Goal: Communication & Community: Share content

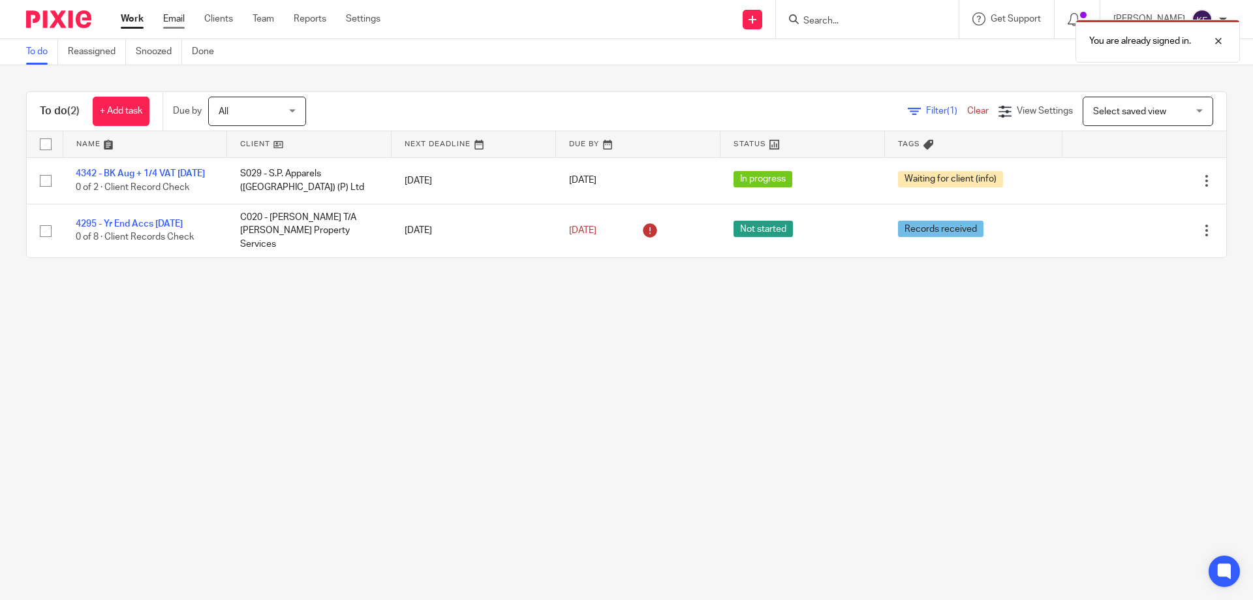
click at [176, 14] on link "Email" at bounding box center [174, 18] width 22 height 13
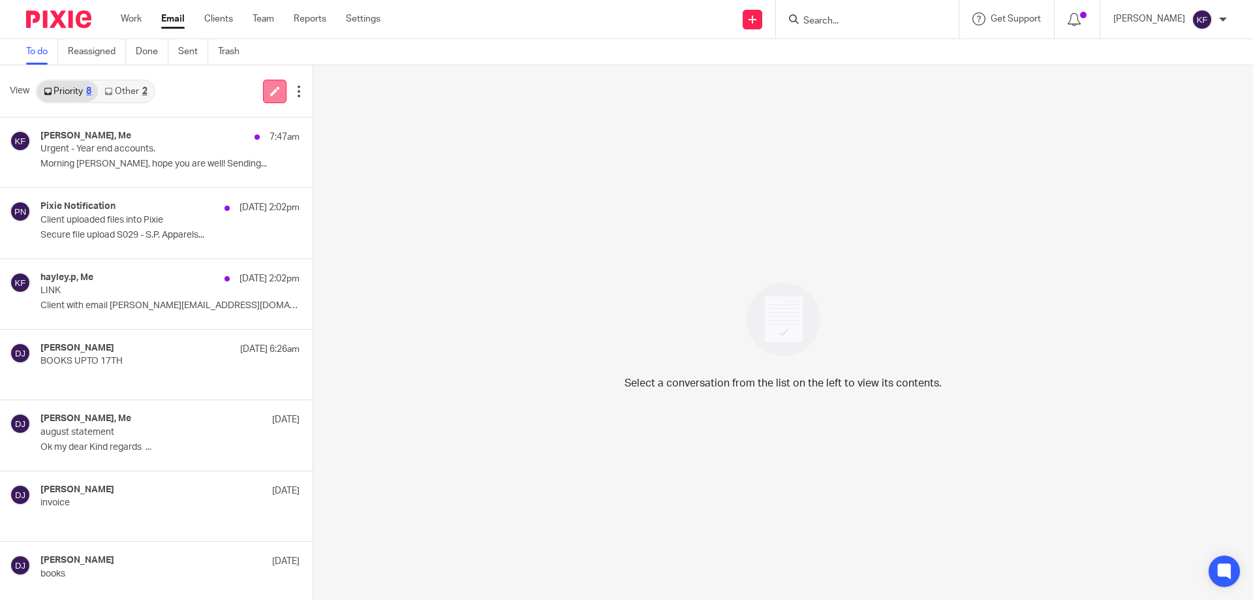
click at [274, 93] on icon at bounding box center [275, 91] width 10 height 10
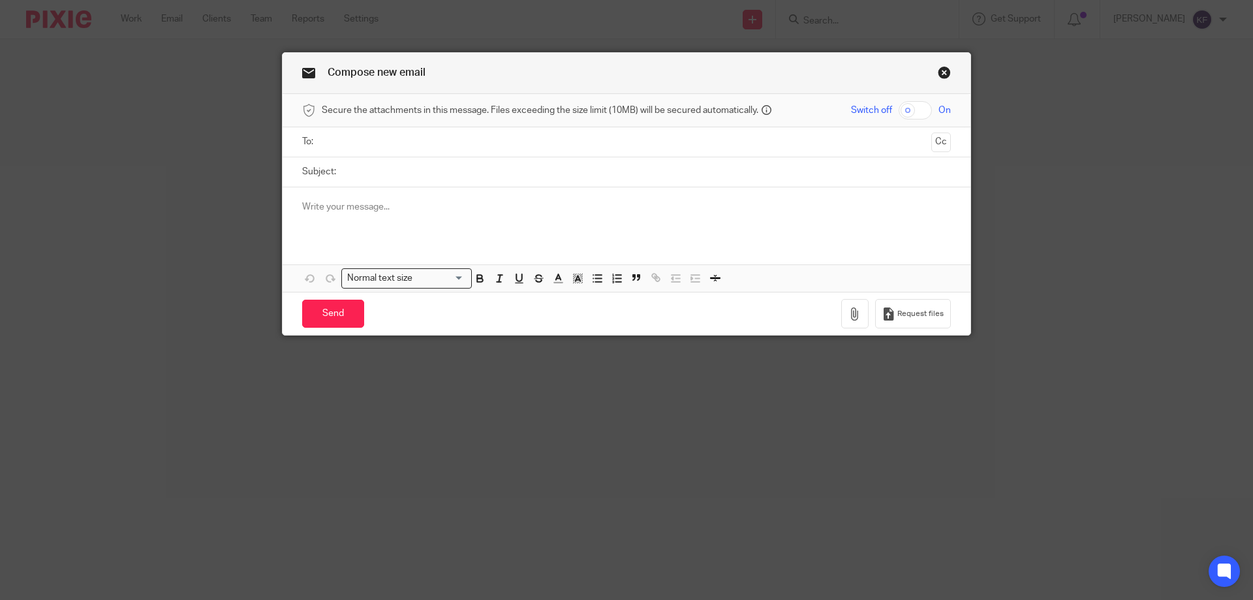
click at [418, 147] on input "text" at bounding box center [626, 141] width 600 height 15
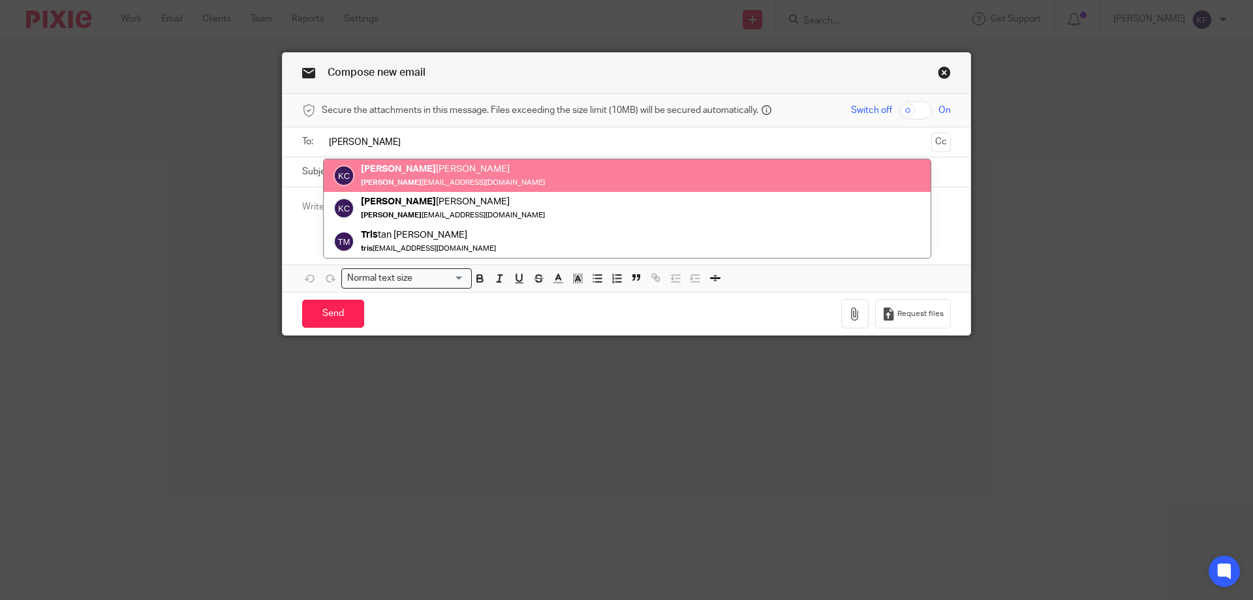
type input "kris"
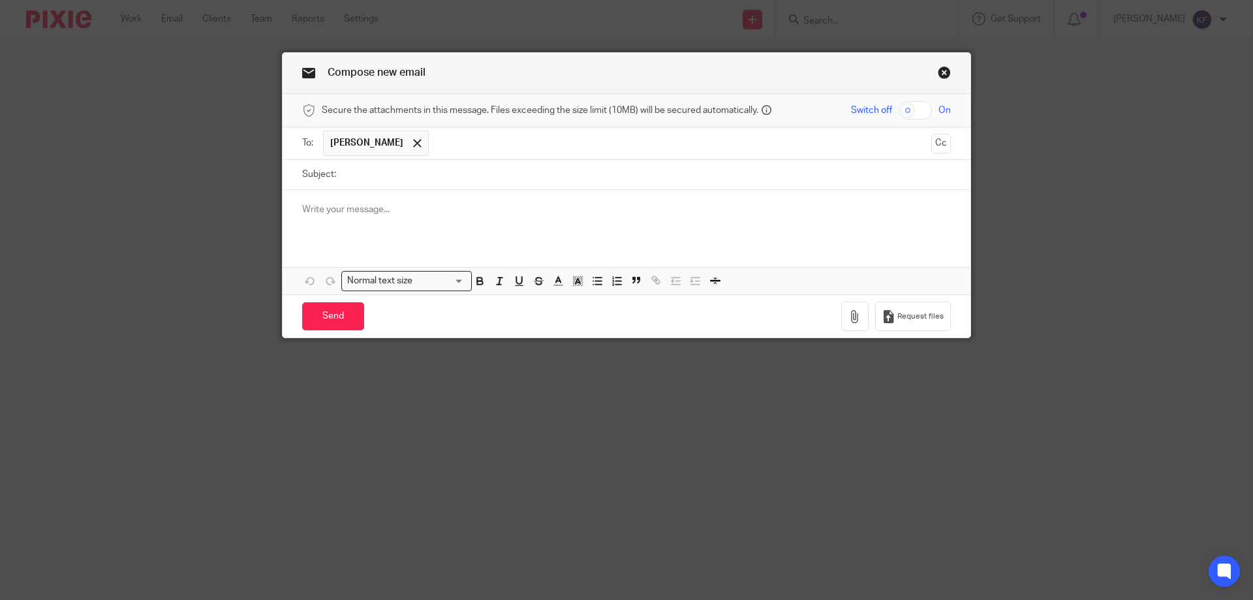
click at [416, 181] on input "Subject:" at bounding box center [647, 174] width 608 height 29
type input "Payroll"
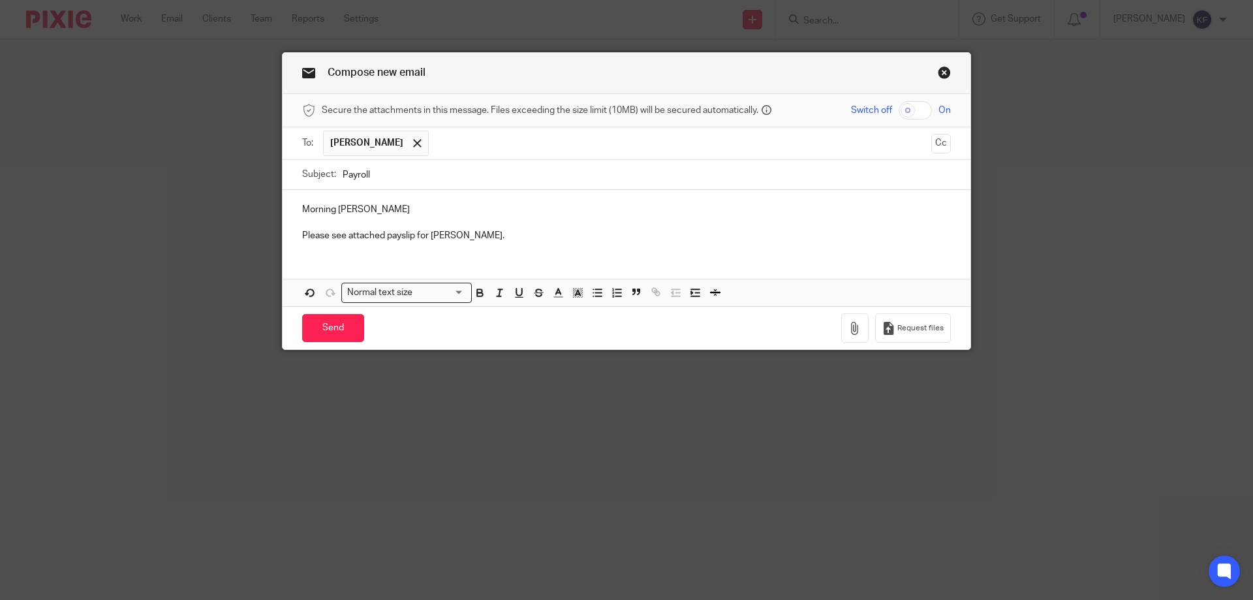
click at [927, 109] on input "checkbox" at bounding box center [915, 110] width 33 height 18
checkbox input "true"
click at [854, 327] on icon "button" at bounding box center [855, 328] width 13 height 13
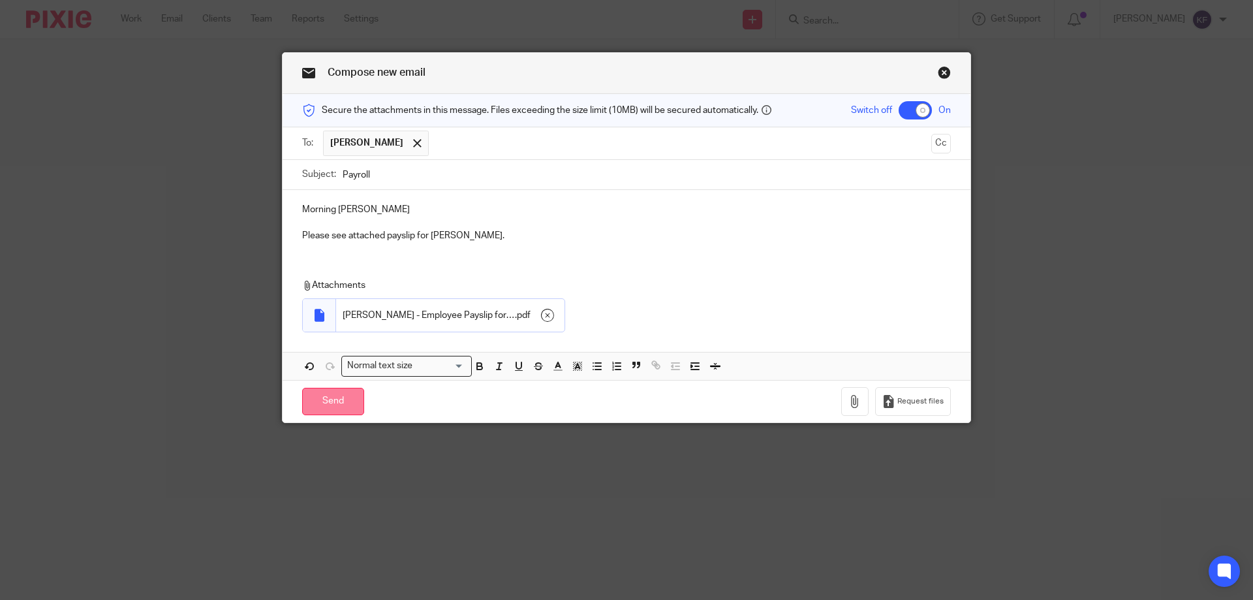
click at [322, 398] on input "Send" at bounding box center [333, 402] width 62 height 28
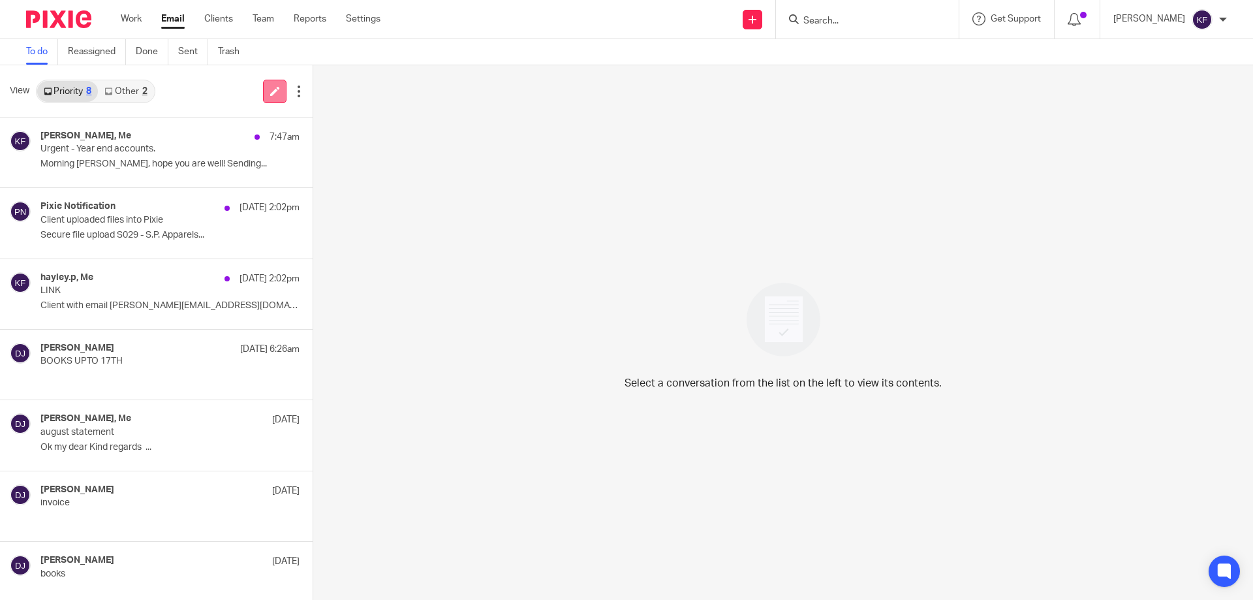
click at [263, 90] on link at bounding box center [275, 92] width 24 height 24
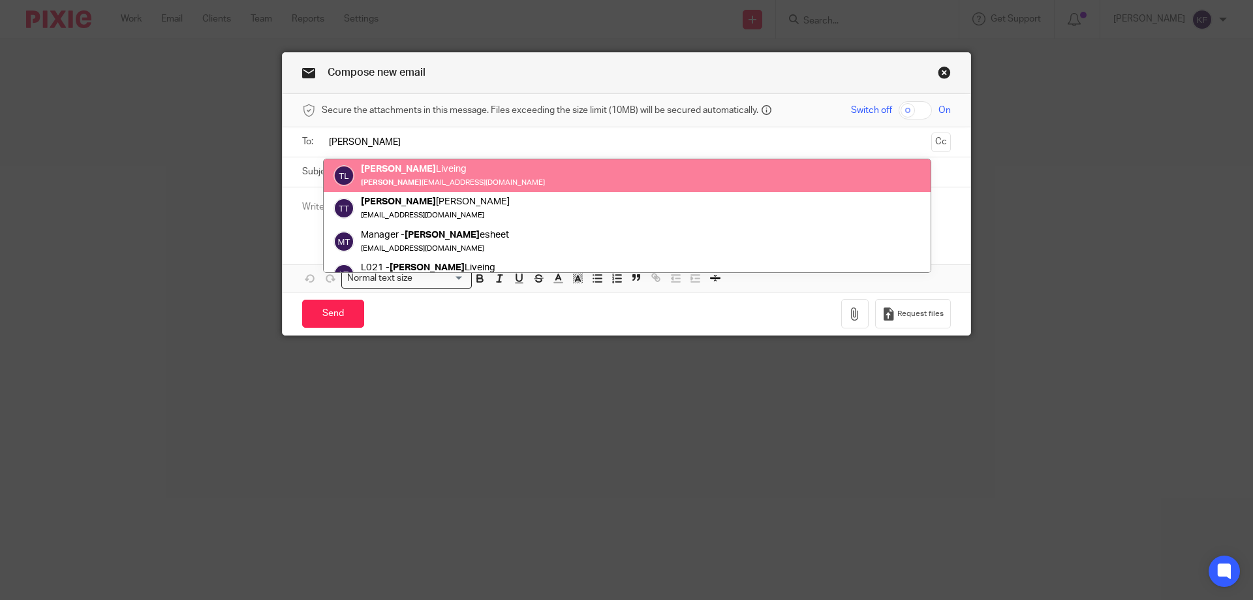
type input "[PERSON_NAME]"
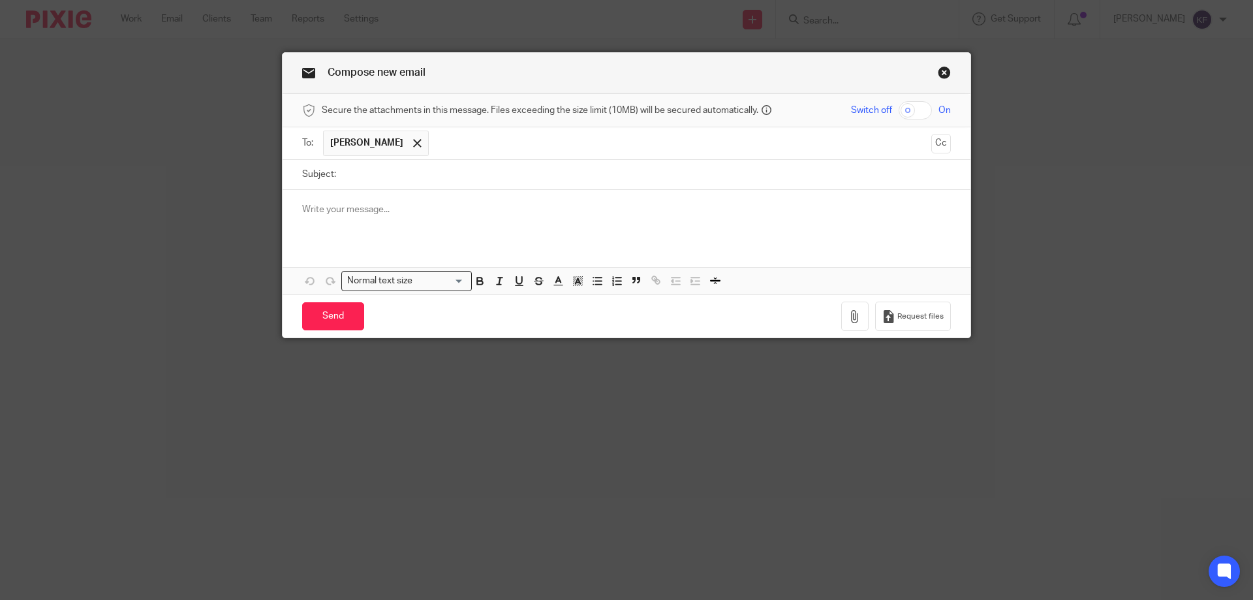
click at [919, 114] on input "checkbox" at bounding box center [915, 110] width 33 height 18
checkbox input "true"
click at [847, 170] on input "Subject:" at bounding box center [647, 174] width 608 height 29
type input "Payroll"
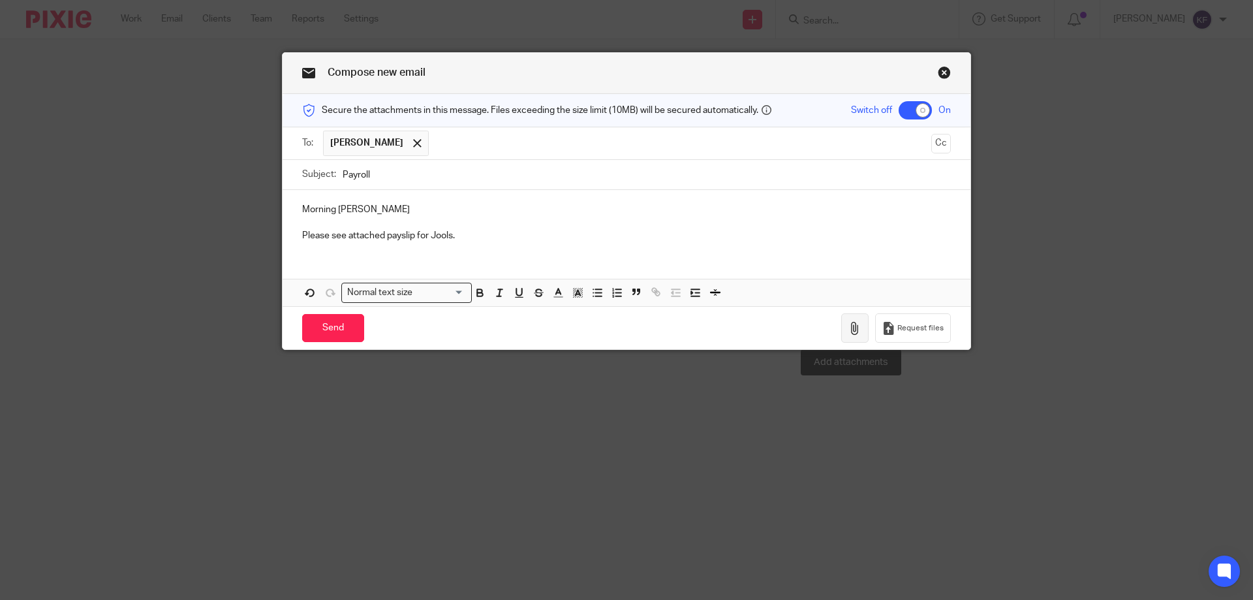
click at [849, 328] on icon "button" at bounding box center [855, 328] width 13 height 13
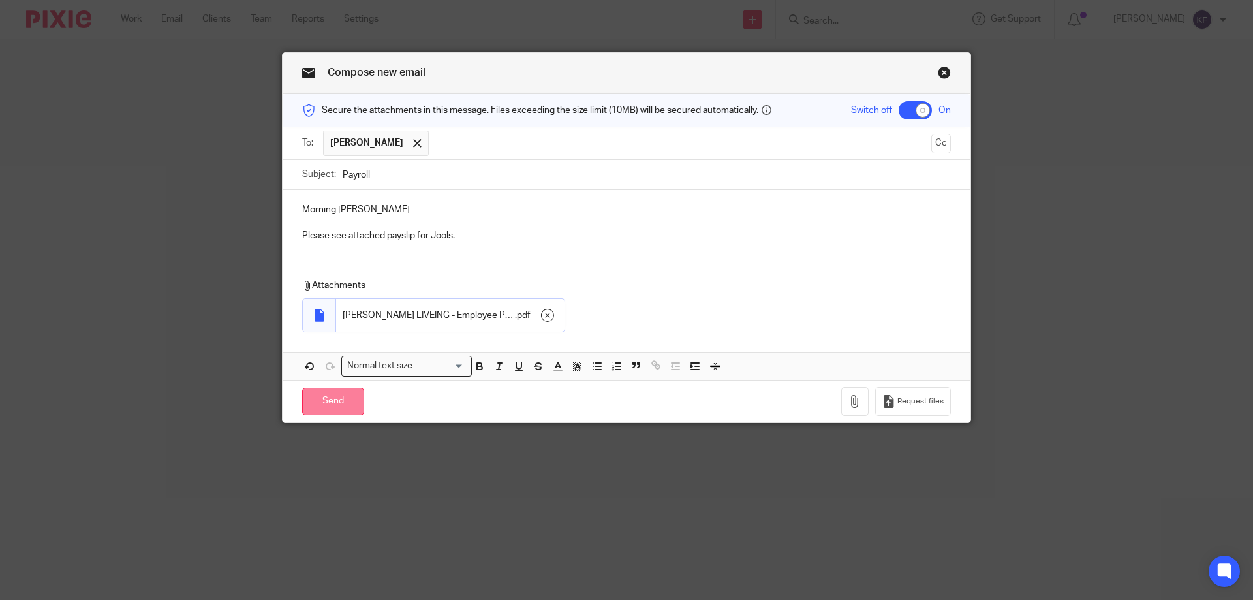
click at [324, 409] on input "Send" at bounding box center [333, 402] width 62 height 28
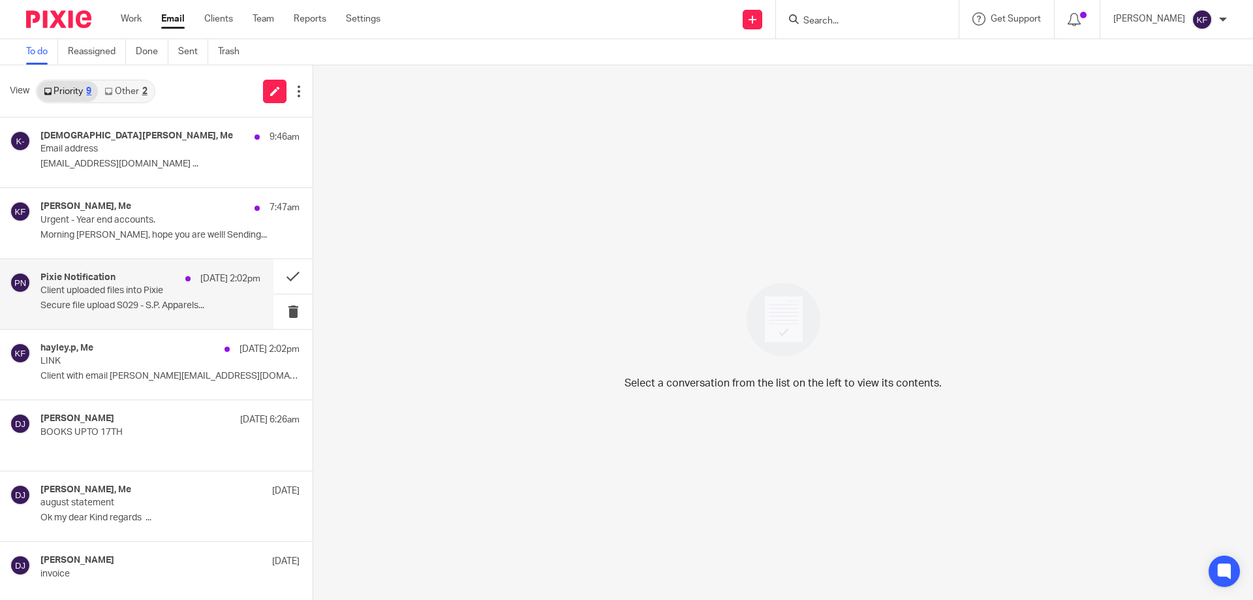
click at [143, 292] on p "Client uploaded files into Pixie" at bounding box center [128, 290] width 176 height 11
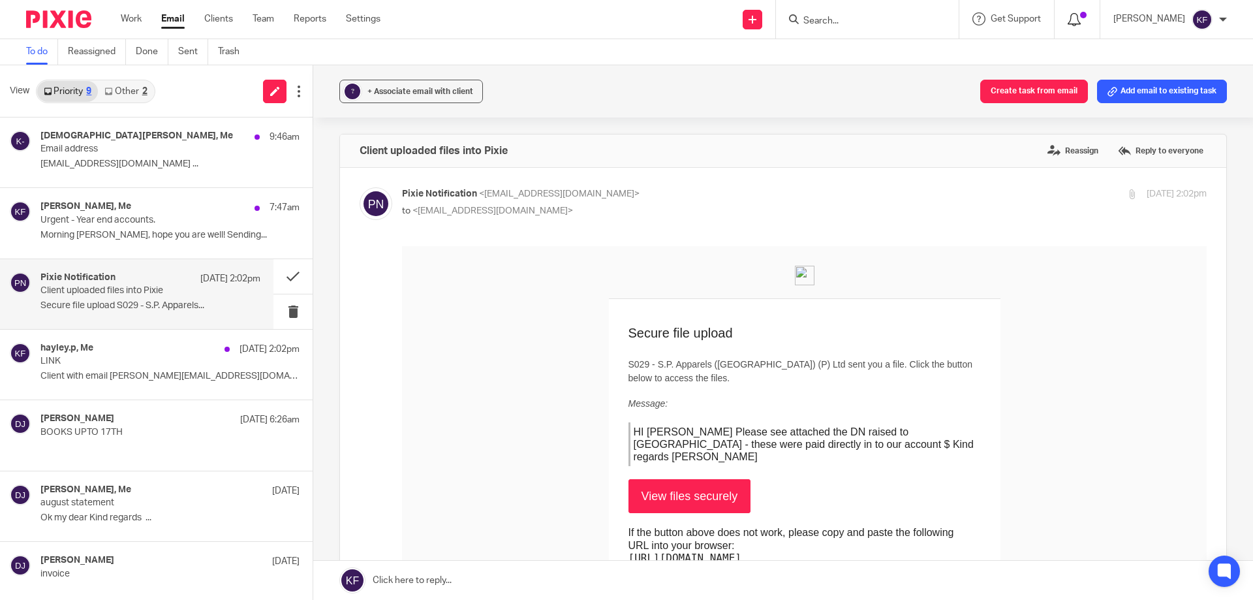
drag, startPoint x: 1085, startPoint y: 20, endPoint x: 1078, endPoint y: 18, distance: 7.4
click at [1082, 19] on div at bounding box center [1078, 19] width 46 height 39
click at [1076, 18] on div at bounding box center [1077, 19] width 19 height 14
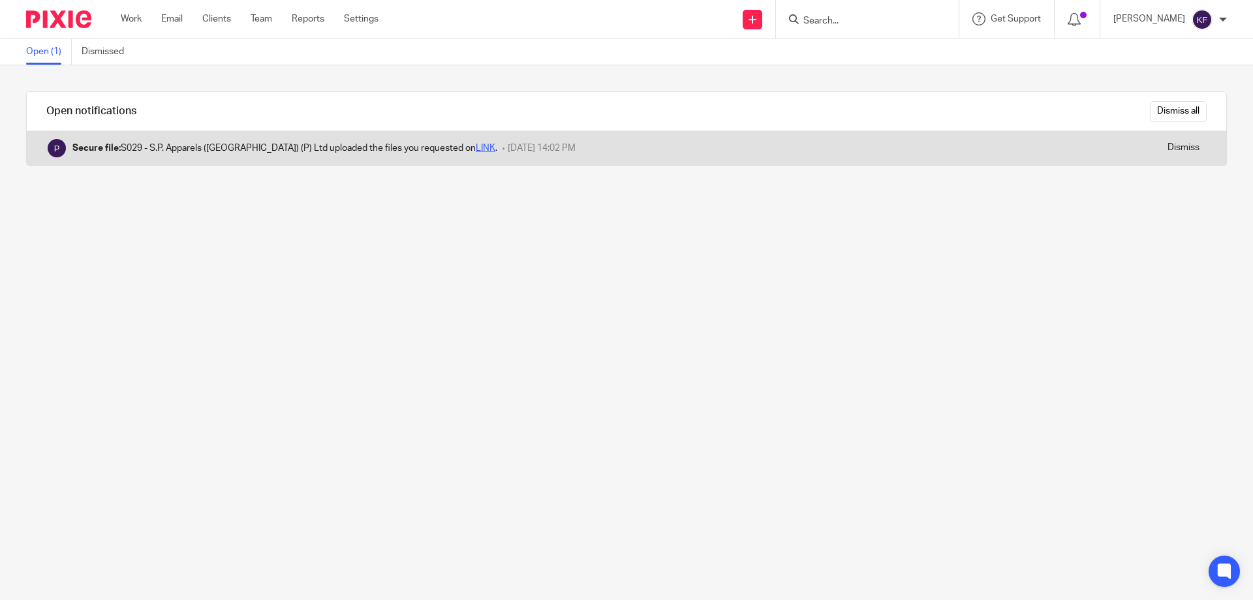
click at [476, 145] on link "LINK" at bounding box center [486, 148] width 20 height 9
click at [1164, 149] on input "Dismiss" at bounding box center [1184, 148] width 46 height 21
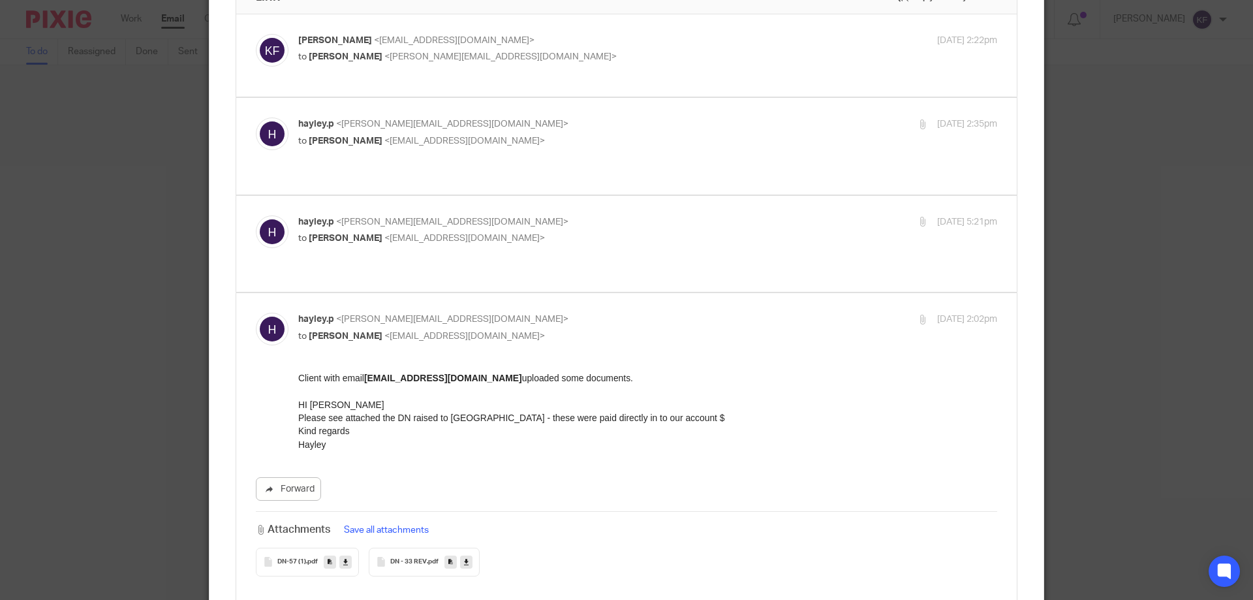
scroll to position [385, 0]
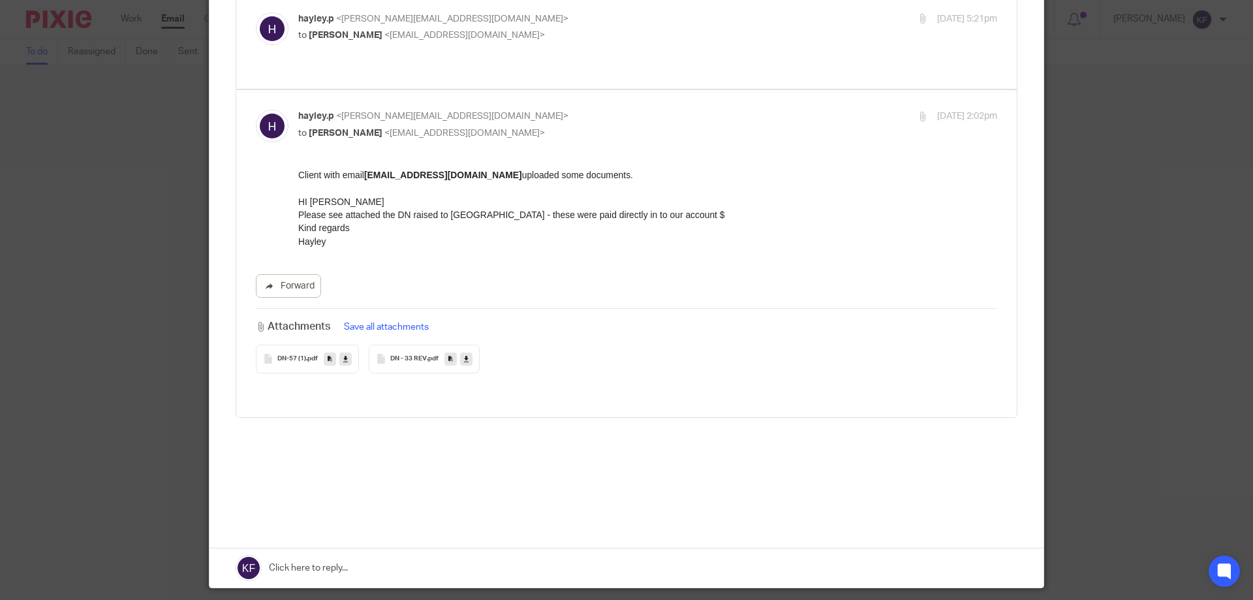
click at [290, 355] on span "DN-57 (1)" at bounding box center [291, 359] width 29 height 8
click at [464, 354] on icon at bounding box center [466, 359] width 5 height 10
click at [343, 354] on icon at bounding box center [345, 359] width 5 height 10
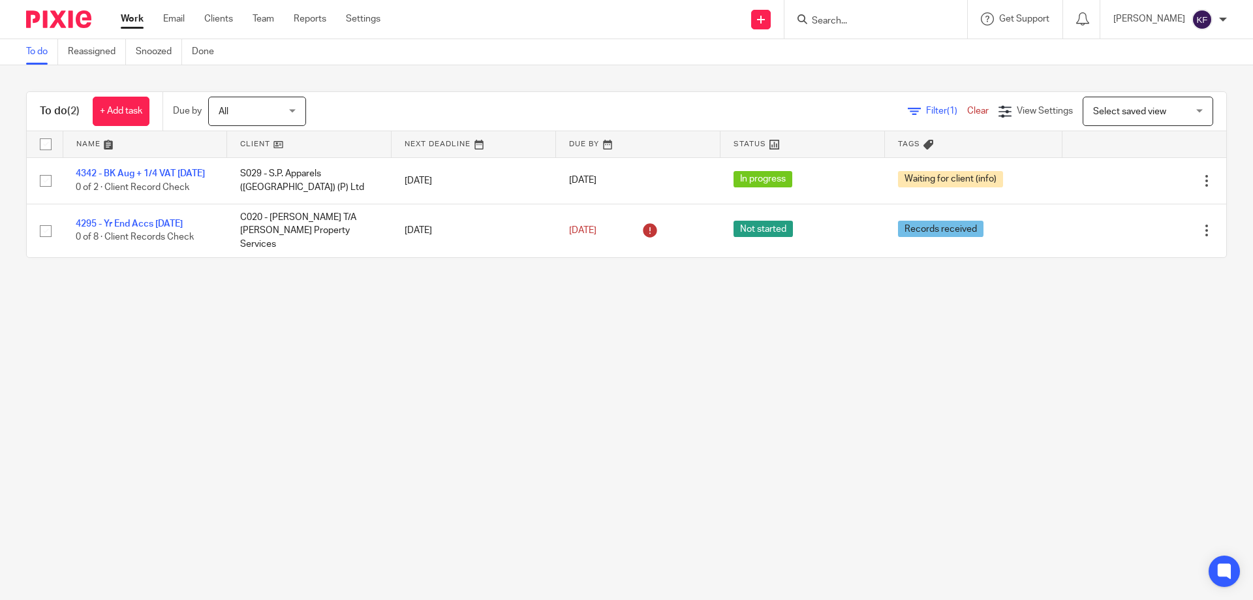
click at [157, 307] on main "To do Reassigned Snoozed Done To do (2) + Add task Due by All All [DATE] [DATE]…" at bounding box center [626, 300] width 1253 height 600
click at [262, 19] on link "Team" at bounding box center [264, 18] width 22 height 13
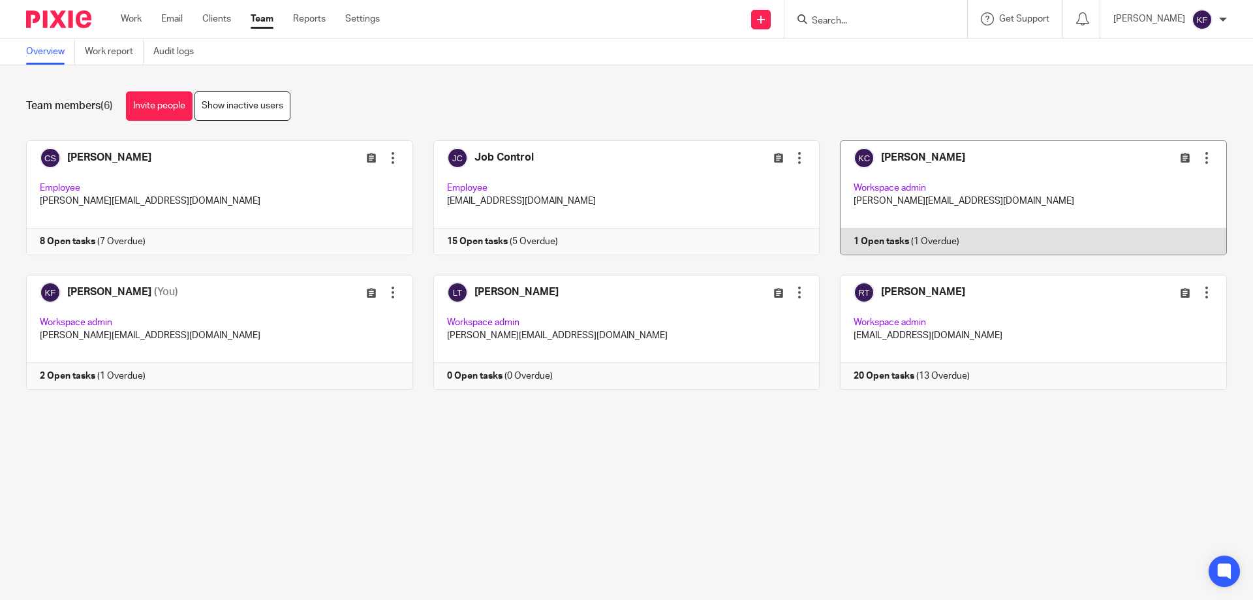
click at [944, 187] on link at bounding box center [1023, 197] width 407 height 115
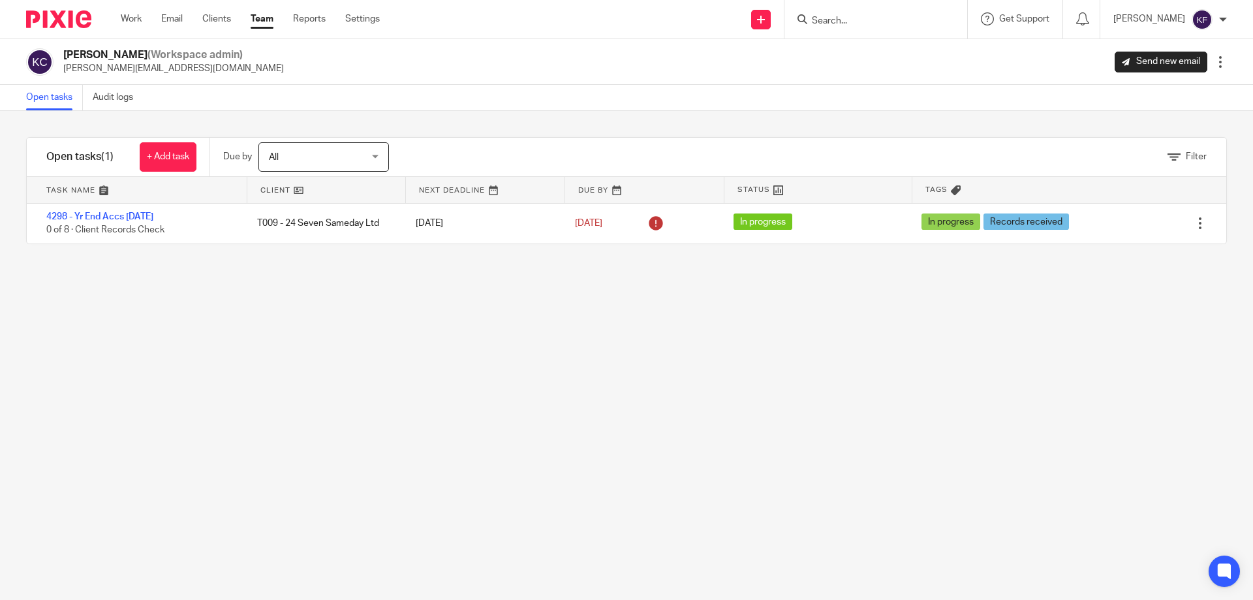
click at [262, 17] on link "Team" at bounding box center [262, 18] width 23 height 13
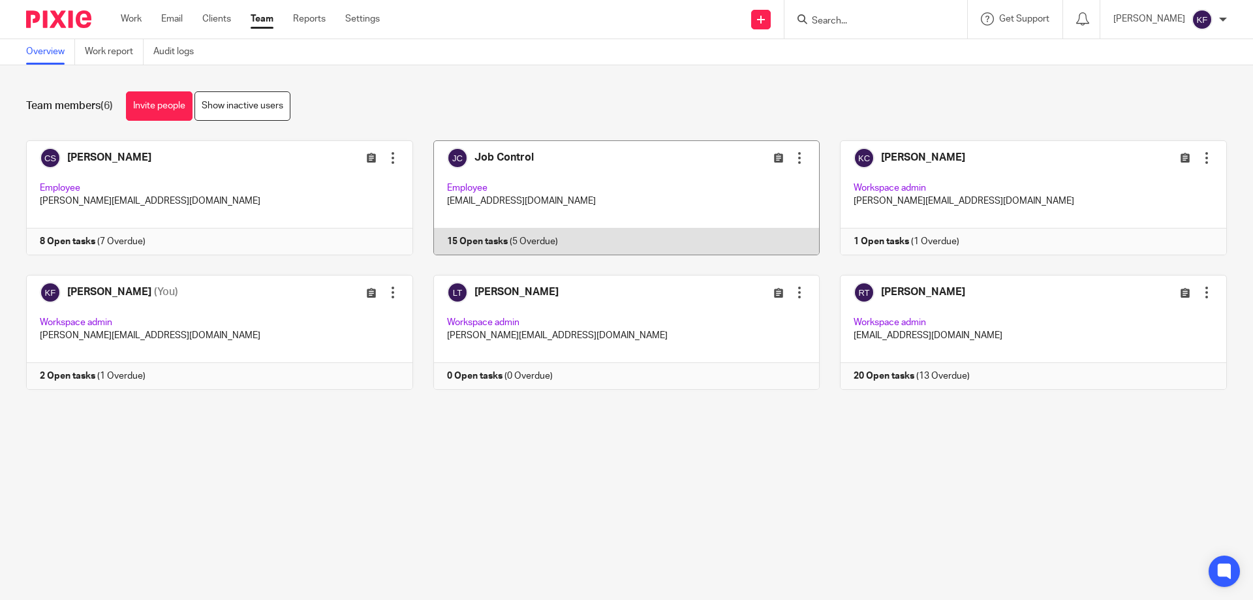
click at [700, 186] on link at bounding box center [616, 197] width 407 height 115
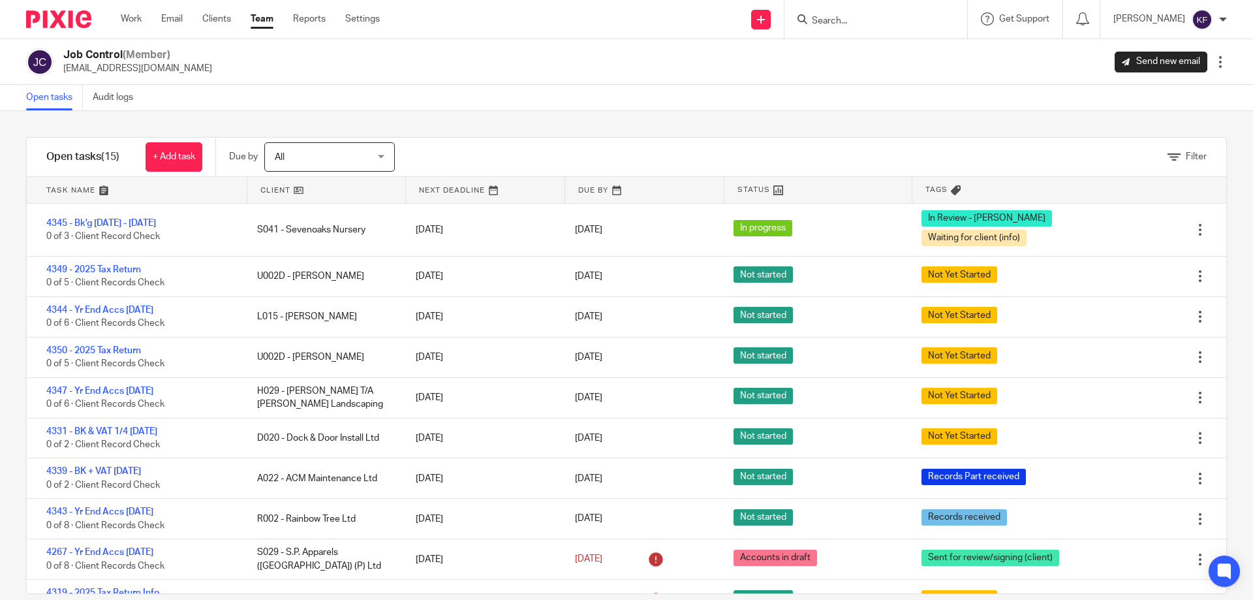
click at [819, 24] on input "Search" at bounding box center [870, 22] width 118 height 12
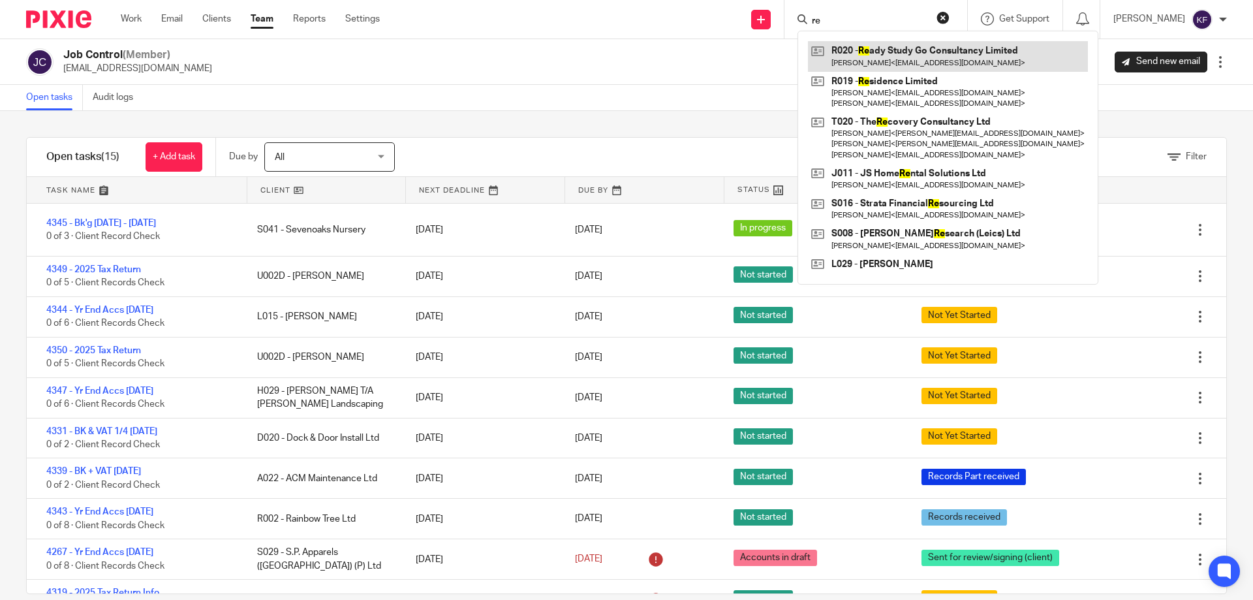
type input "re"
click at [934, 52] on link at bounding box center [948, 56] width 280 height 30
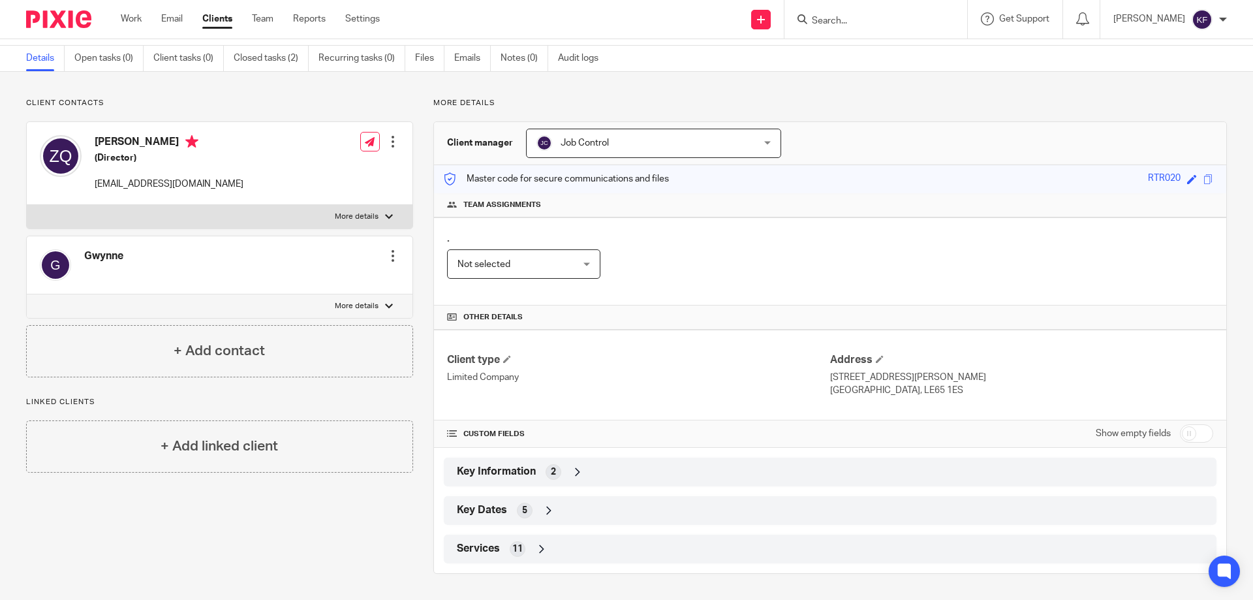
click at [571, 468] on icon at bounding box center [577, 471] width 13 height 13
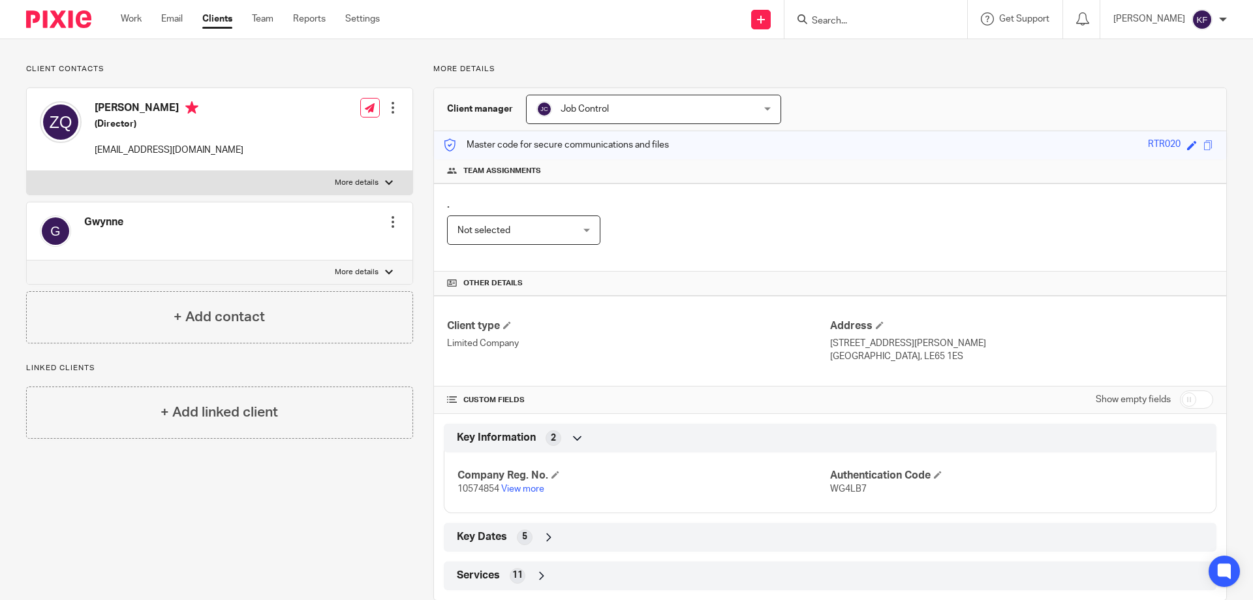
scroll to position [102, 0]
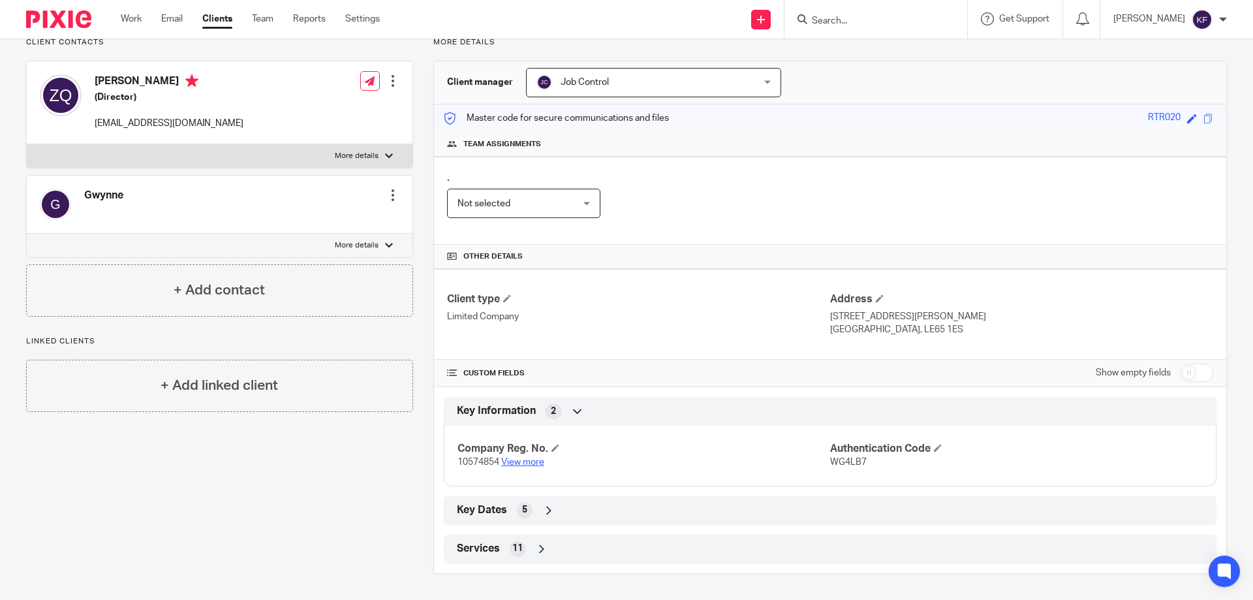
click at [522, 463] on link "View more" at bounding box center [522, 462] width 43 height 9
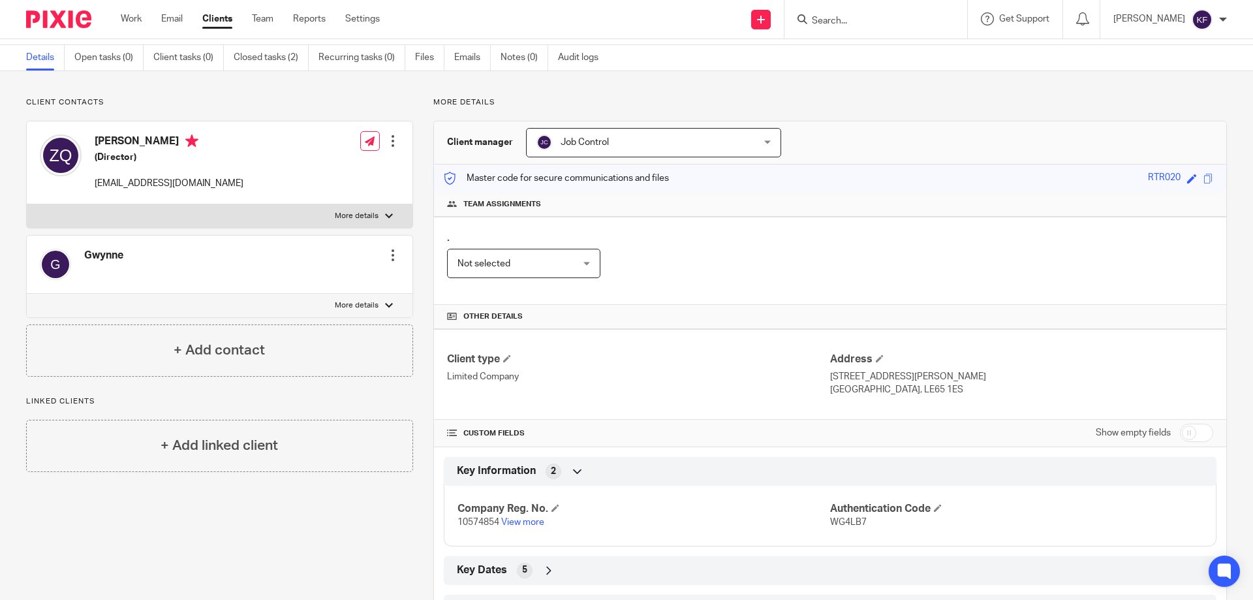
scroll to position [0, 0]
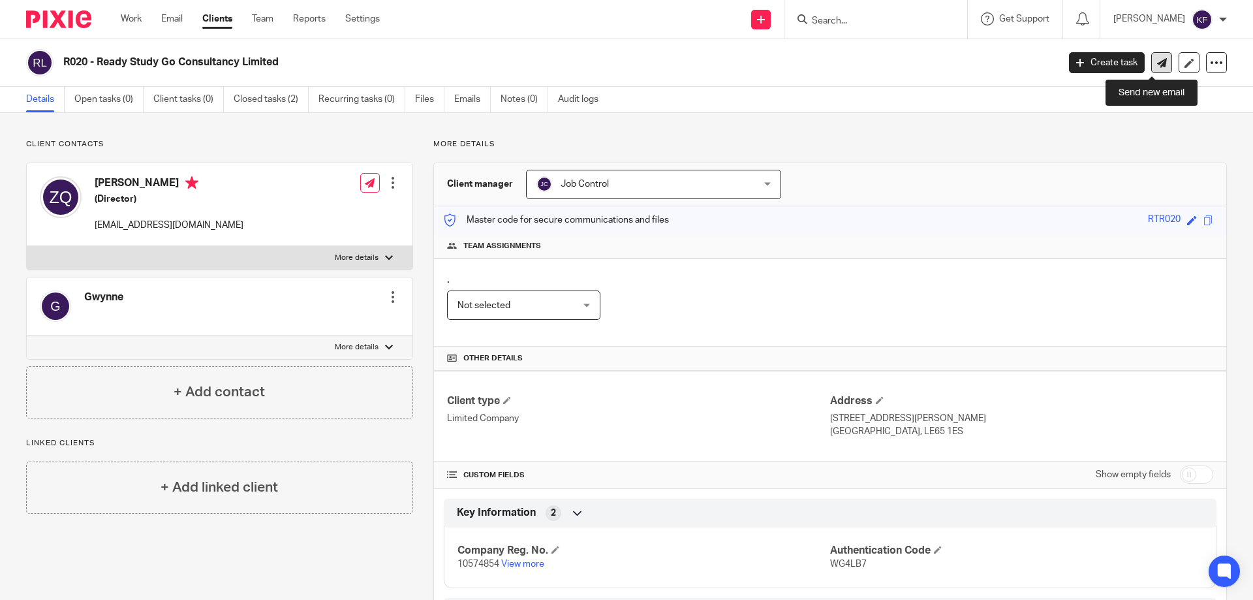
click at [1157, 67] on icon at bounding box center [1162, 63] width 10 height 10
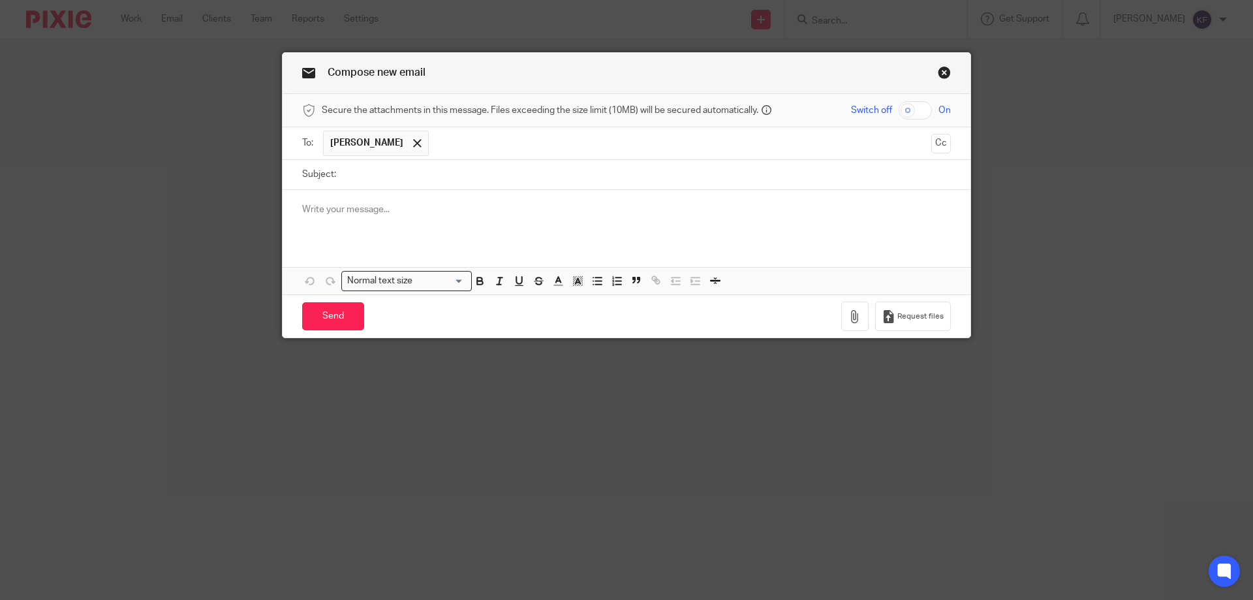
click at [424, 275] on input "Search for option" at bounding box center [440, 281] width 47 height 14
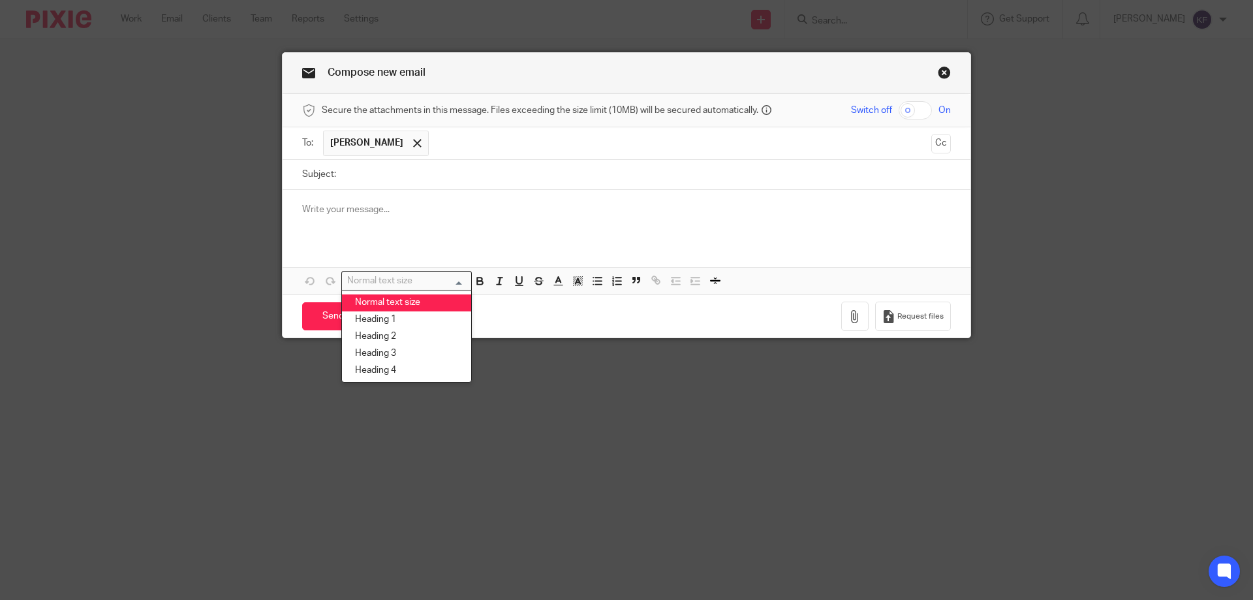
click at [424, 275] on input "Search for option" at bounding box center [403, 281] width 121 height 14
click at [939, 76] on link "Close this dialog window" at bounding box center [944, 75] width 13 height 18
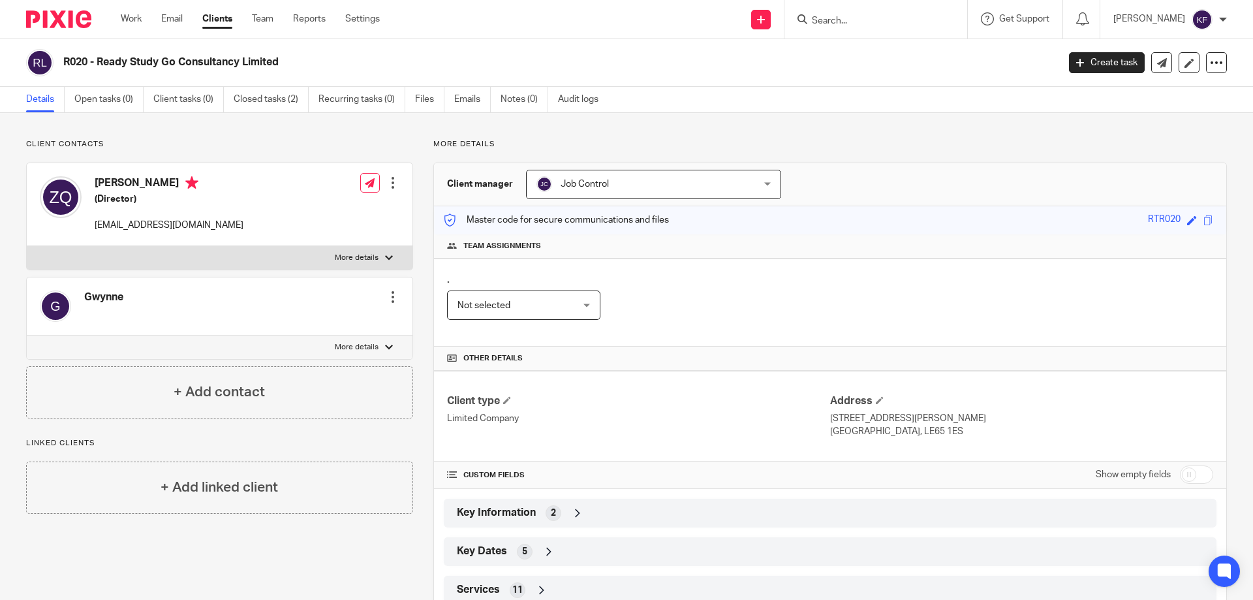
click at [51, 18] on img at bounding box center [58, 19] width 65 height 18
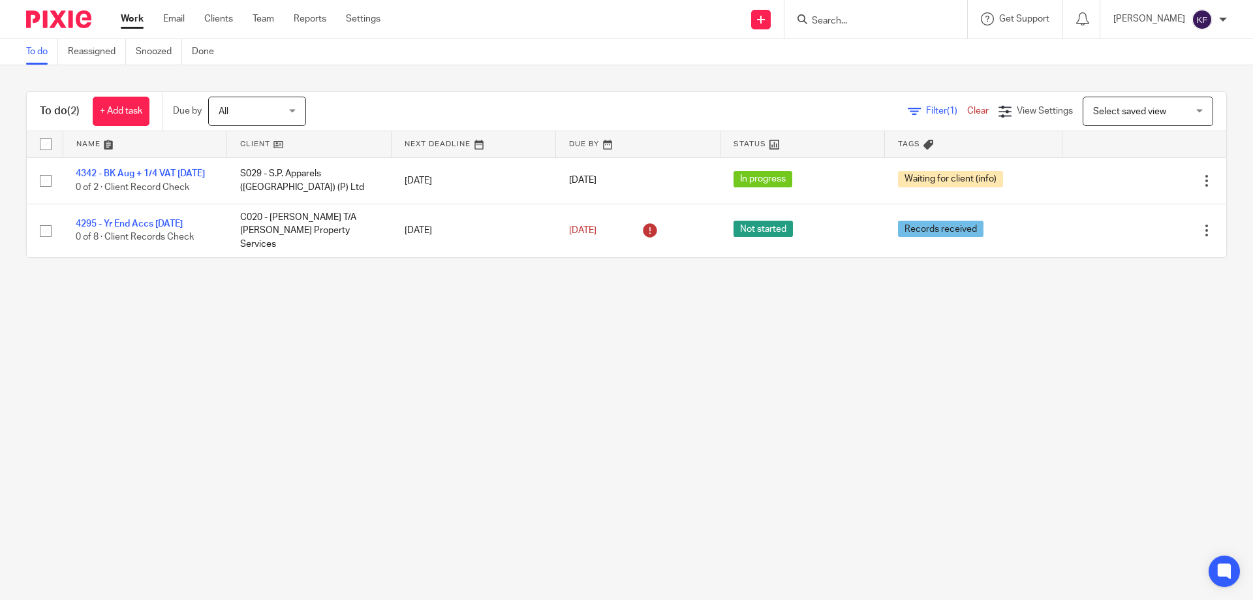
click at [236, 18] on ul "Work Email Clients Team Reports Settings" at bounding box center [260, 18] width 279 height 13
click at [215, 16] on link "Clients" at bounding box center [218, 18] width 29 height 13
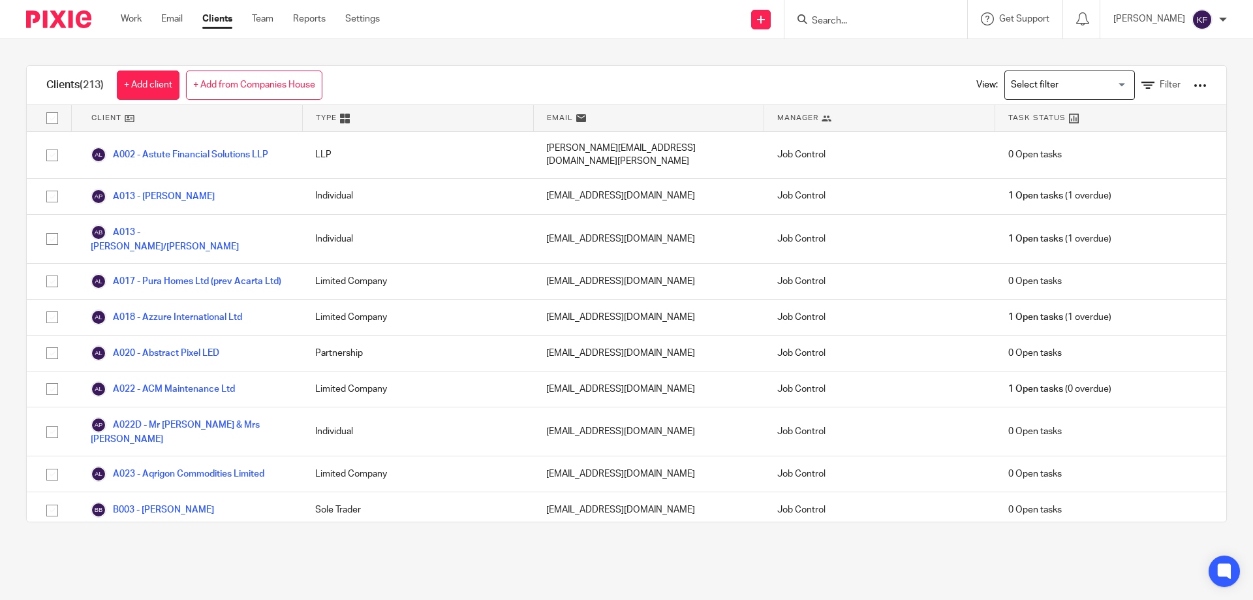
click at [1090, 89] on input "Search for option" at bounding box center [1067, 85] width 121 height 23
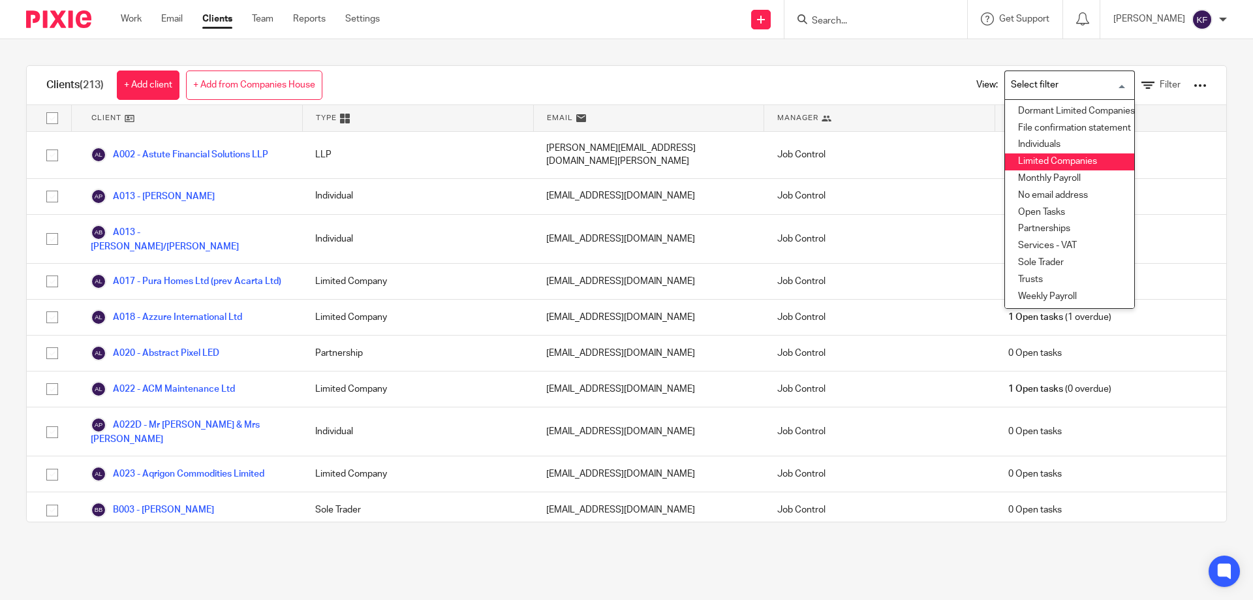
click at [1074, 166] on li "Limited Companies" at bounding box center [1069, 161] width 129 height 17
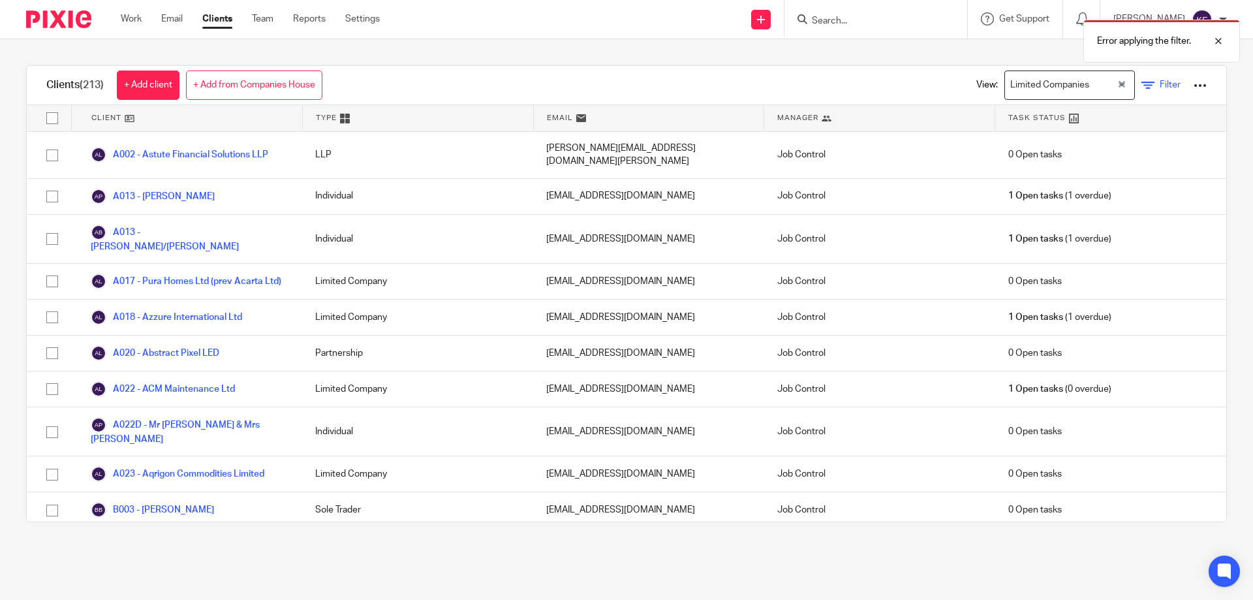
click at [1160, 81] on span "Filter" at bounding box center [1170, 84] width 21 height 9
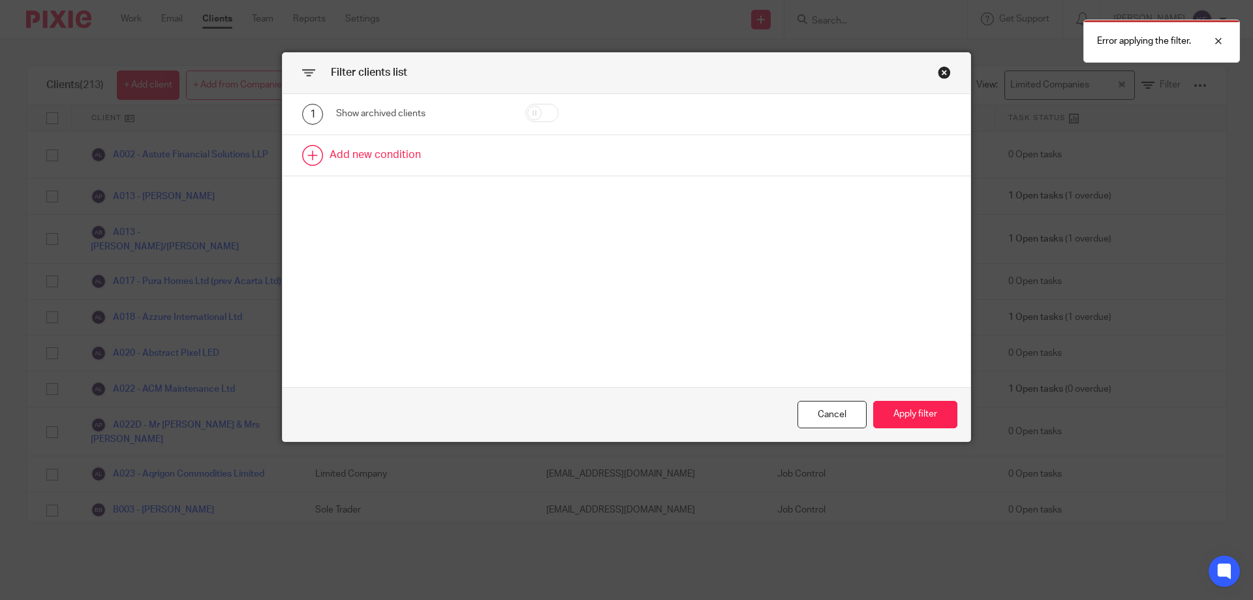
click at [501, 156] on link at bounding box center [627, 155] width 688 height 40
click at [421, 155] on div "Field" at bounding box center [410, 159] width 126 height 27
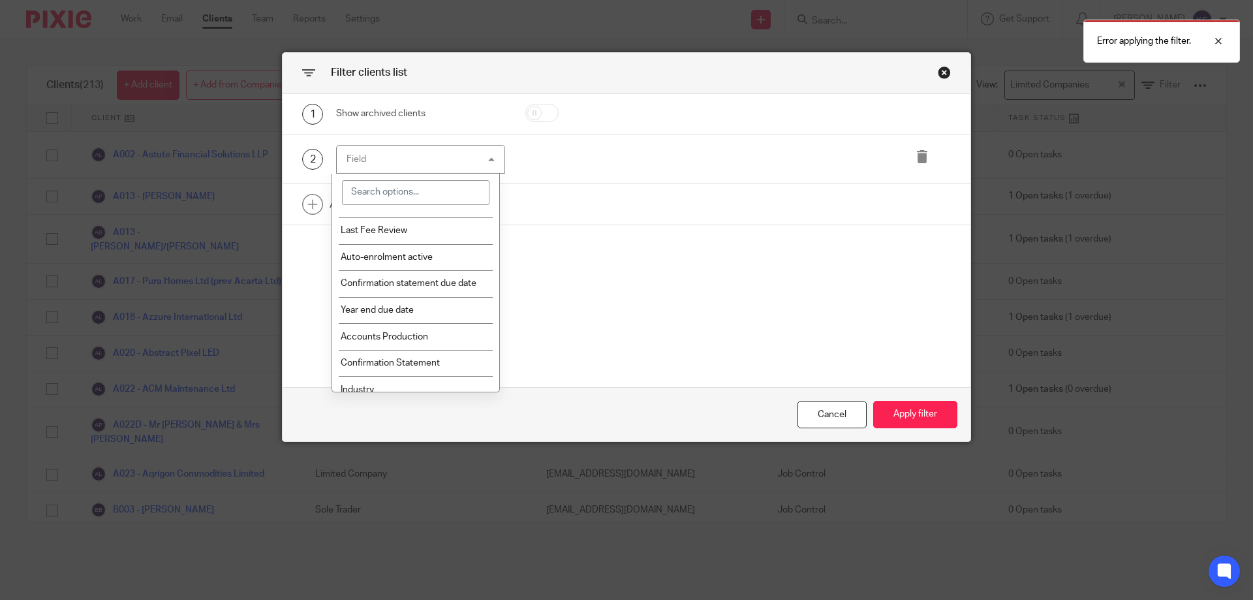
scroll to position [588, 0]
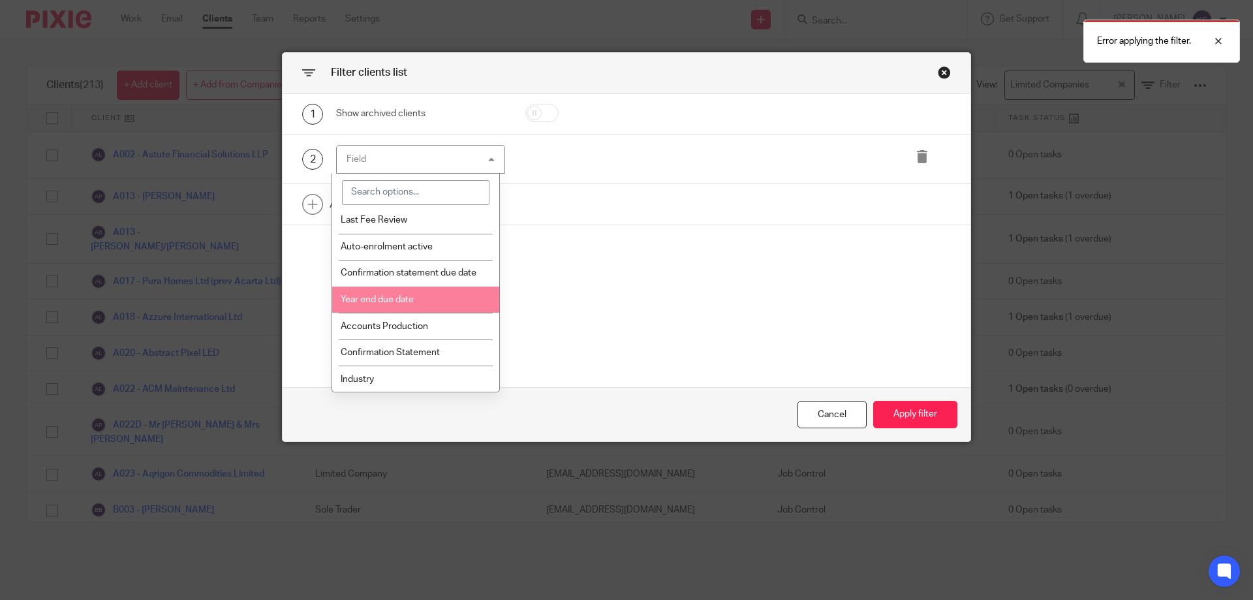
click at [417, 309] on li "Year end due date" at bounding box center [416, 300] width 168 height 27
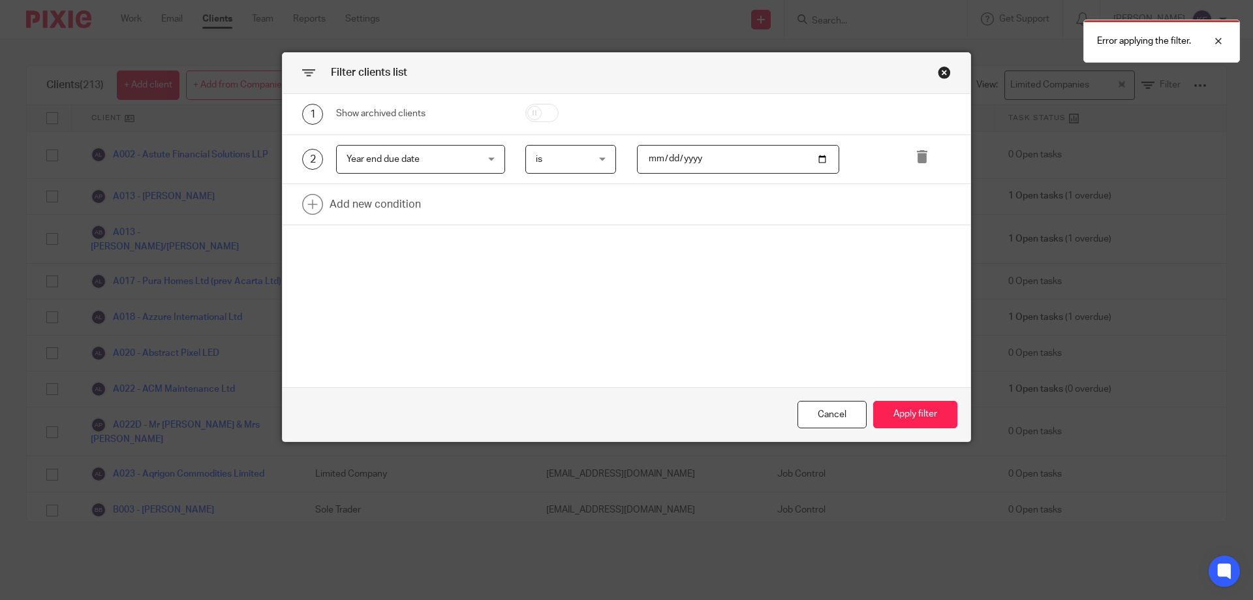
click at [716, 158] on input "date" at bounding box center [738, 159] width 203 height 29
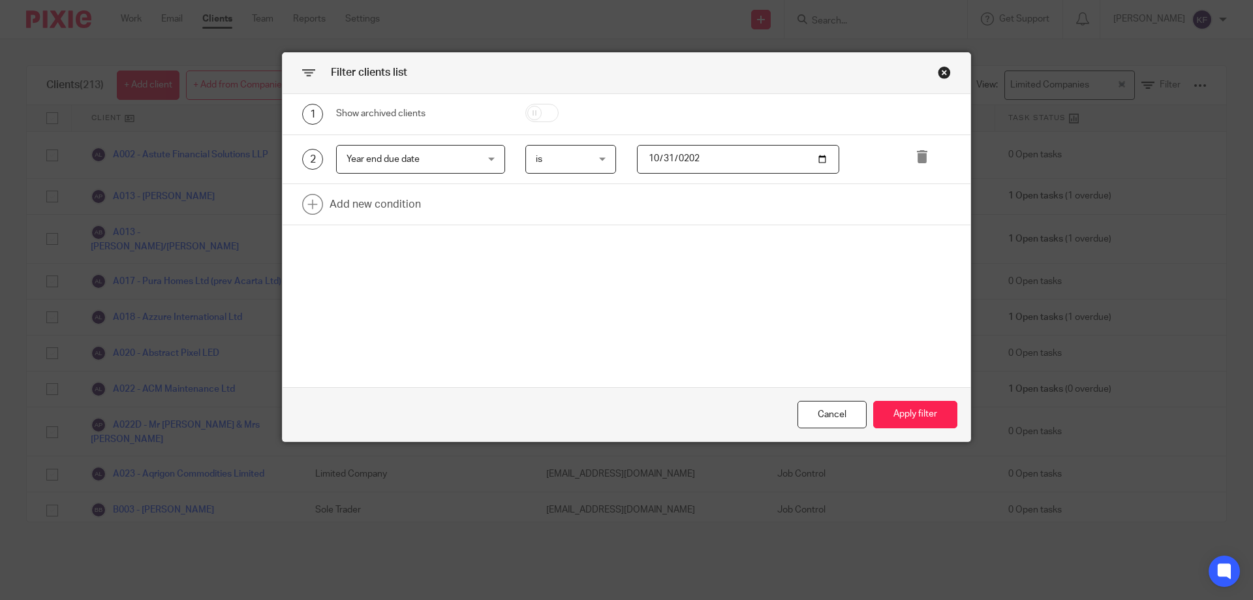
type input "2025-10-31"
click at [917, 416] on button "Apply filter" at bounding box center [915, 415] width 84 height 28
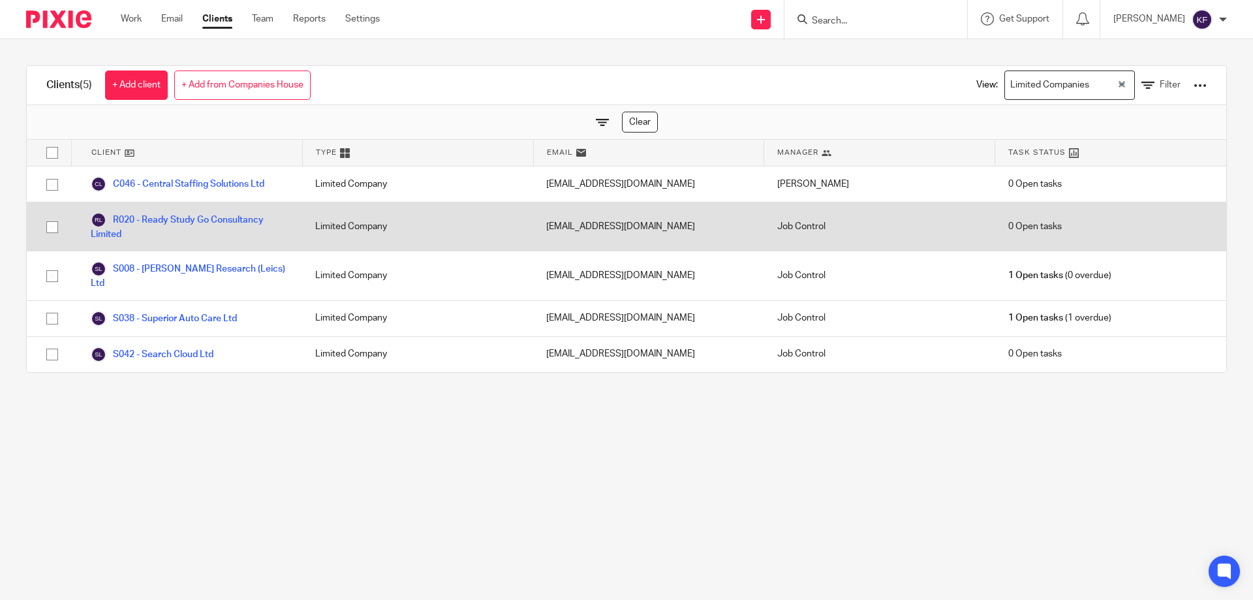
click at [54, 228] on input "checkbox" at bounding box center [52, 227] width 25 height 25
checkbox input "true"
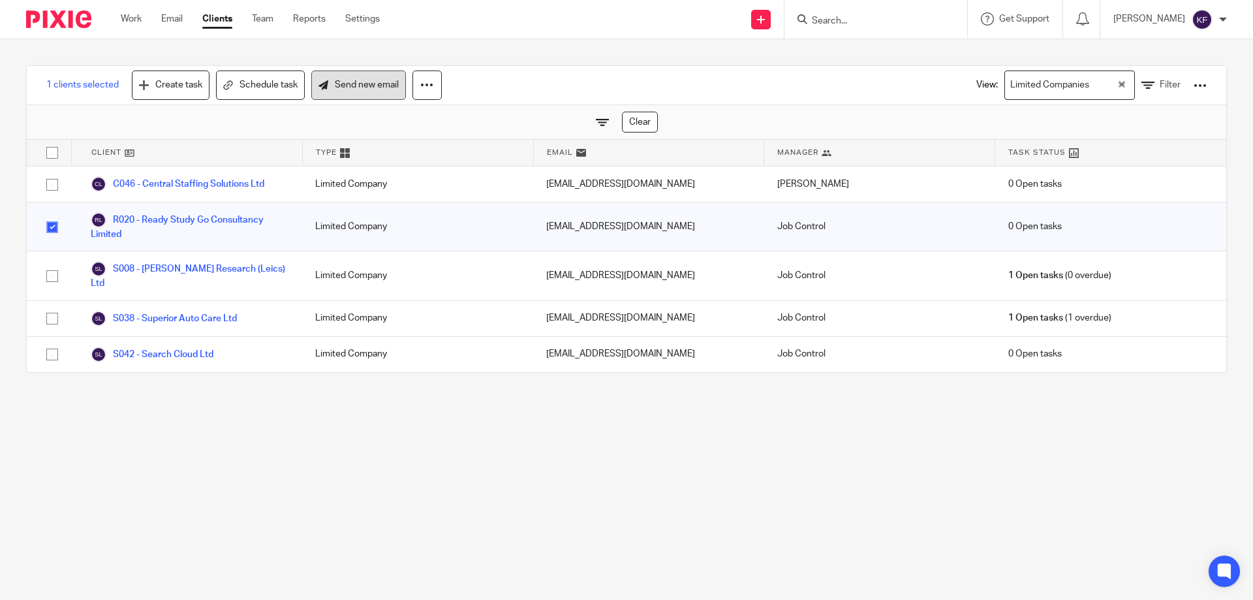
click at [360, 85] on link "Send new email" at bounding box center [358, 85] width 95 height 29
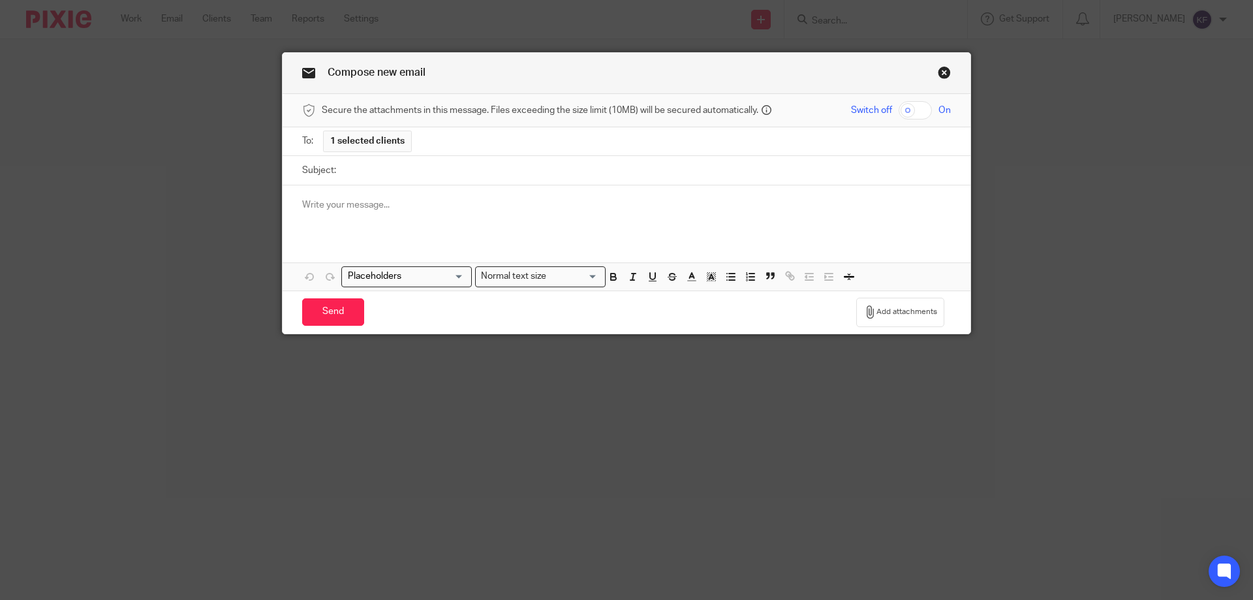
click at [388, 177] on input "Subject:" at bounding box center [647, 170] width 608 height 29
type input "Y"
type input "Year End Accounts"
click at [386, 205] on p at bounding box center [626, 204] width 649 height 13
click at [425, 281] on input "Search for option" at bounding box center [403, 277] width 121 height 14
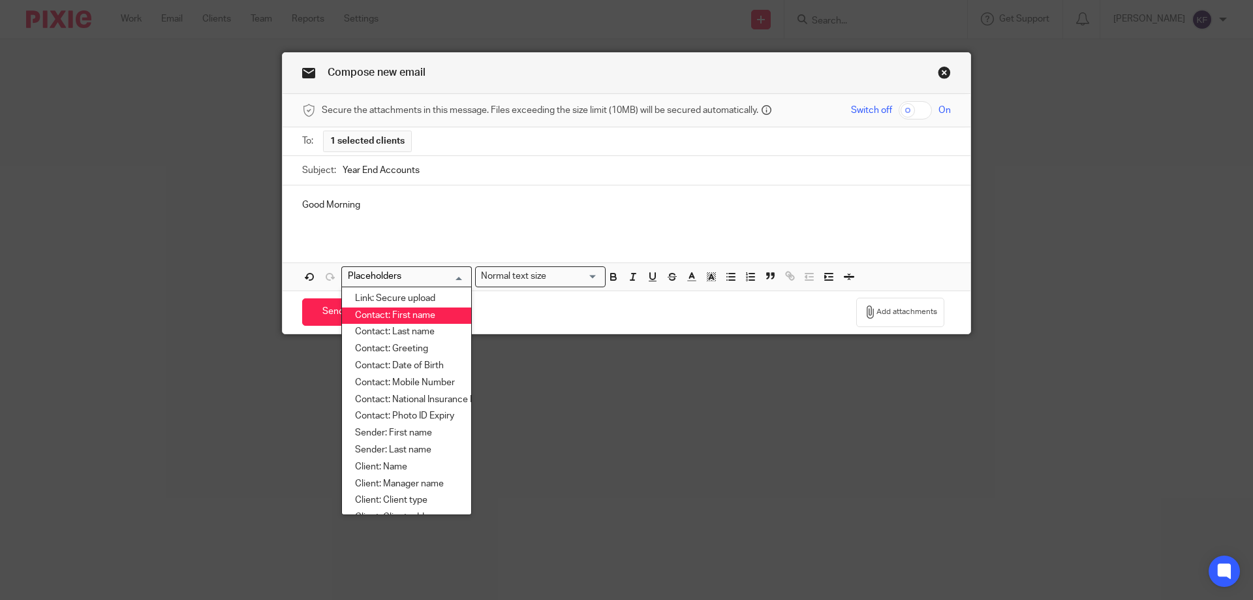
click at [427, 312] on li "Contact: First name" at bounding box center [406, 315] width 129 height 17
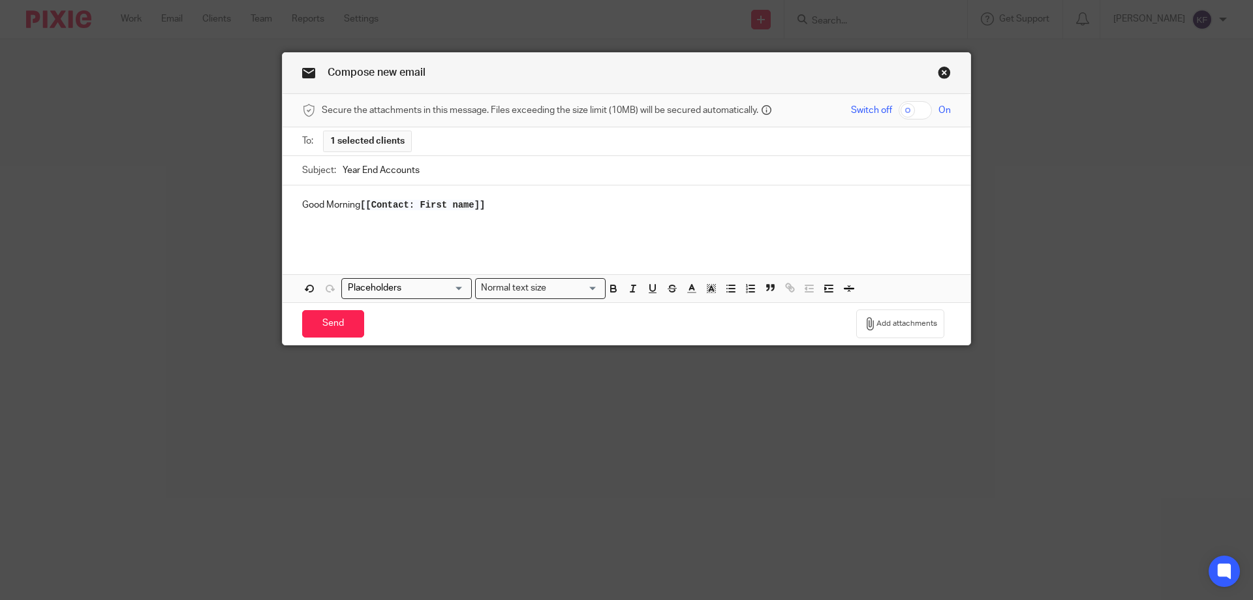
click at [309, 193] on div "Good Morning [[Contact: First name]]" at bounding box center [627, 216] width 688 height 63
click at [302, 200] on p "Good Morning [[Contact: First name]]" at bounding box center [626, 204] width 649 height 13
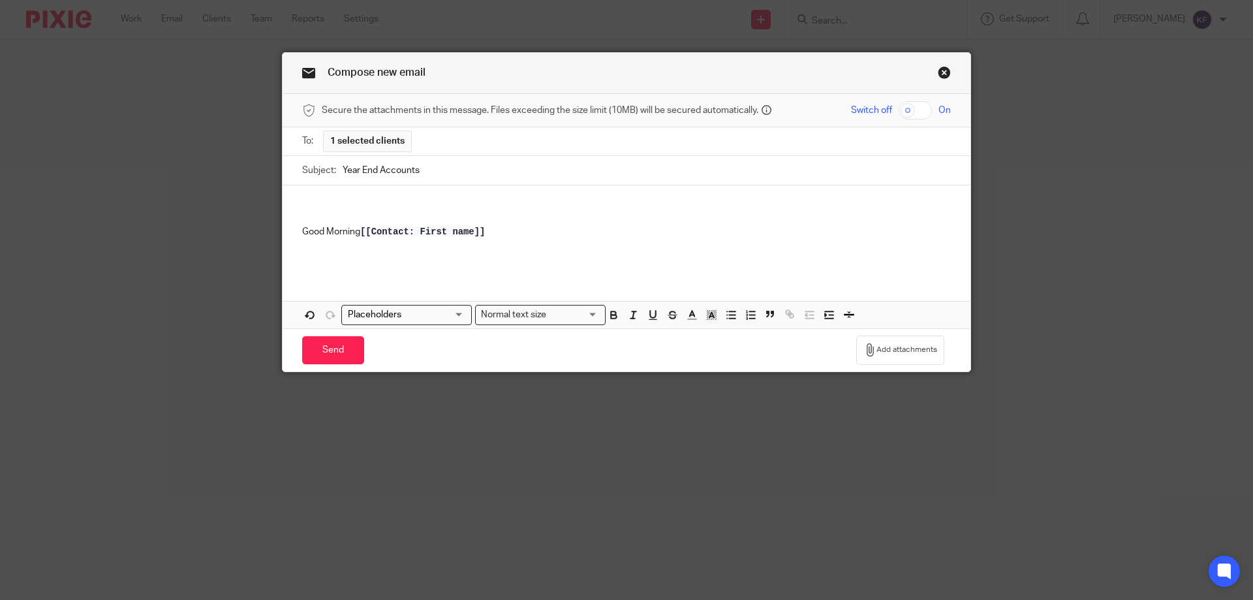
click at [334, 207] on p at bounding box center [626, 204] width 649 height 13
click at [398, 310] on input "Search for option" at bounding box center [403, 315] width 121 height 14
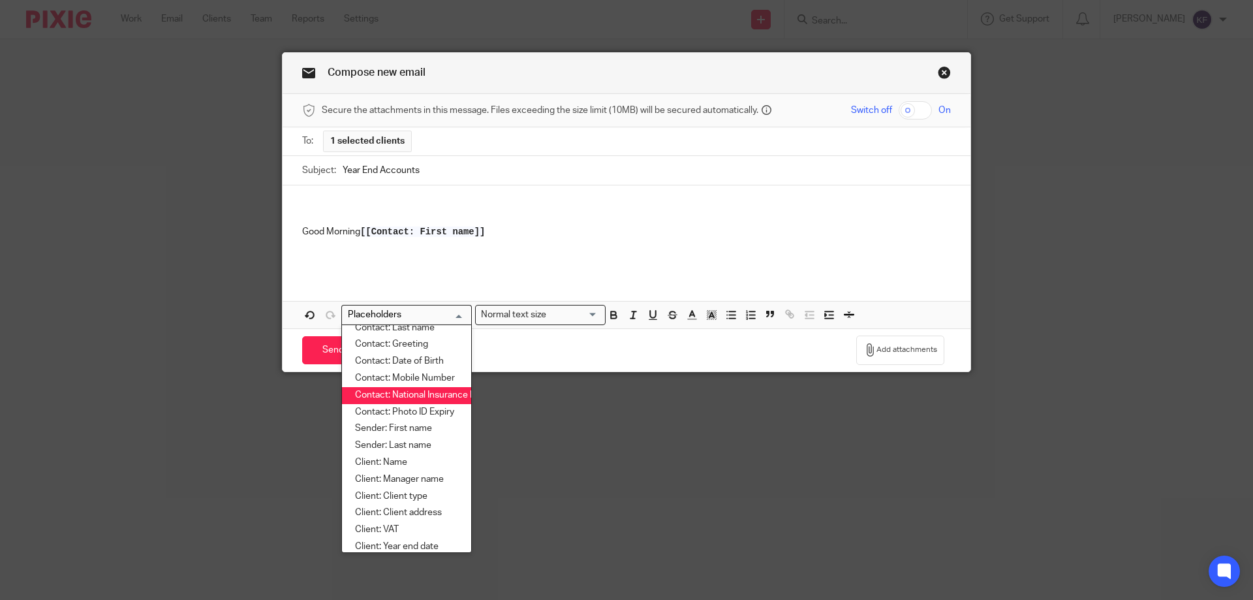
scroll to position [65, 0]
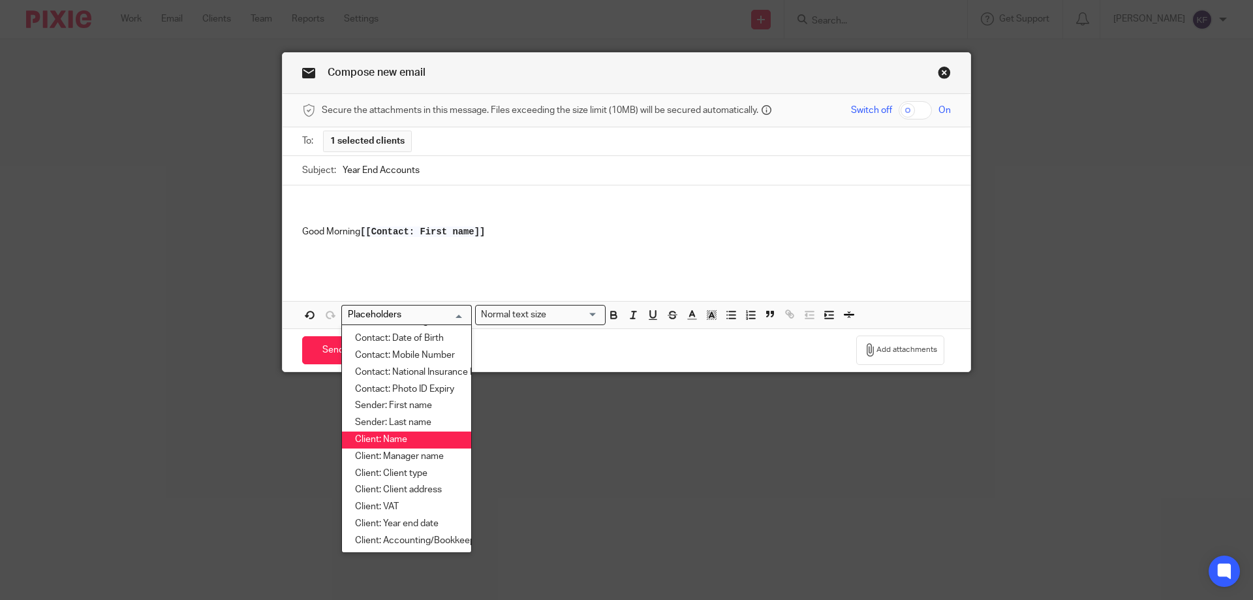
click at [416, 434] on li "Client: Name" at bounding box center [406, 439] width 129 height 17
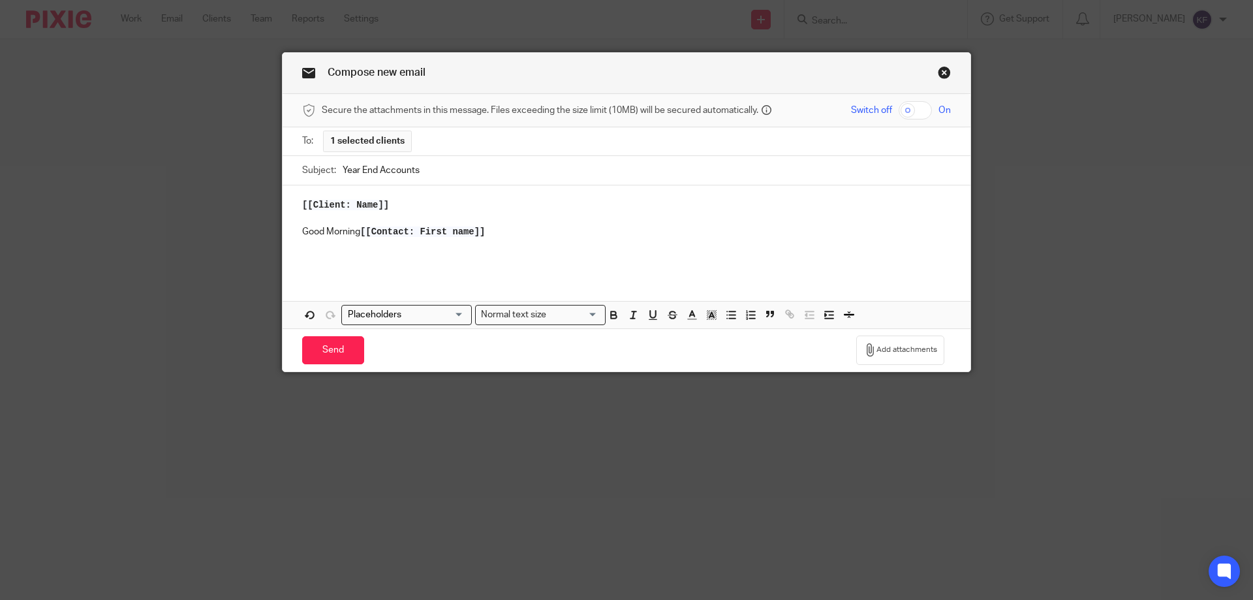
click at [378, 242] on p at bounding box center [626, 244] width 649 height 13
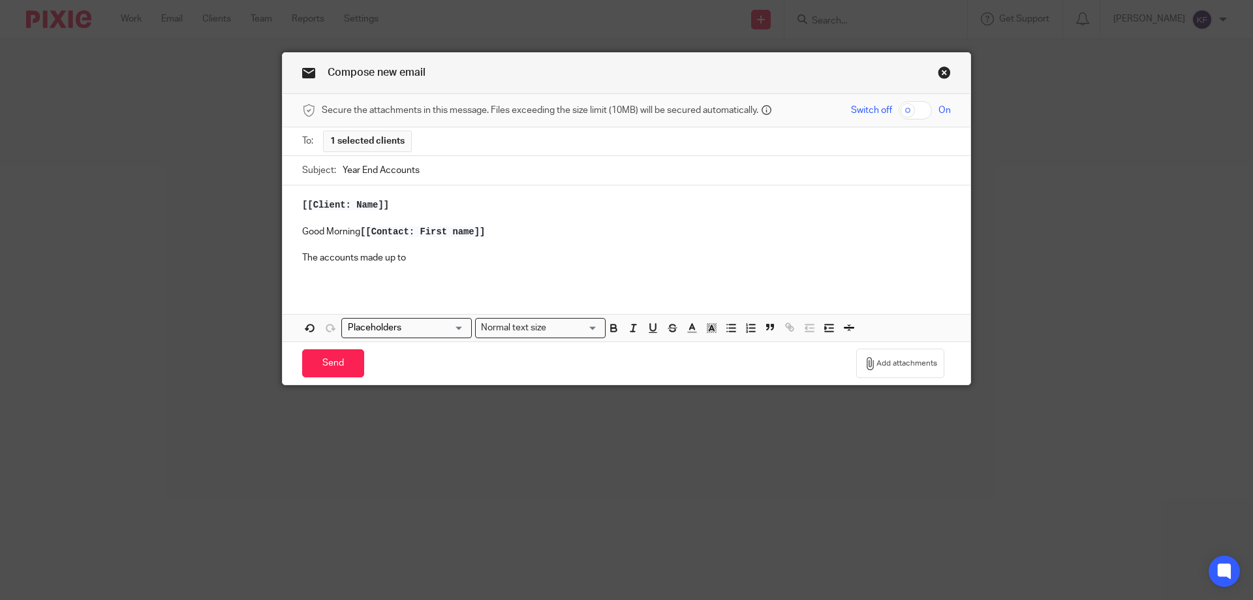
click at [411, 330] on input "Search for option" at bounding box center [403, 328] width 121 height 14
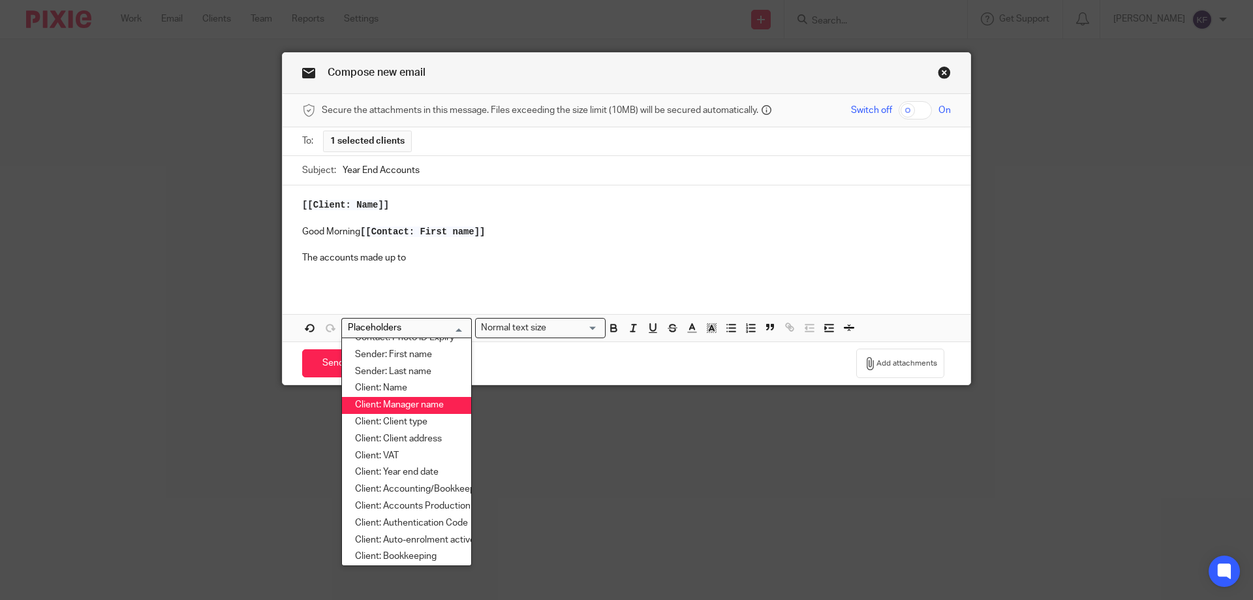
scroll to position [131, 0]
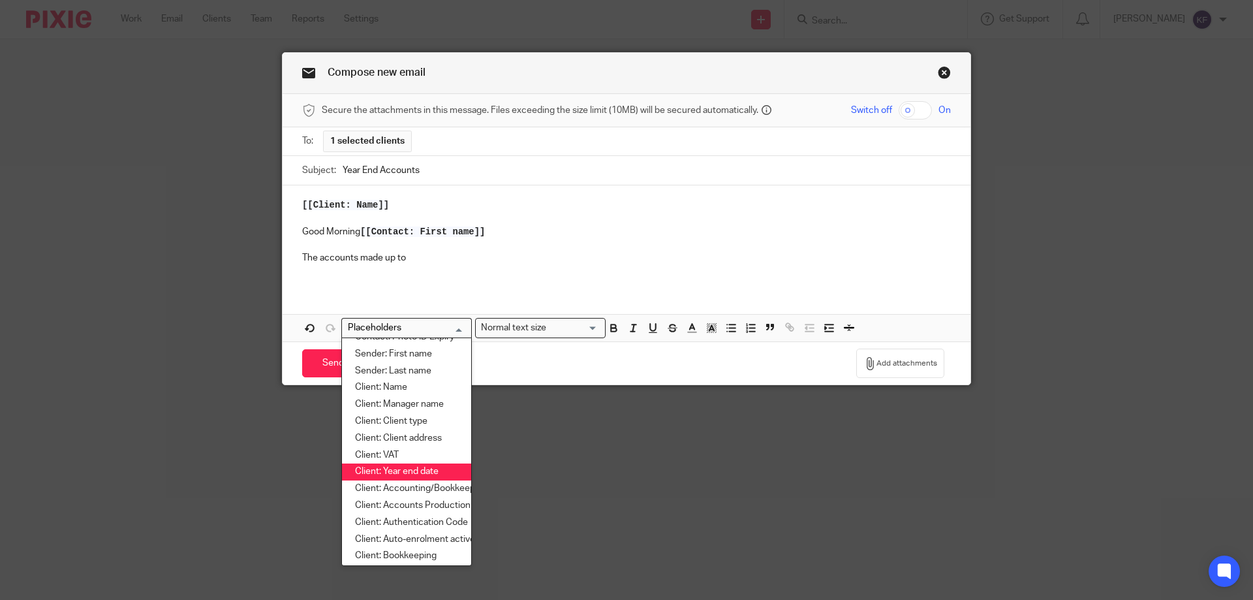
click at [410, 474] on li "Client: Year end date" at bounding box center [406, 471] width 129 height 17
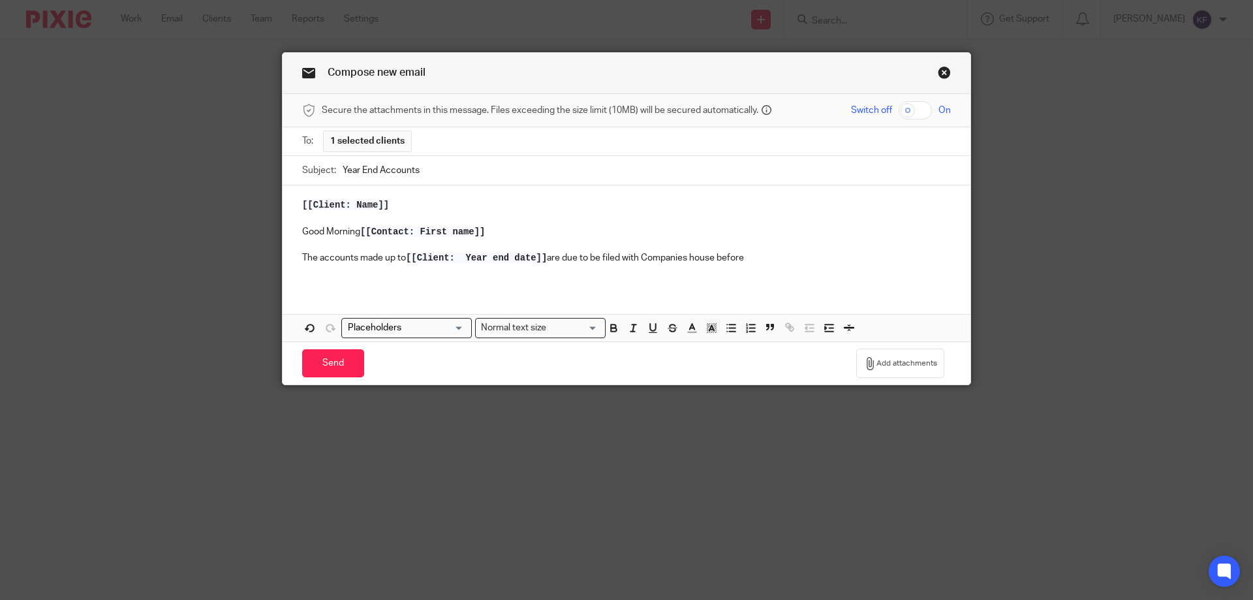
click at [430, 328] on input "Search for option" at bounding box center [403, 328] width 121 height 14
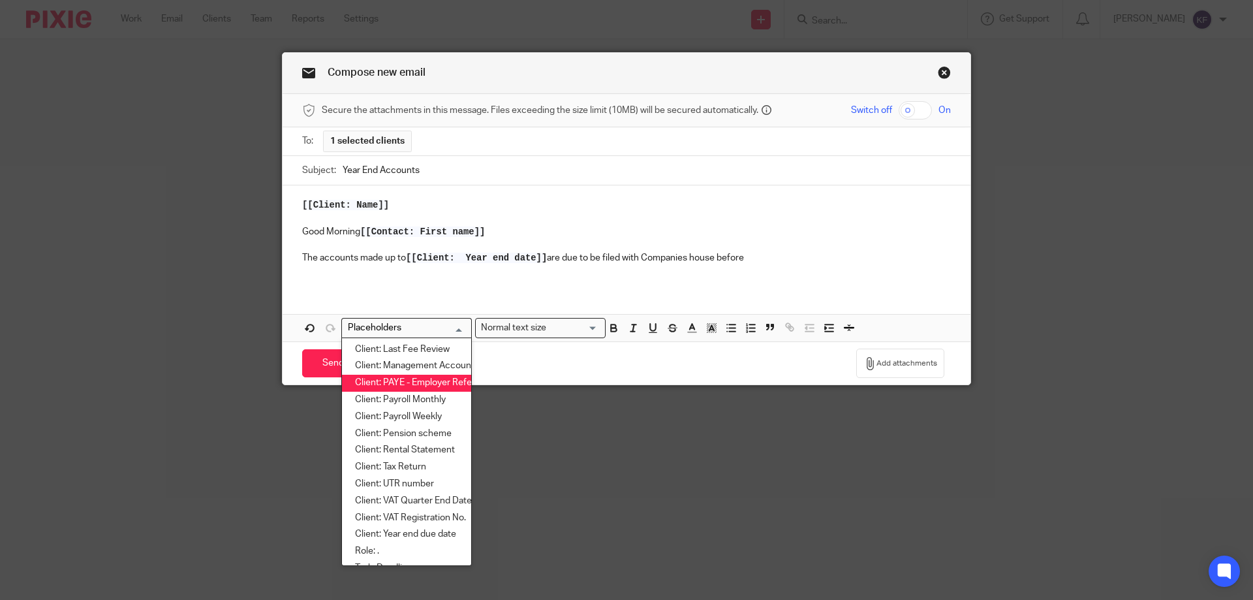
scroll to position [494, 0]
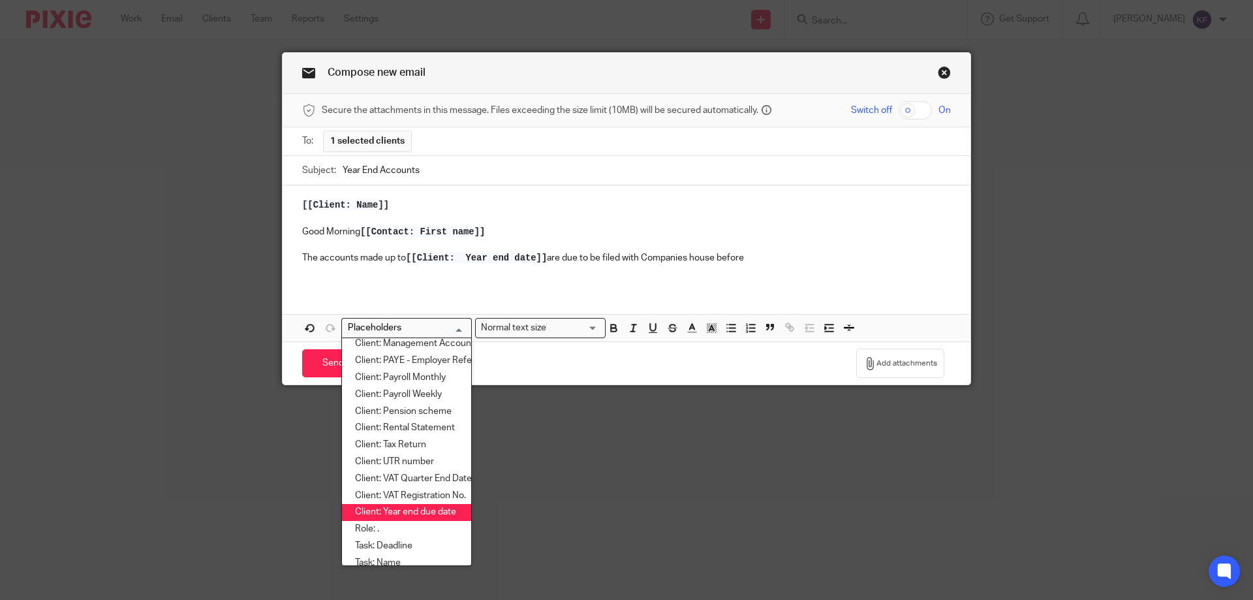
click at [428, 514] on li "Client: Year end due date" at bounding box center [406, 512] width 129 height 17
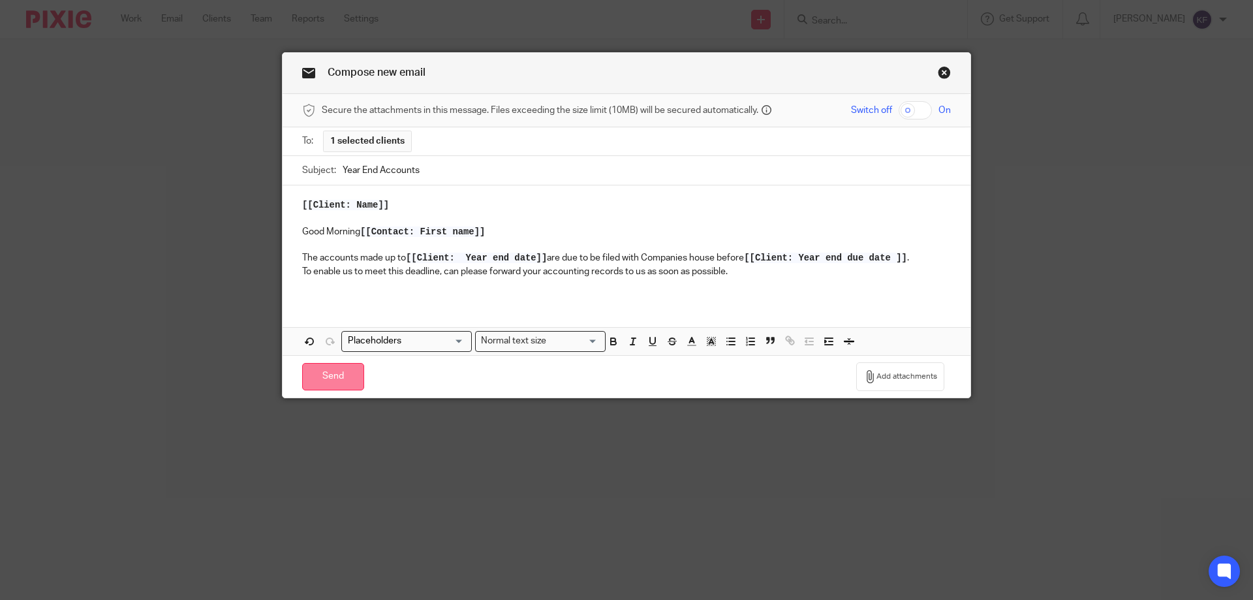
click at [340, 381] on input "Send" at bounding box center [333, 377] width 62 height 28
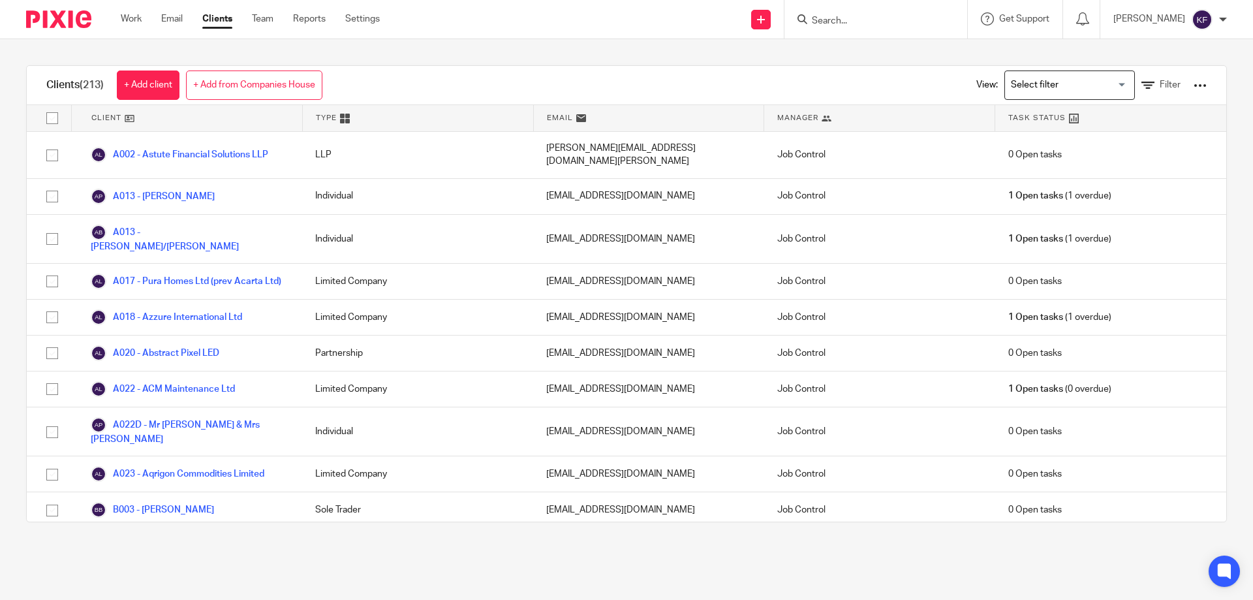
click at [1035, 89] on input "Search for option" at bounding box center [1067, 85] width 121 height 23
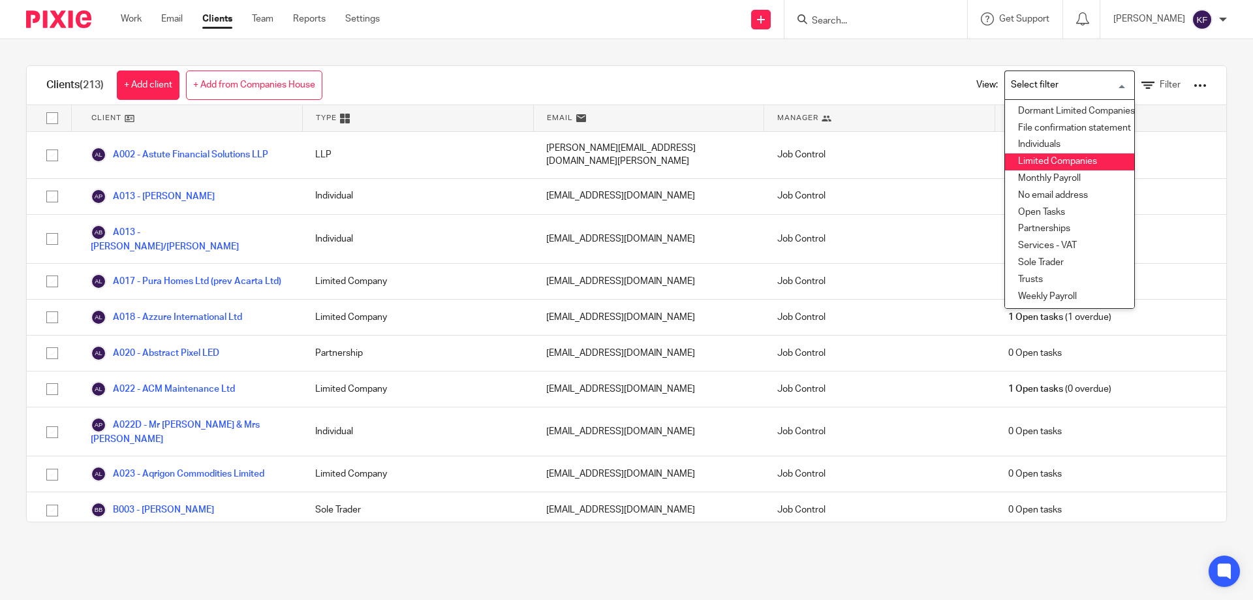
click at [1037, 153] on li "Limited Companies" at bounding box center [1069, 161] width 129 height 17
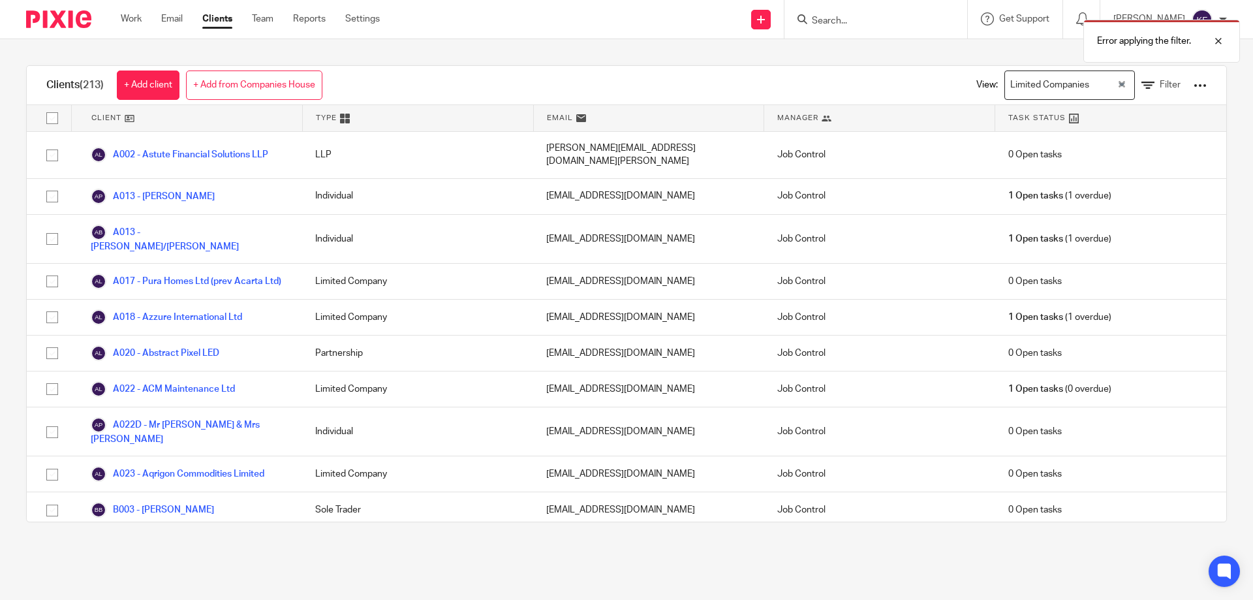
click at [1142, 78] on div "View: Limited Companies Loading... Filter" at bounding box center [1082, 85] width 250 height 39
click at [1142, 84] on icon at bounding box center [1148, 85] width 13 height 13
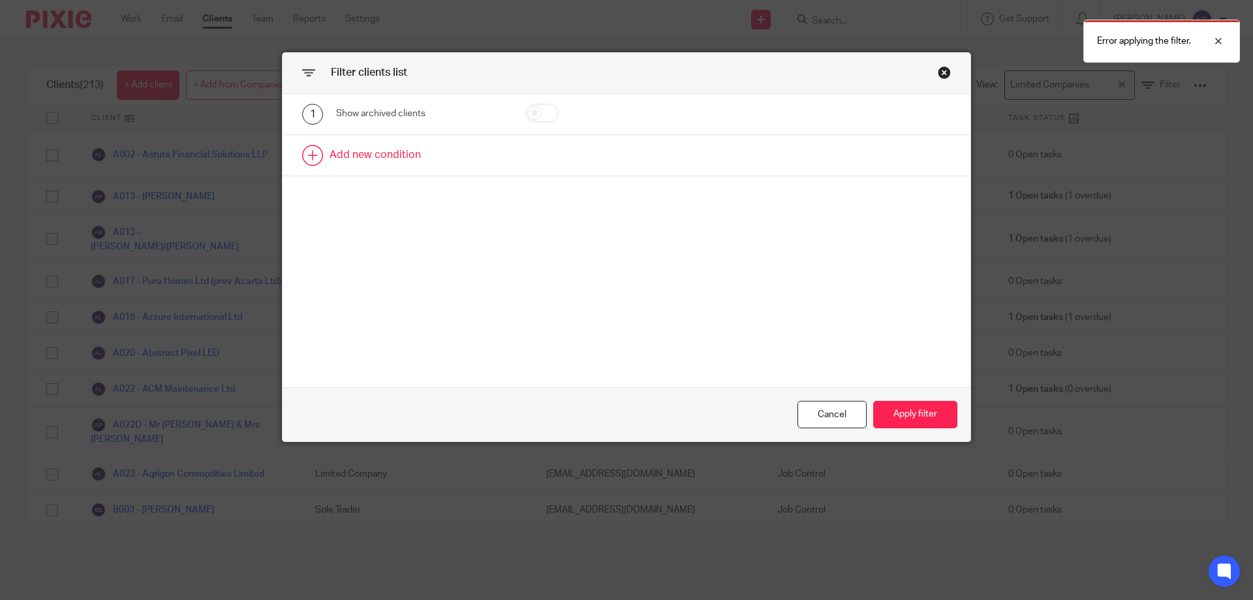
click at [529, 146] on link at bounding box center [627, 155] width 688 height 40
click at [416, 163] on div "Field" at bounding box center [410, 159] width 126 height 27
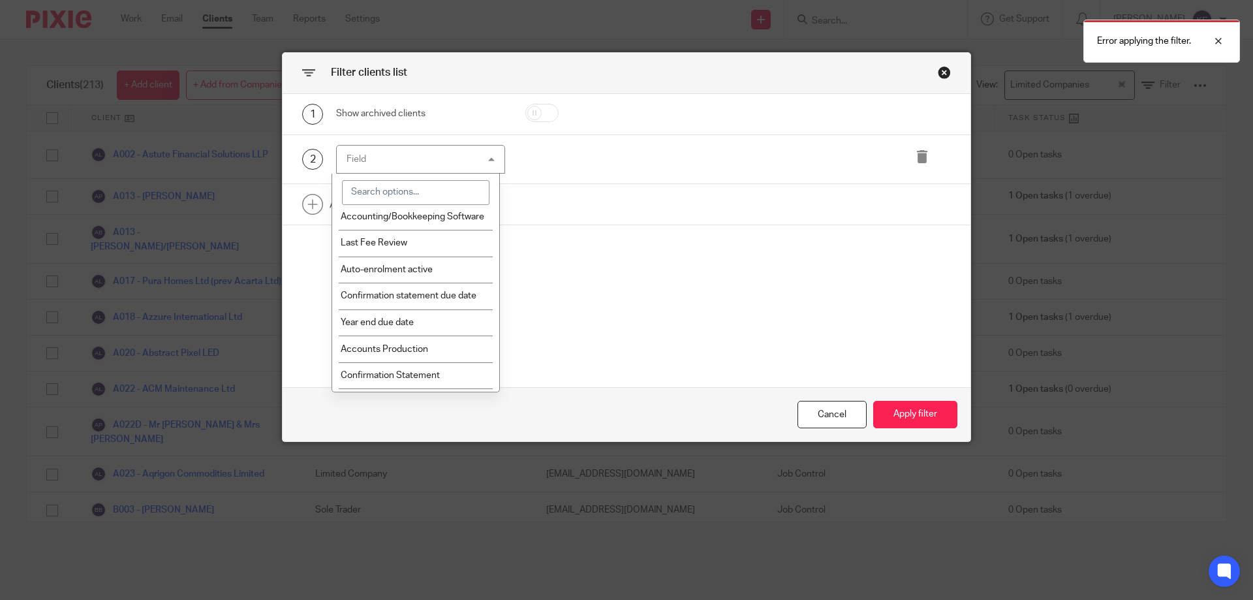
scroll to position [588, 0]
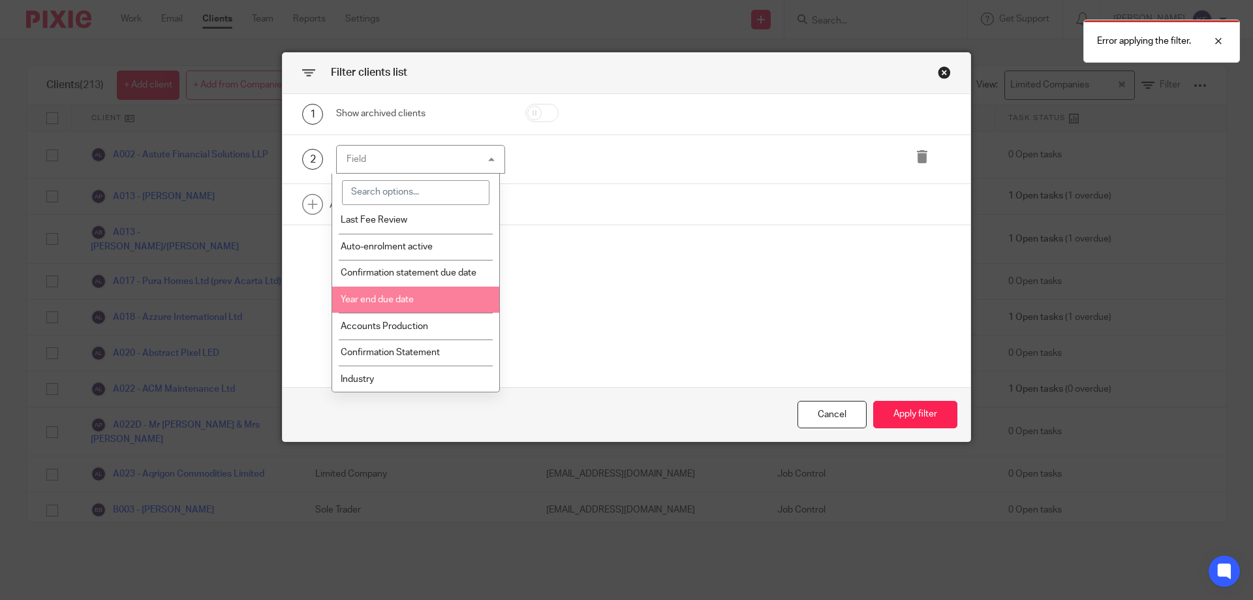
click at [450, 313] on li "Year end due date" at bounding box center [416, 300] width 168 height 27
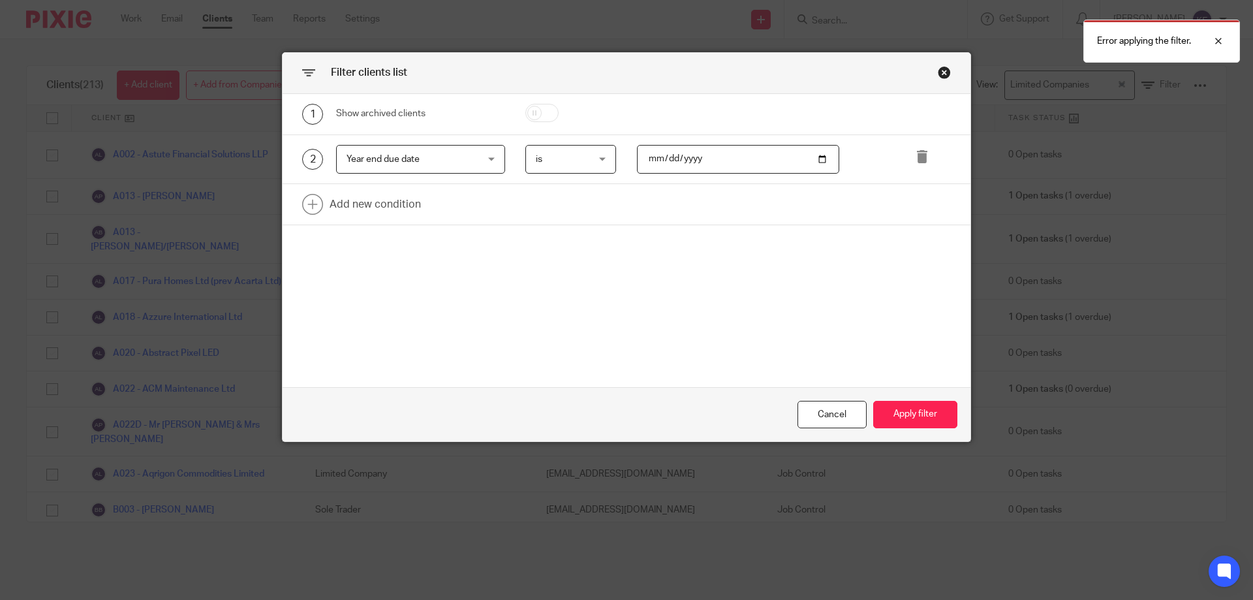
click at [683, 148] on input "date" at bounding box center [738, 159] width 203 height 29
type input "2025-10-31"
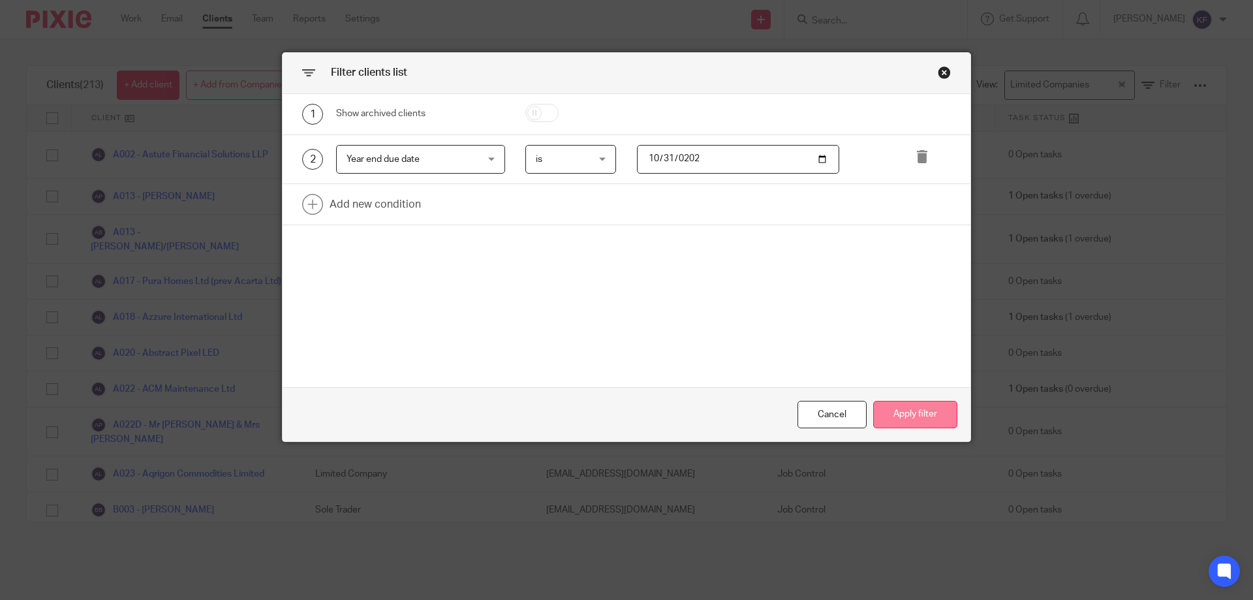
click at [907, 420] on button "Apply filter" at bounding box center [915, 415] width 84 height 28
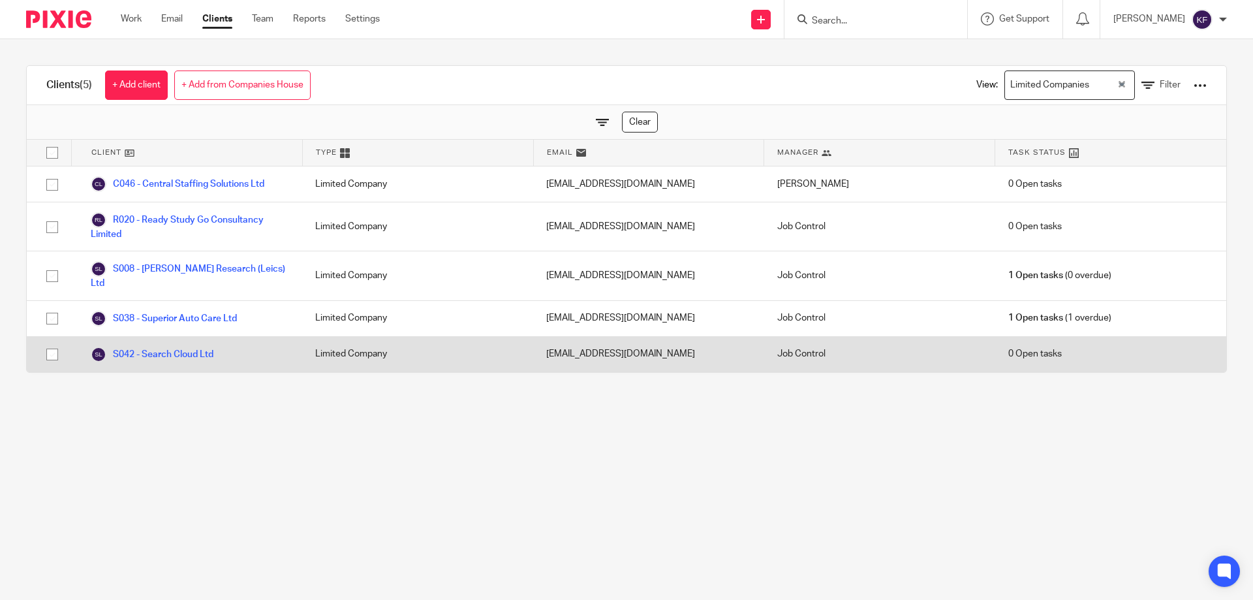
click at [49, 342] on input "checkbox" at bounding box center [52, 354] width 25 height 25
checkbox input "true"
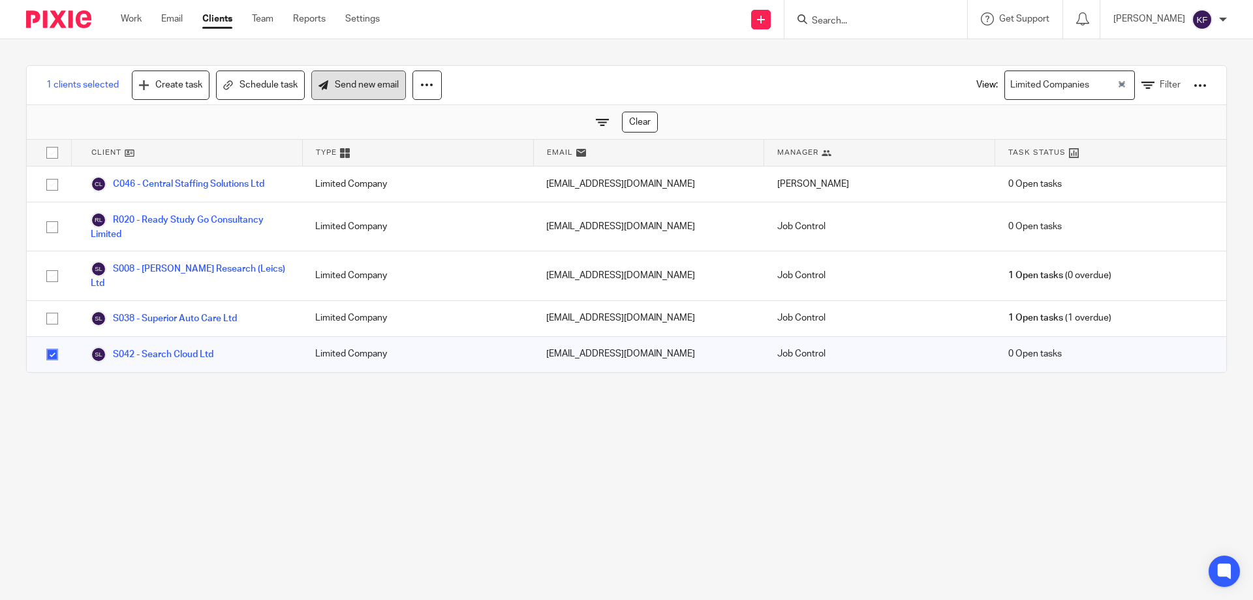
click at [346, 86] on link "Send new email" at bounding box center [358, 85] width 95 height 29
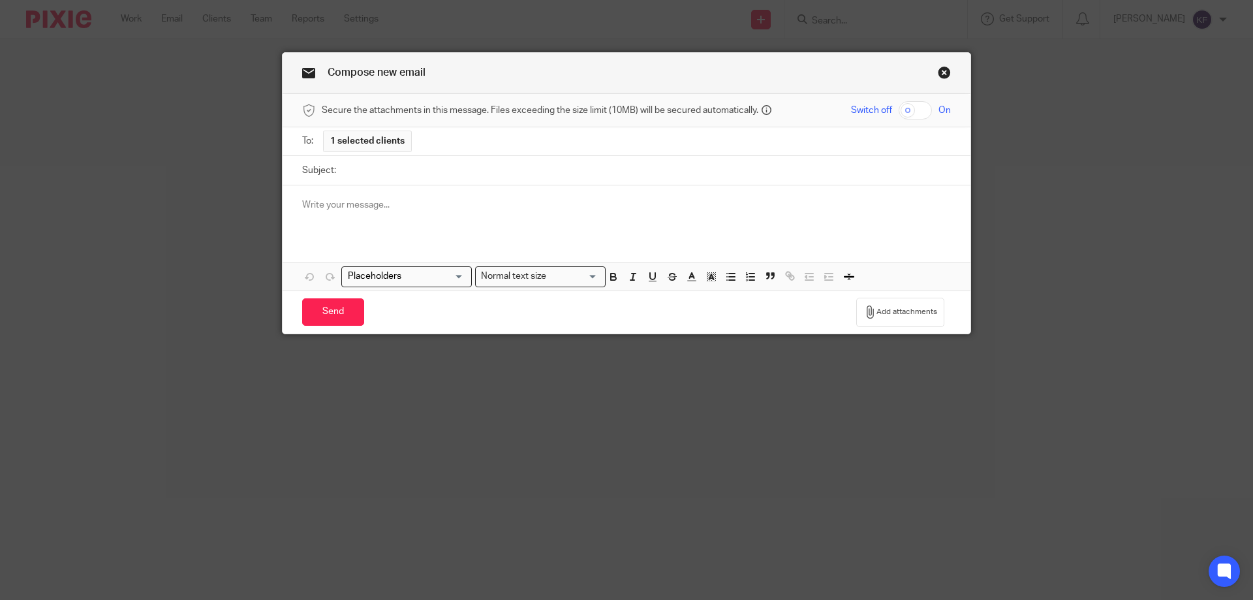
click at [383, 177] on input "Subject:" at bounding box center [647, 170] width 608 height 29
type input "Year End Accounts"
click at [364, 219] on div at bounding box center [627, 210] width 688 height 51
click at [450, 275] on input "Search for option" at bounding box center [403, 277] width 121 height 14
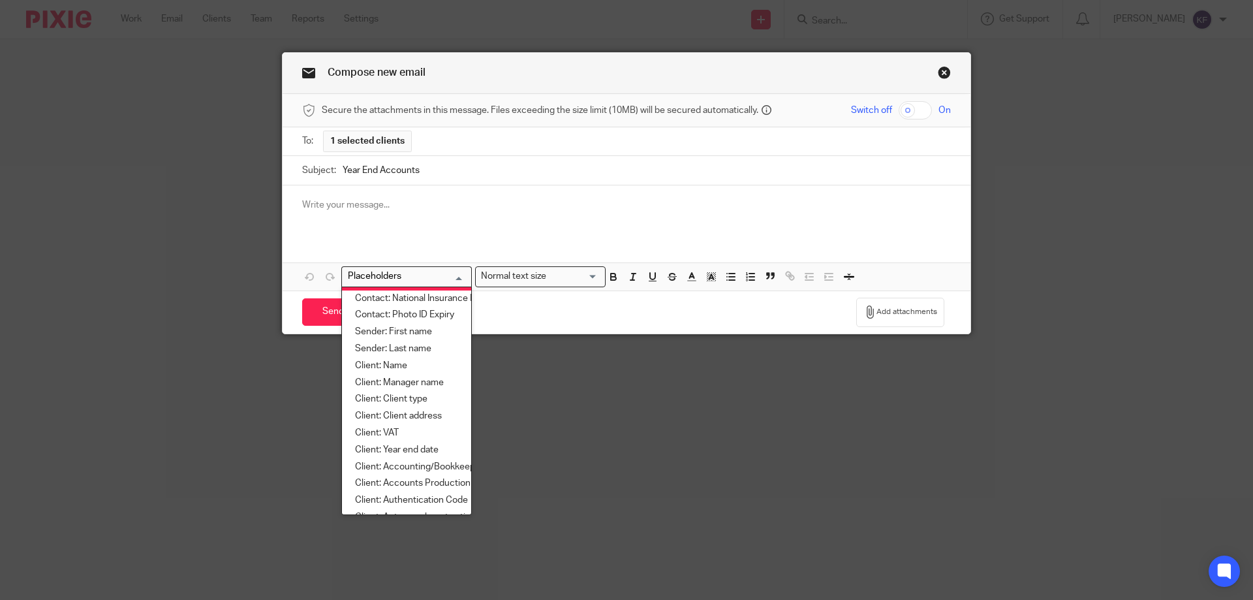
scroll to position [131, 0]
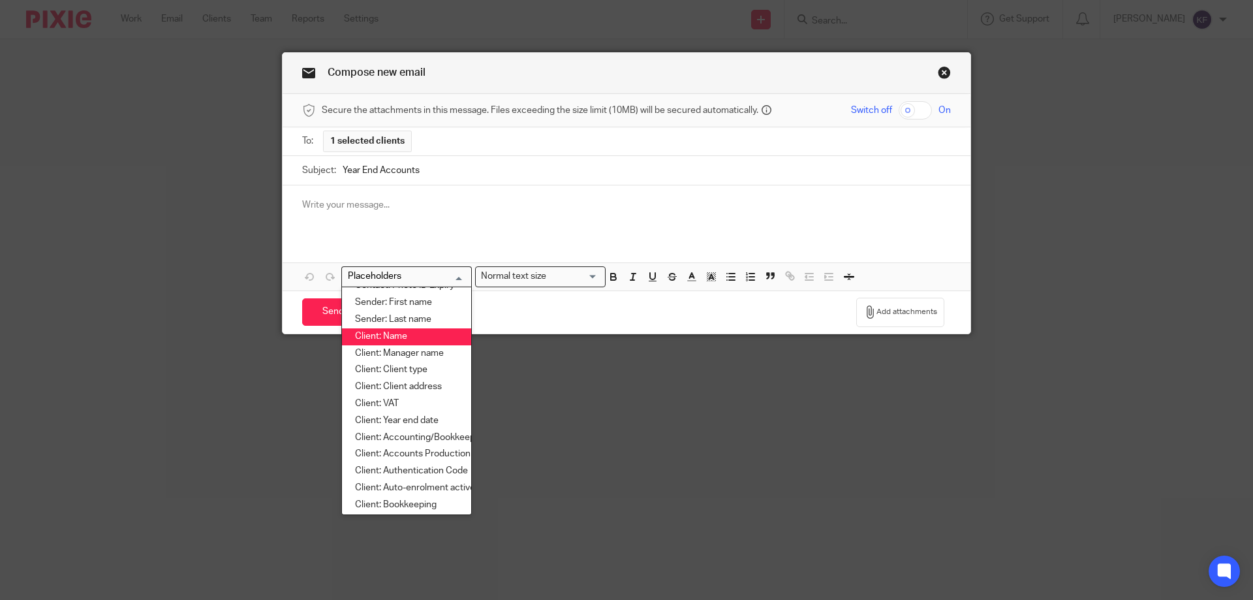
click at [420, 333] on li "Client: Name" at bounding box center [406, 336] width 129 height 17
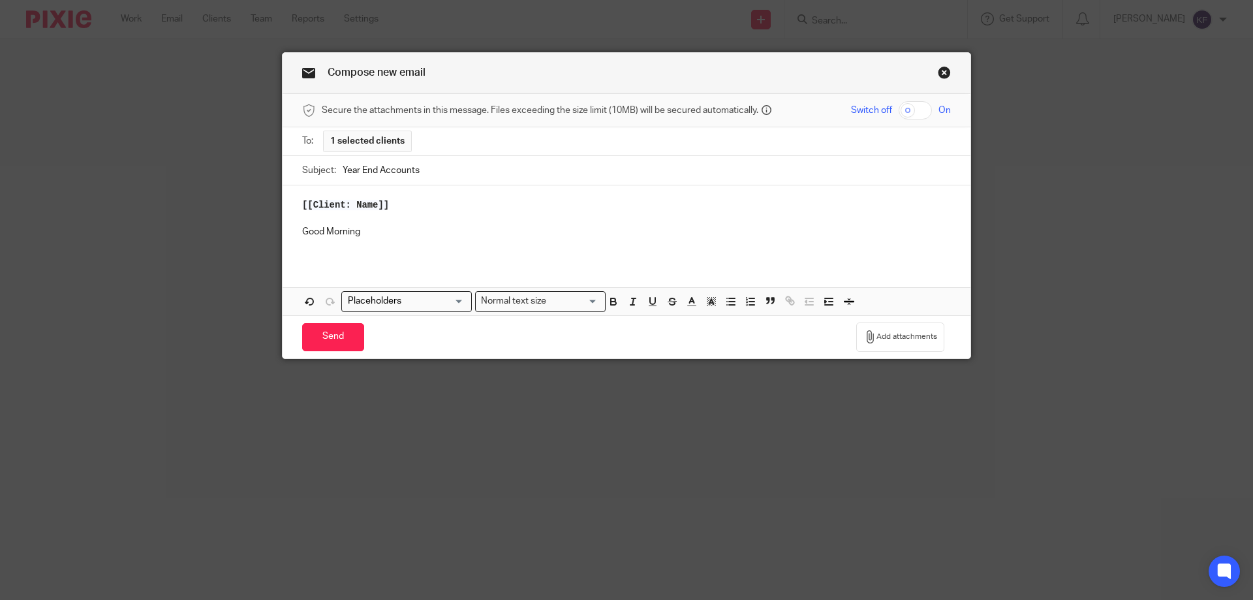
click at [411, 301] on input "Search for option" at bounding box center [403, 301] width 121 height 14
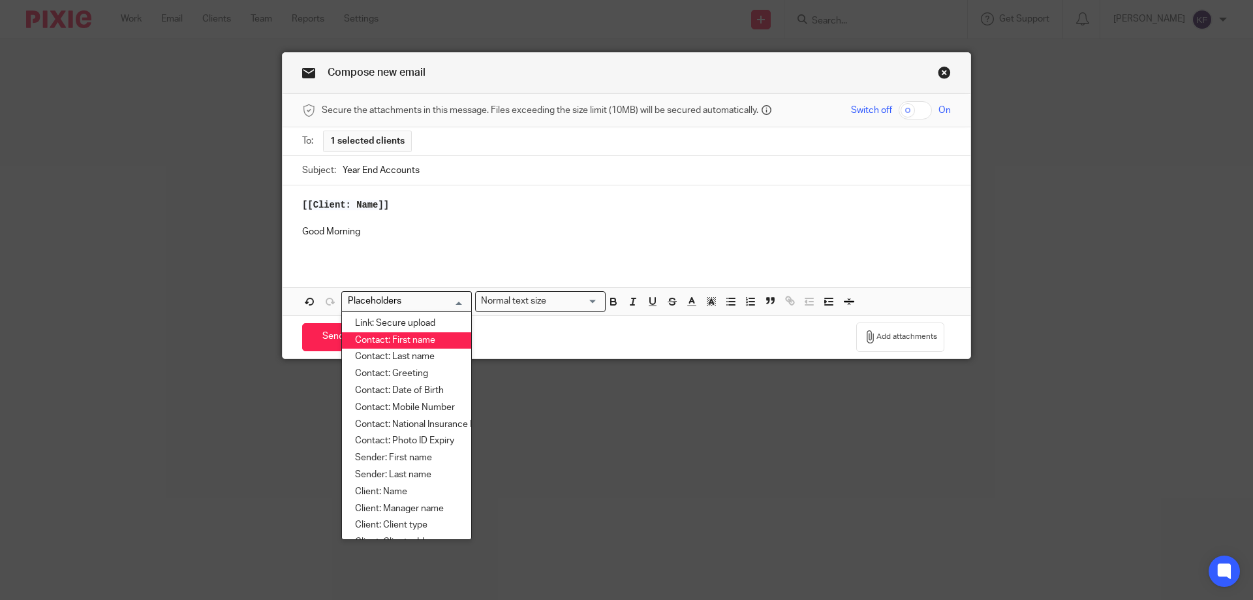
click at [415, 335] on li "Contact: First name" at bounding box center [406, 340] width 129 height 17
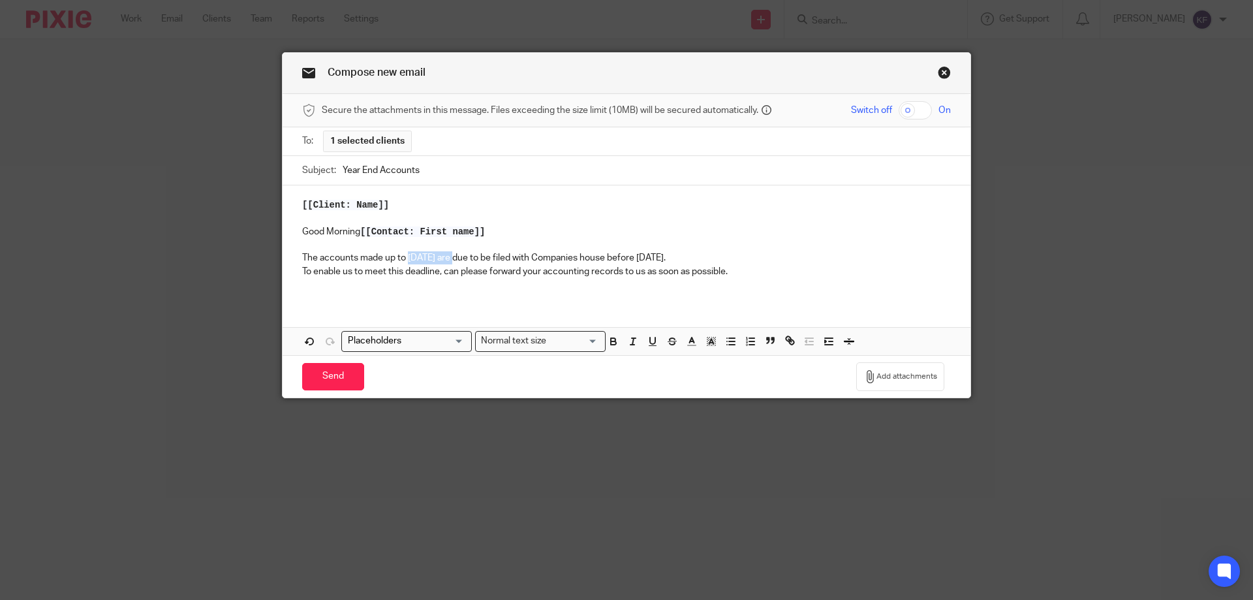
drag, startPoint x: 404, startPoint y: 257, endPoint x: 456, endPoint y: 256, distance: 51.6
click at [456, 256] on p "The accounts made up to [DATE] are due to be filed with Companies house before …" at bounding box center [626, 257] width 649 height 13
click at [415, 342] on input "Search for option" at bounding box center [403, 341] width 121 height 14
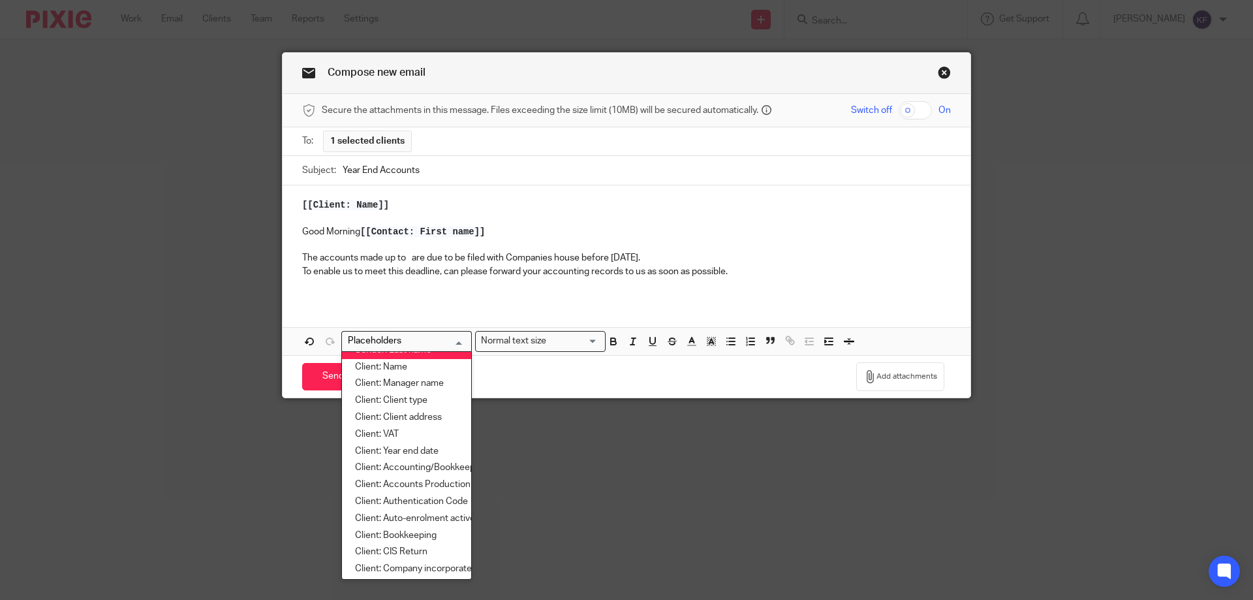
scroll to position [196, 0]
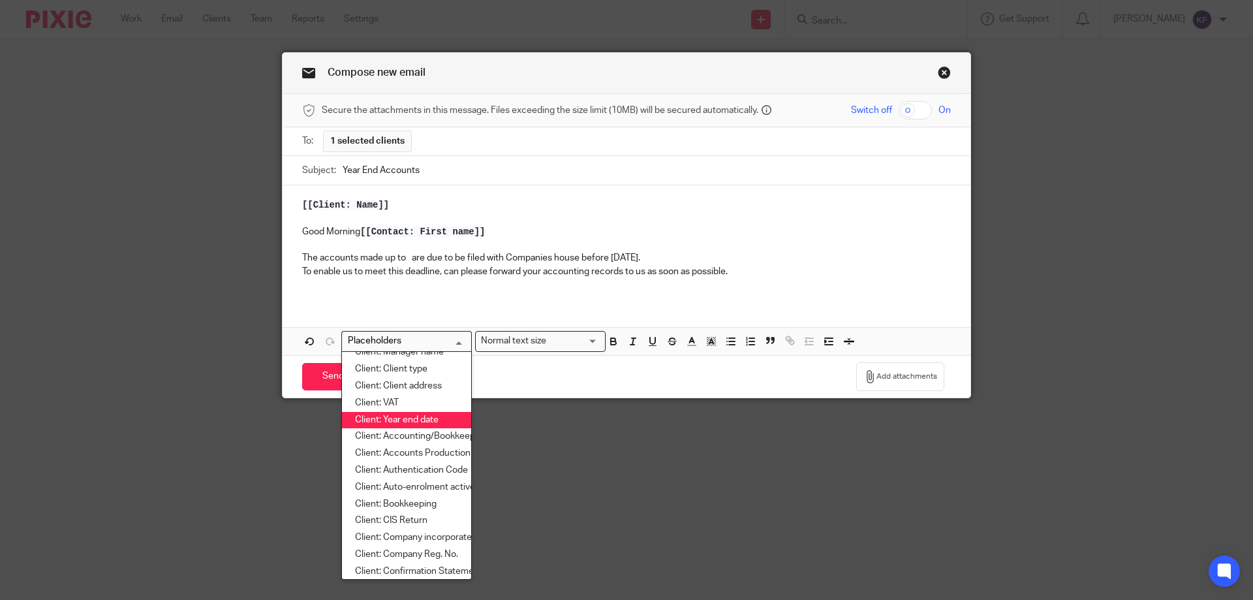
click at [426, 422] on li "Client: Year end date" at bounding box center [406, 420] width 129 height 17
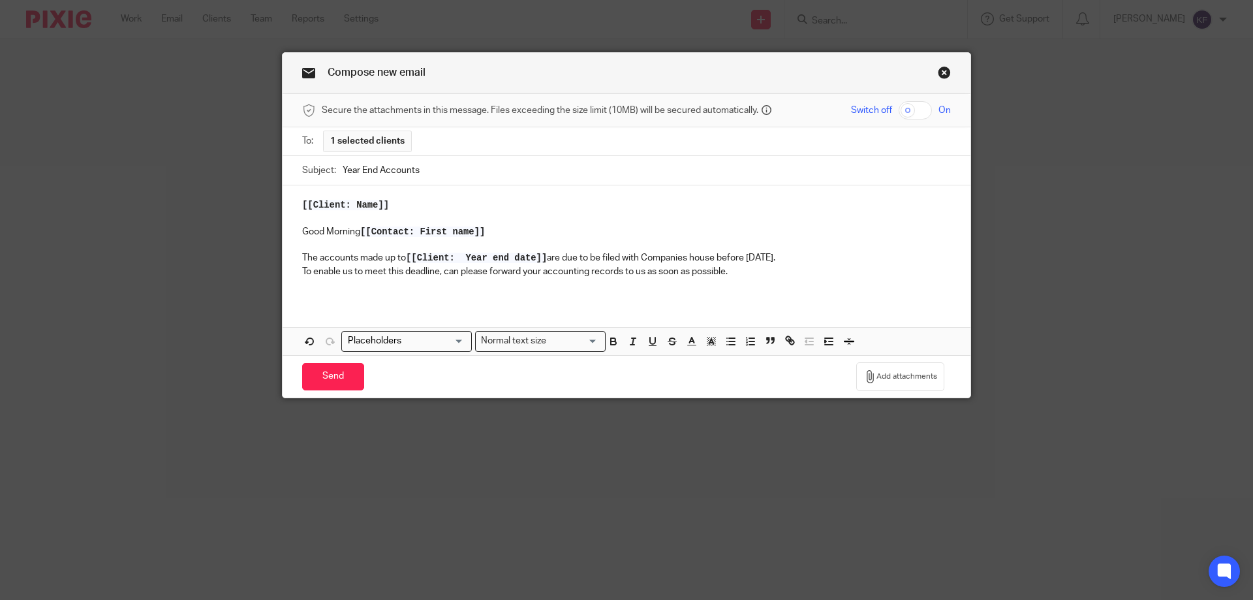
drag, startPoint x: 750, startPoint y: 258, endPoint x: 828, endPoint y: 260, distance: 77.7
click at [827, 260] on p "The accounts made up to [[Client: Year end date]] are due to be filed with Comp…" at bounding box center [626, 257] width 649 height 13
click at [420, 337] on input "Search for option" at bounding box center [403, 341] width 121 height 14
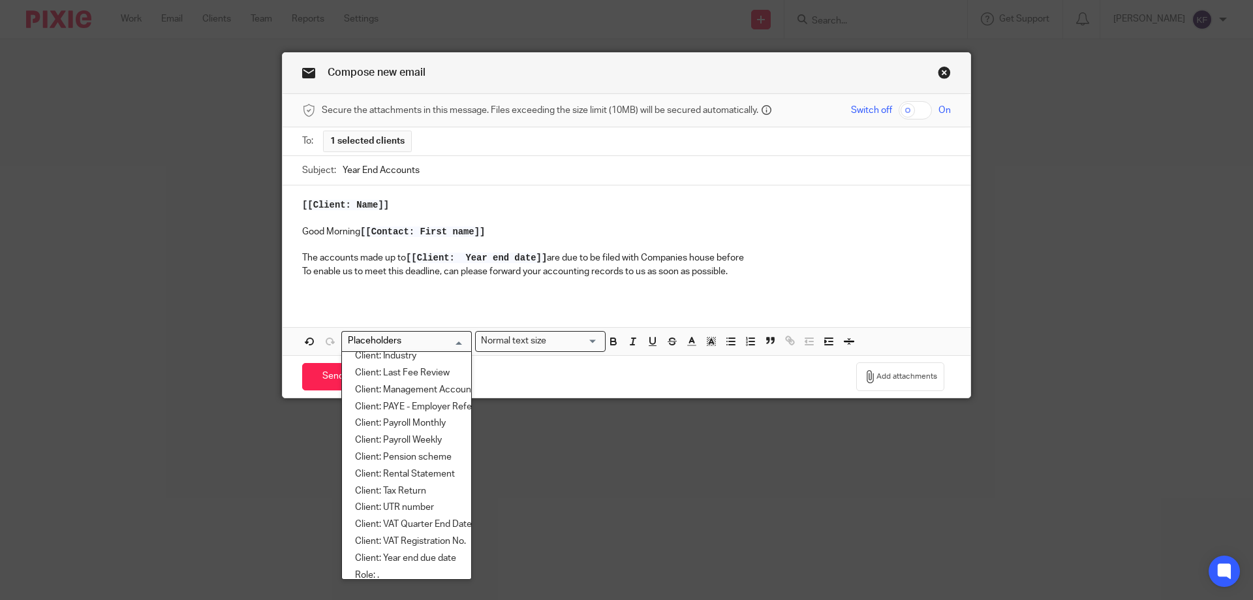
scroll to position [494, 0]
click at [424, 526] on li "Client: Year end due date" at bounding box center [406, 526] width 129 height 17
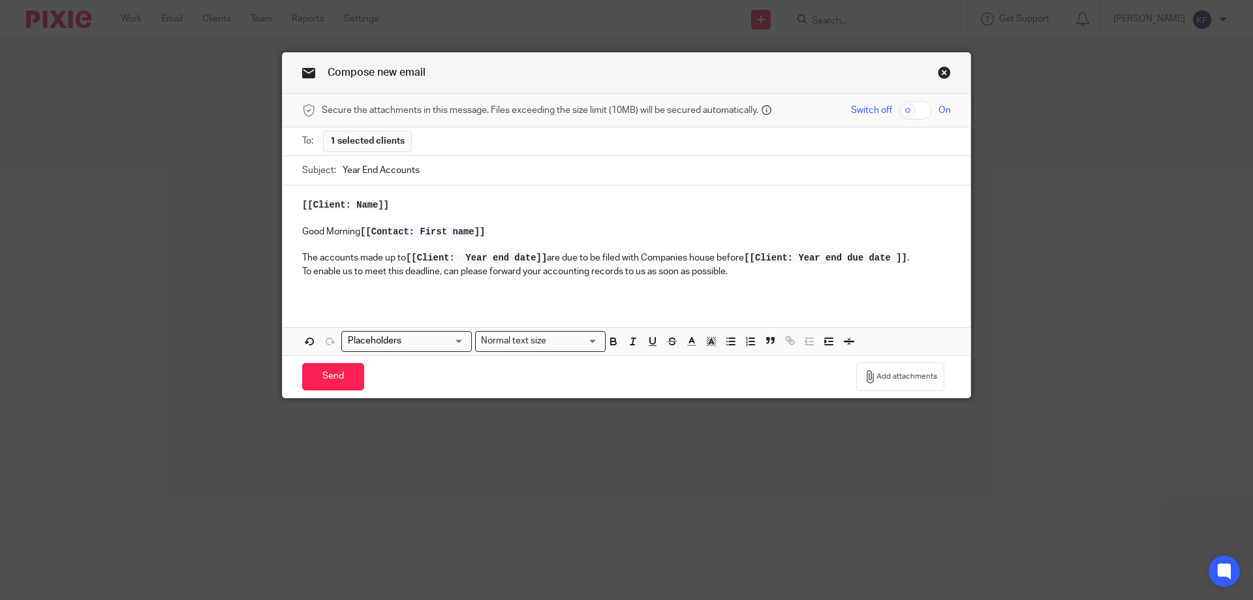
click at [749, 272] on p "To enable us to meet this deadline, can please forward your accounting records …" at bounding box center [626, 271] width 649 height 13
click at [559, 303] on div "[[Client: Name]] Good Morning [[Contact: First name]] The accounts made up to […" at bounding box center [627, 269] width 688 height 169
click at [311, 378] on input "Send" at bounding box center [333, 377] width 62 height 28
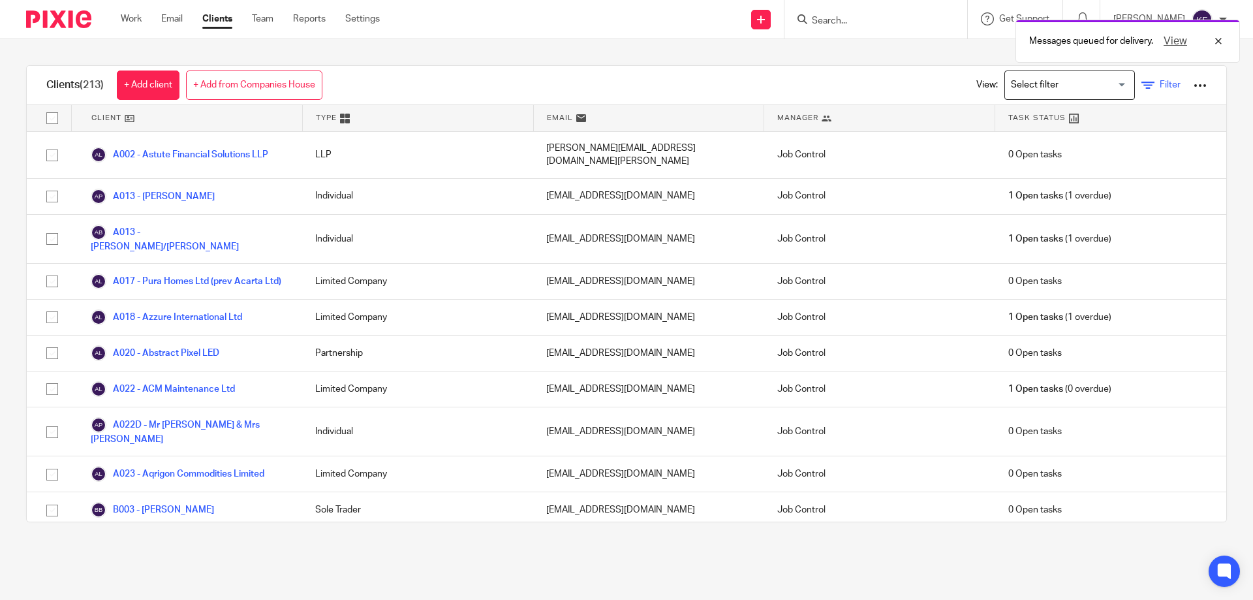
click at [1142, 84] on icon at bounding box center [1148, 85] width 13 height 13
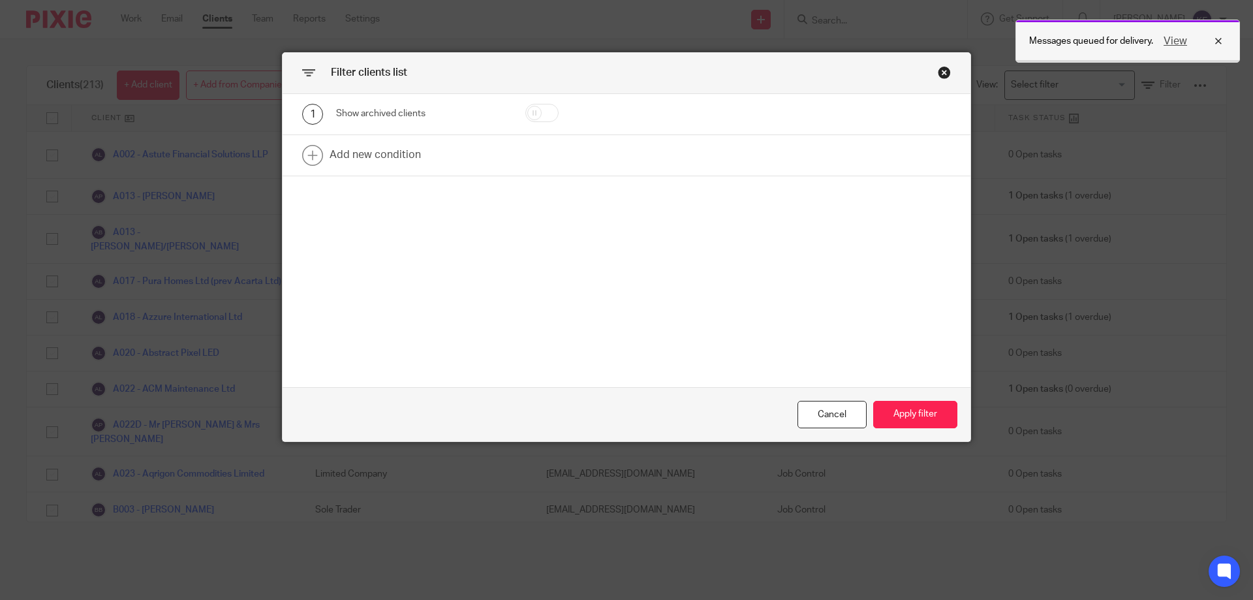
click at [1178, 35] on button "View" at bounding box center [1175, 41] width 31 height 16
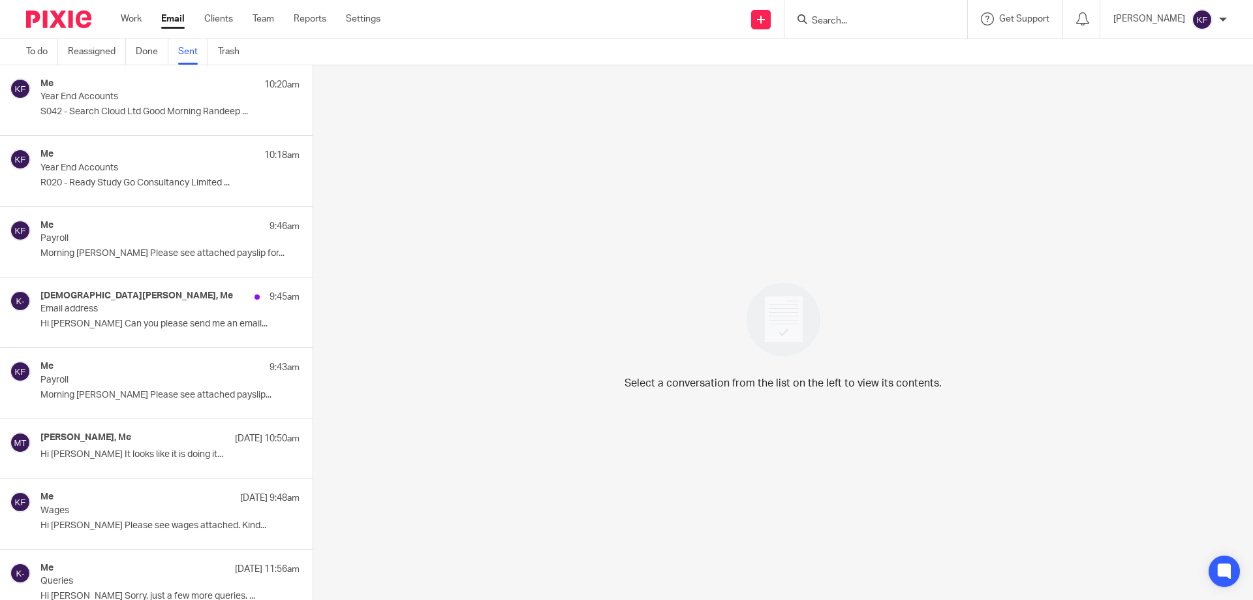
click at [32, 20] on img at bounding box center [58, 19] width 65 height 18
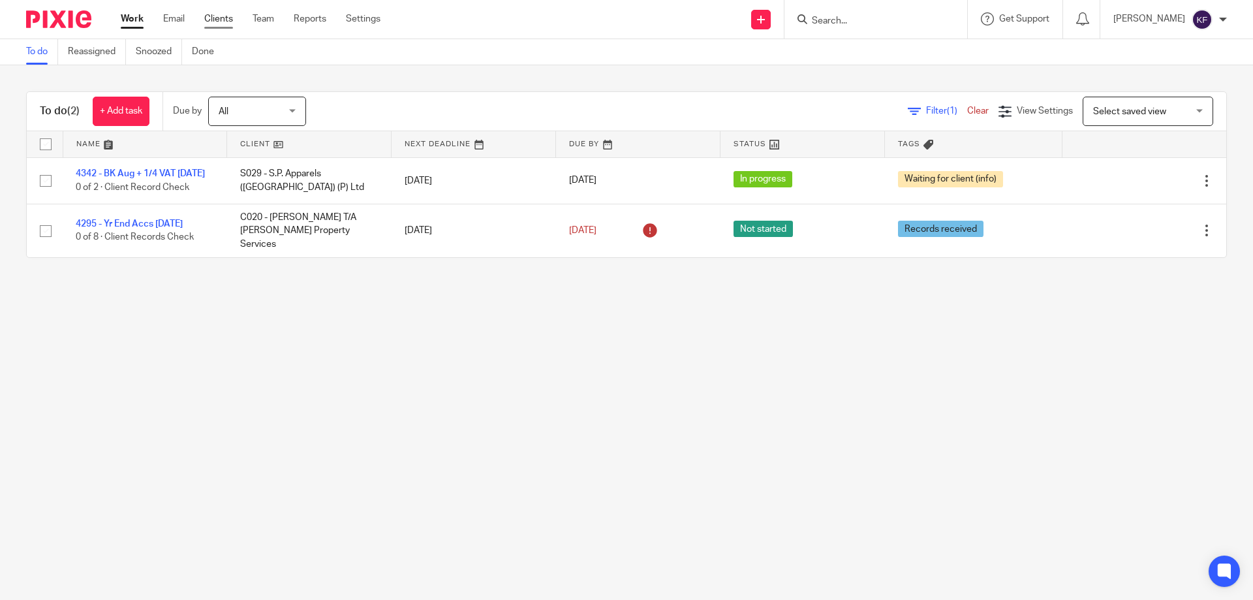
click at [227, 16] on link "Clients" at bounding box center [218, 18] width 29 height 13
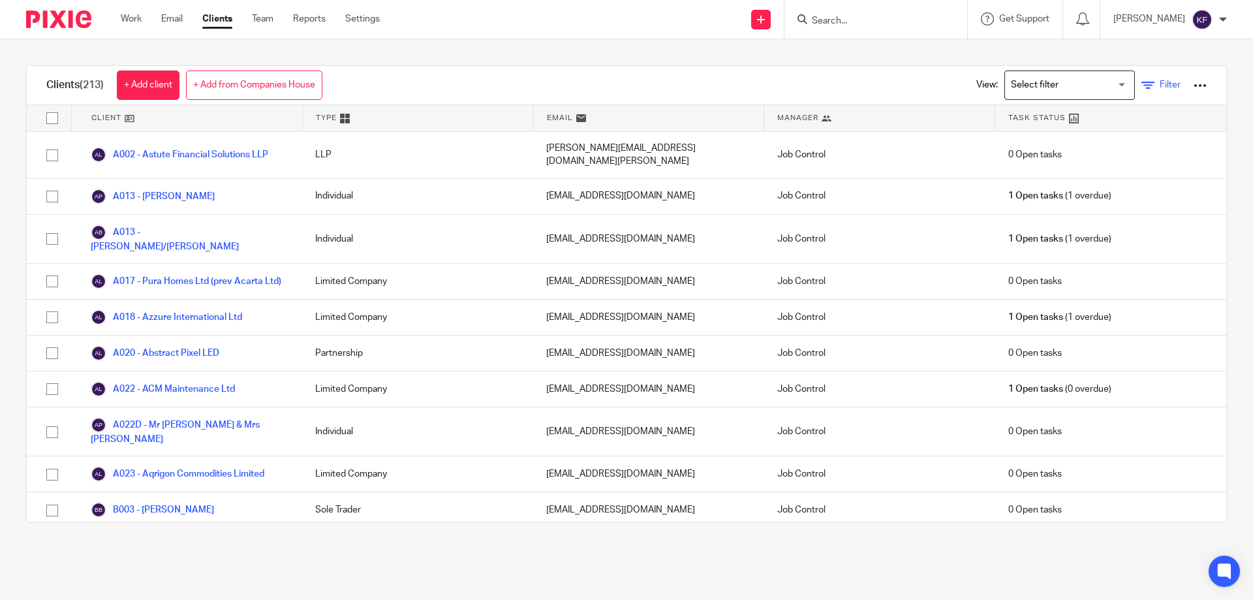
click at [1142, 84] on link "Filter" at bounding box center [1161, 85] width 39 height 14
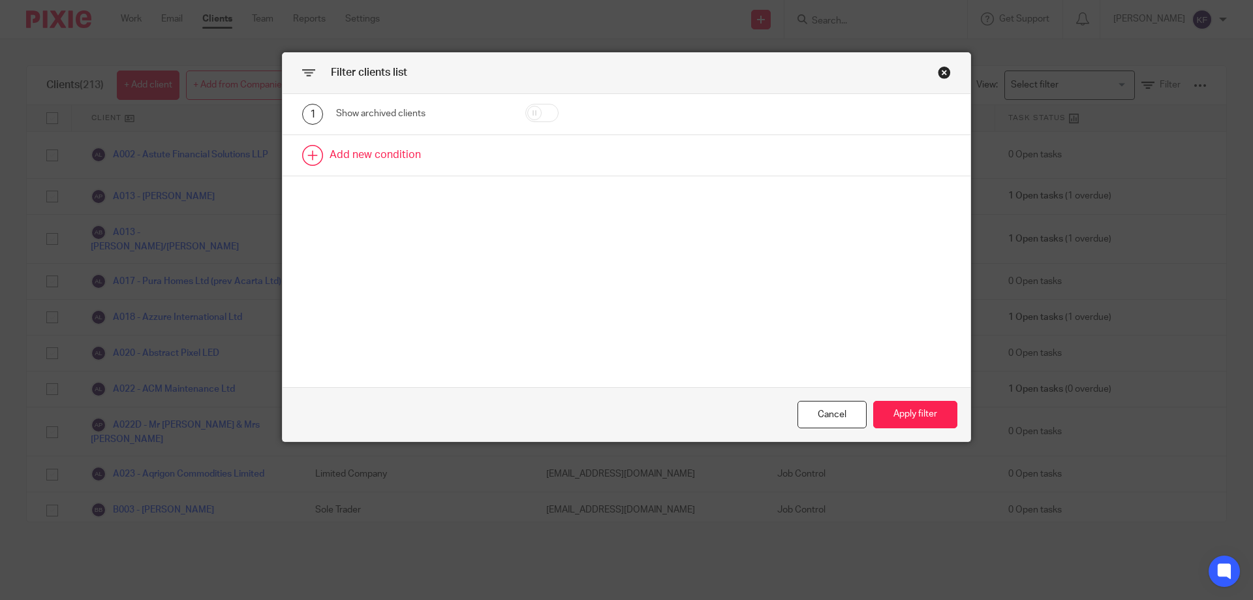
click at [544, 141] on link at bounding box center [627, 155] width 688 height 40
click at [444, 161] on div "Field" at bounding box center [410, 159] width 126 height 27
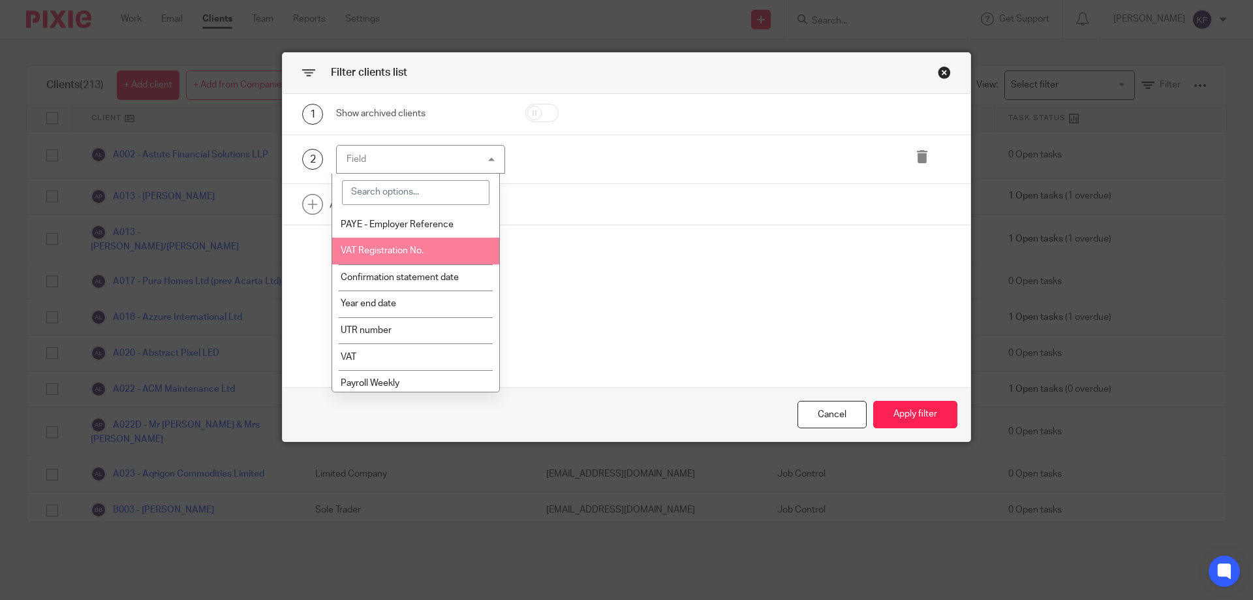
scroll to position [261, 0]
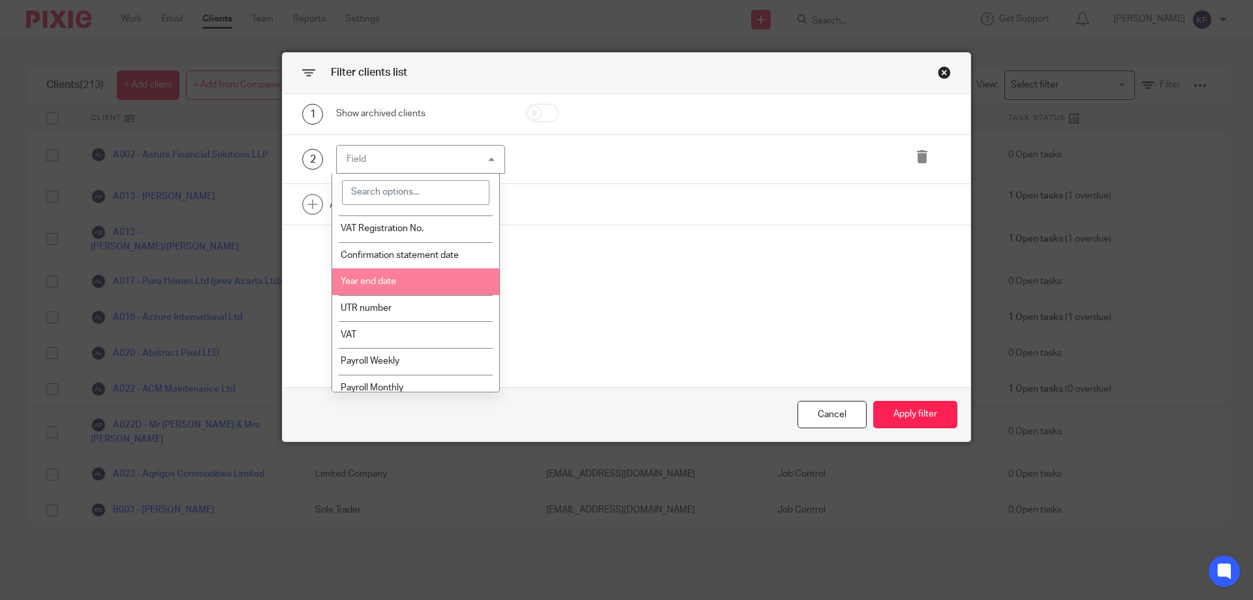
click at [438, 281] on li "Year end date" at bounding box center [416, 281] width 168 height 27
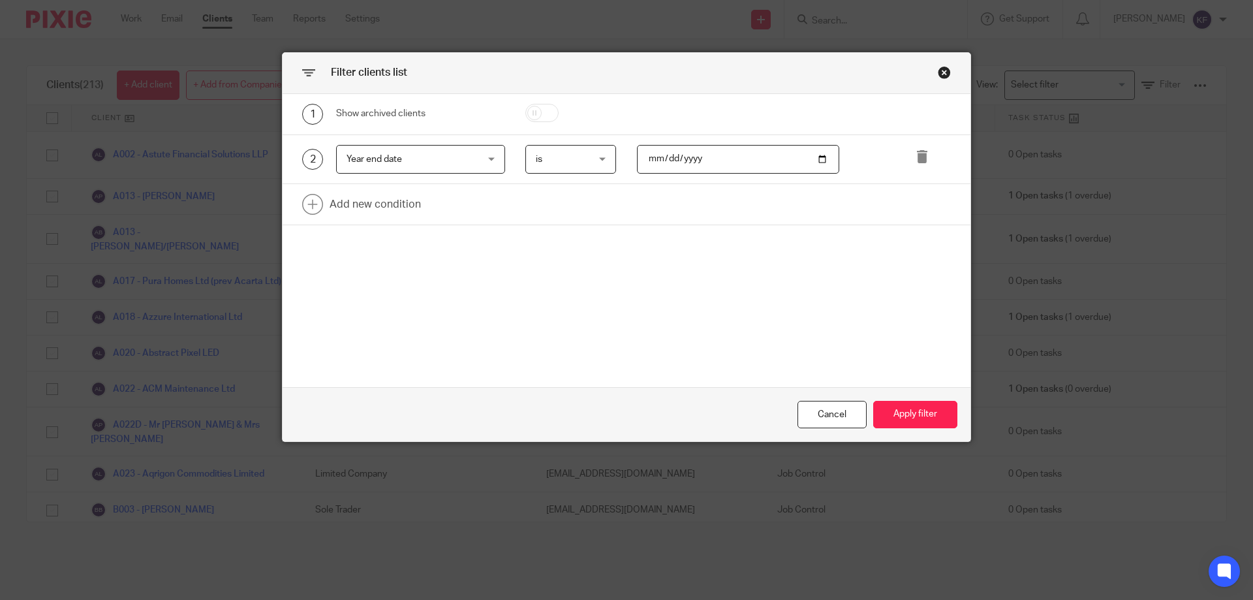
click at [577, 157] on span "is" at bounding box center [568, 159] width 64 height 27
click at [577, 157] on div "is is" at bounding box center [571, 159] width 91 height 29
click at [700, 166] on input "date" at bounding box center [738, 159] width 203 height 29
type input "2025-11-30"
click at [914, 416] on button "Apply filter" at bounding box center [915, 415] width 84 height 28
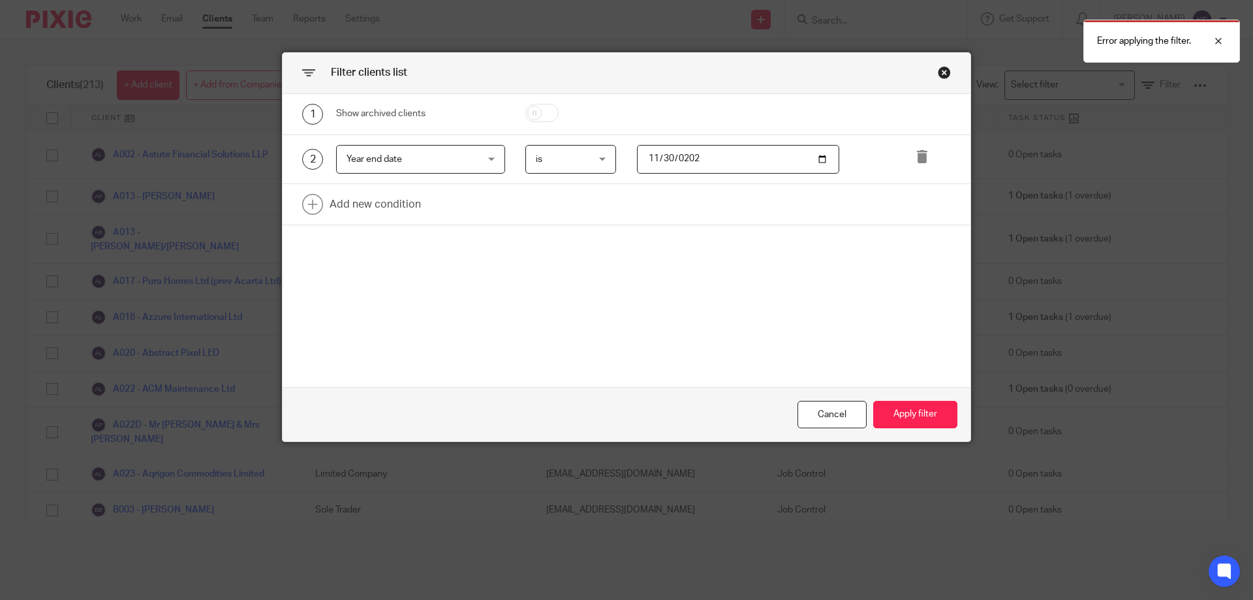
click at [941, 68] on div "Close this dialog window" at bounding box center [944, 72] width 13 height 13
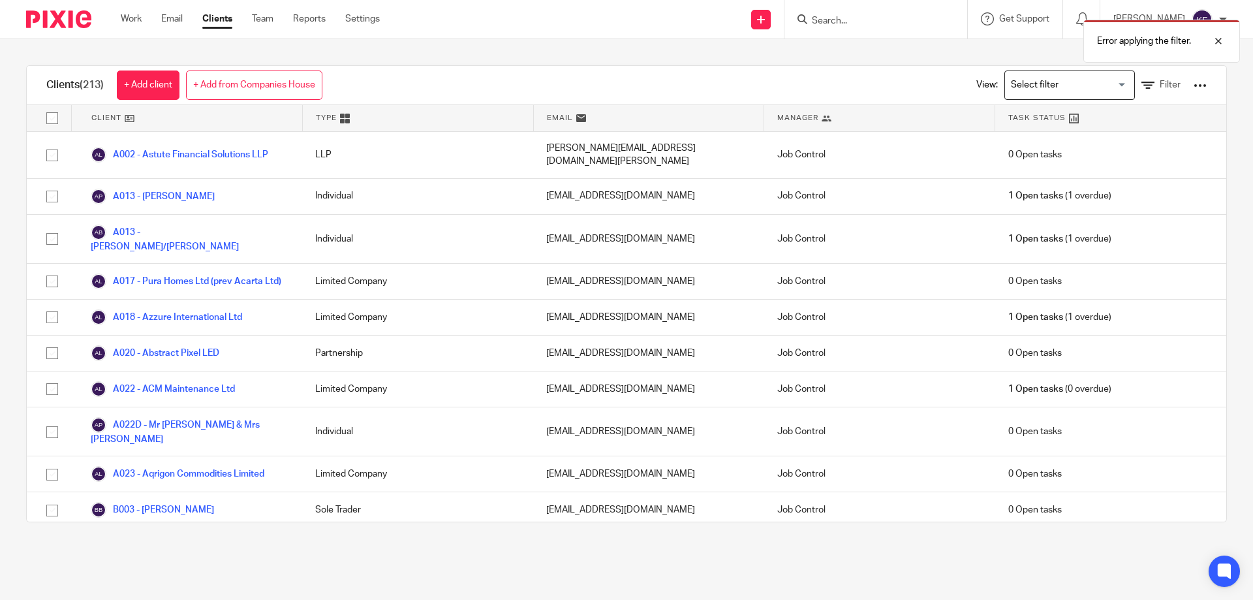
click at [1031, 87] on input "Search for option" at bounding box center [1067, 85] width 121 height 23
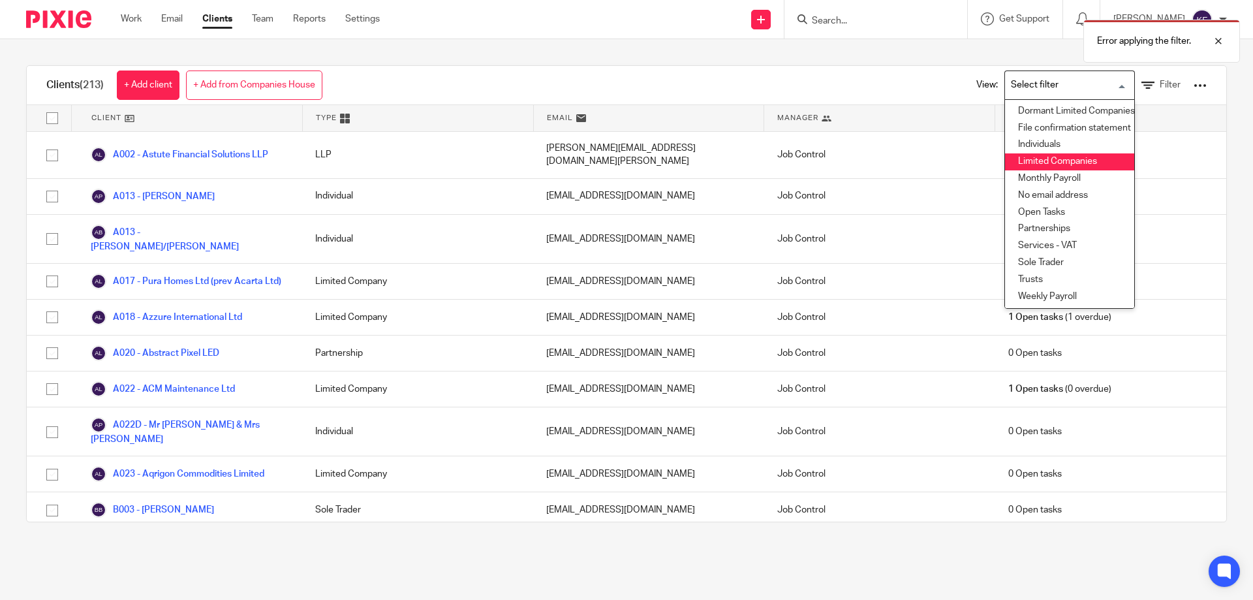
click at [1049, 158] on li "Limited Companies" at bounding box center [1069, 161] width 129 height 17
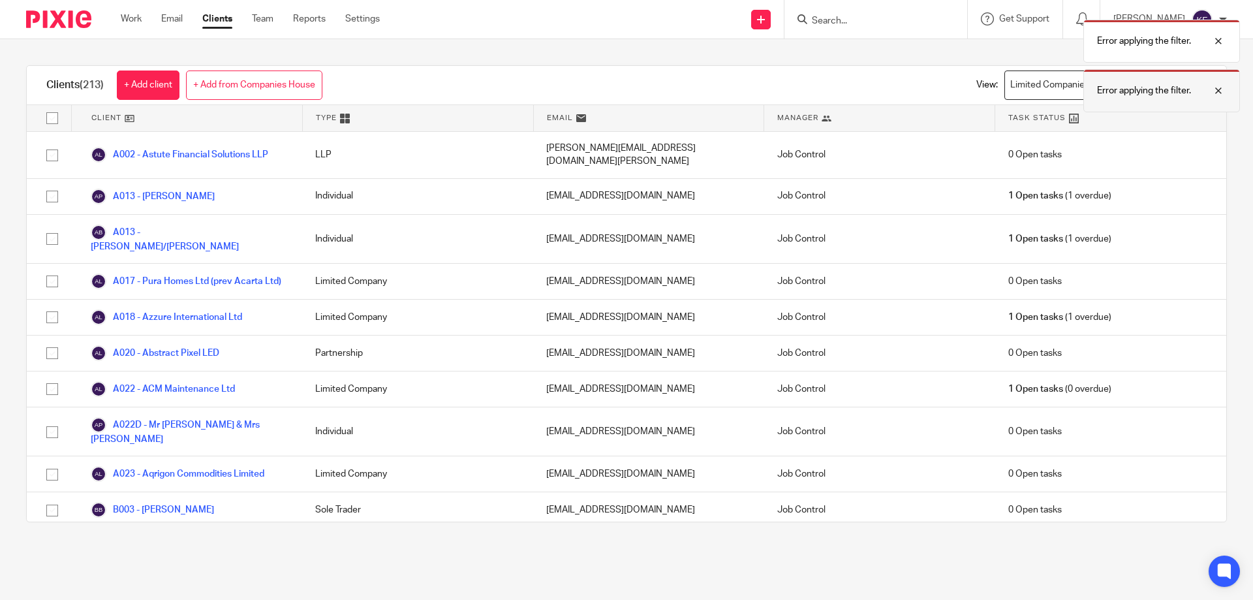
click at [1138, 86] on p "Error applying the filter." at bounding box center [1144, 90] width 94 height 13
click at [1142, 86] on link "Filter" at bounding box center [1161, 85] width 39 height 14
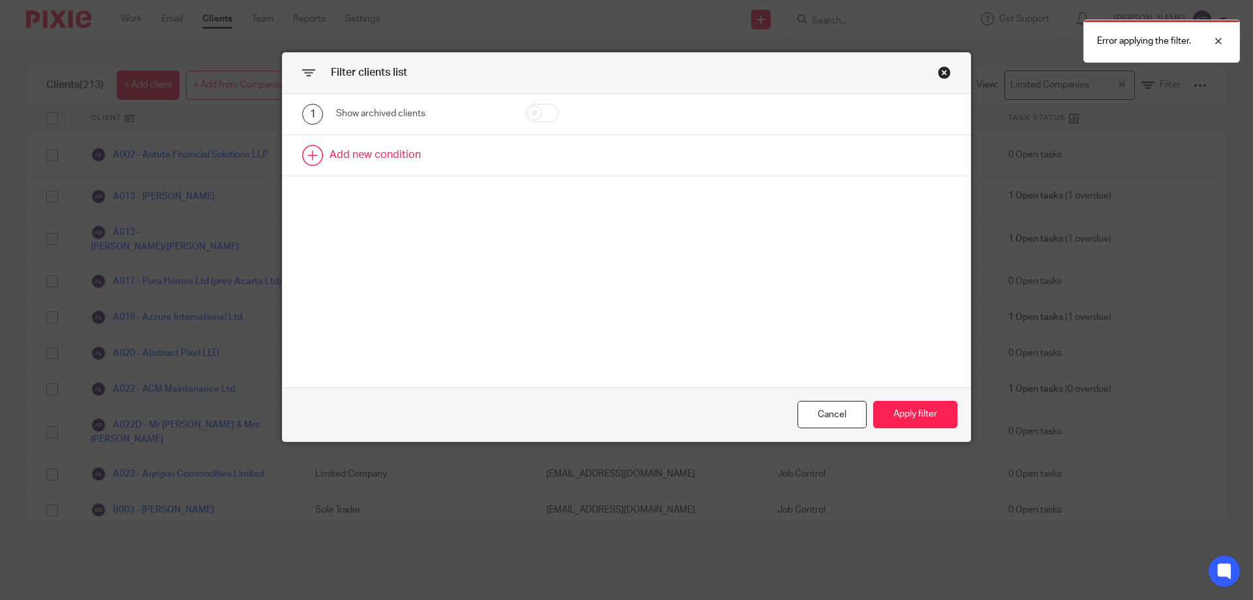
click at [458, 155] on link at bounding box center [627, 155] width 688 height 40
click at [454, 156] on div "Field" at bounding box center [410, 159] width 126 height 27
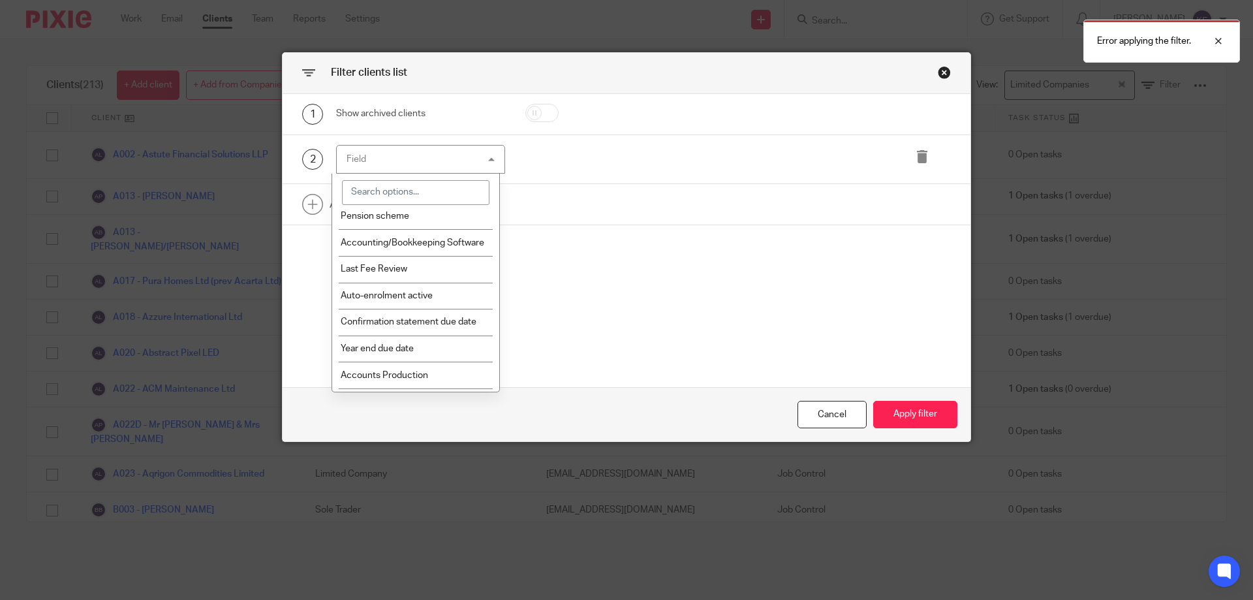
scroll to position [588, 0]
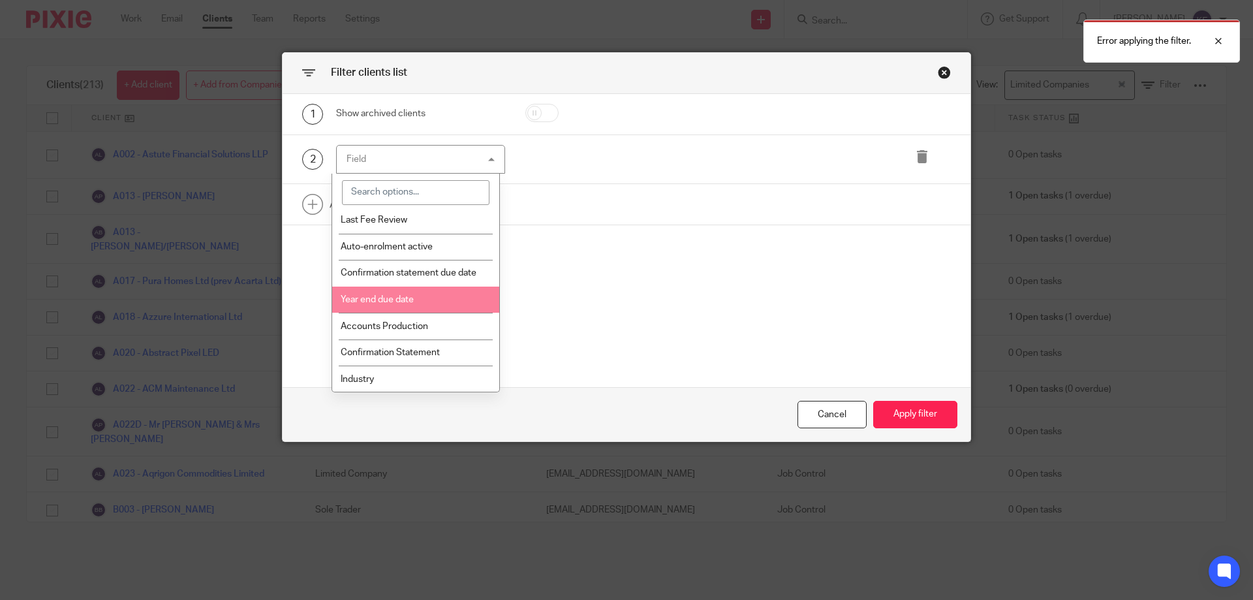
drag, startPoint x: 433, startPoint y: 317, endPoint x: 448, endPoint y: 313, distance: 15.1
click at [434, 313] on li "Year end due date" at bounding box center [416, 300] width 168 height 27
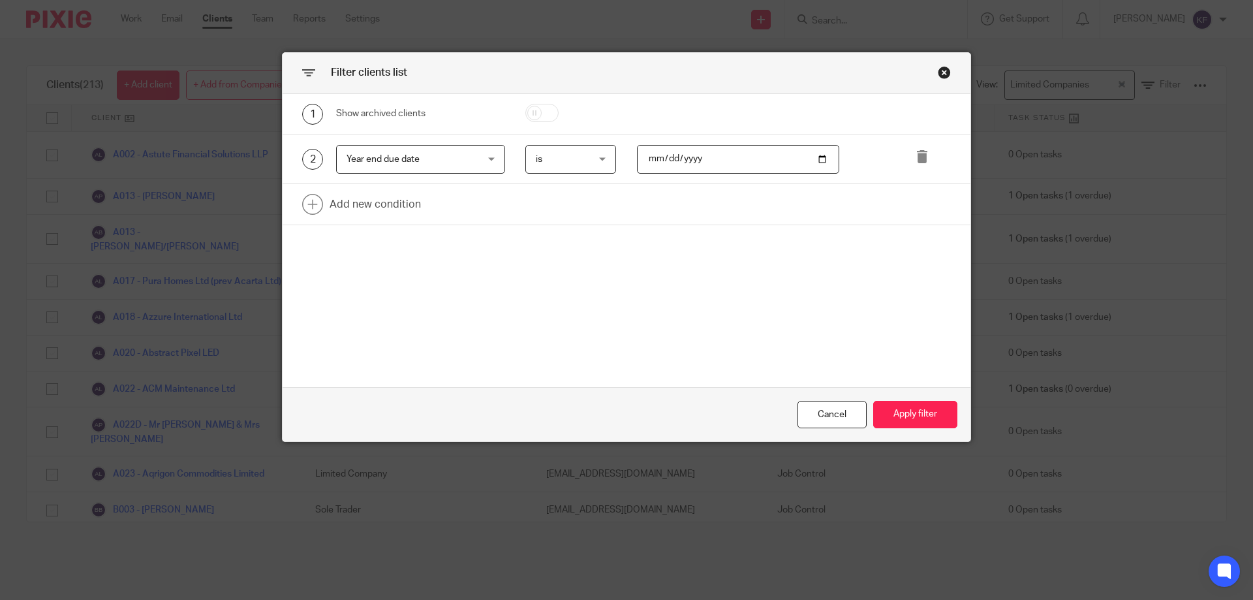
click at [658, 159] on input "date" at bounding box center [738, 159] width 203 height 29
click at [651, 159] on input "date" at bounding box center [738, 159] width 203 height 29
type input "2025-11-30"
click at [909, 411] on button "Apply filter" at bounding box center [915, 415] width 84 height 28
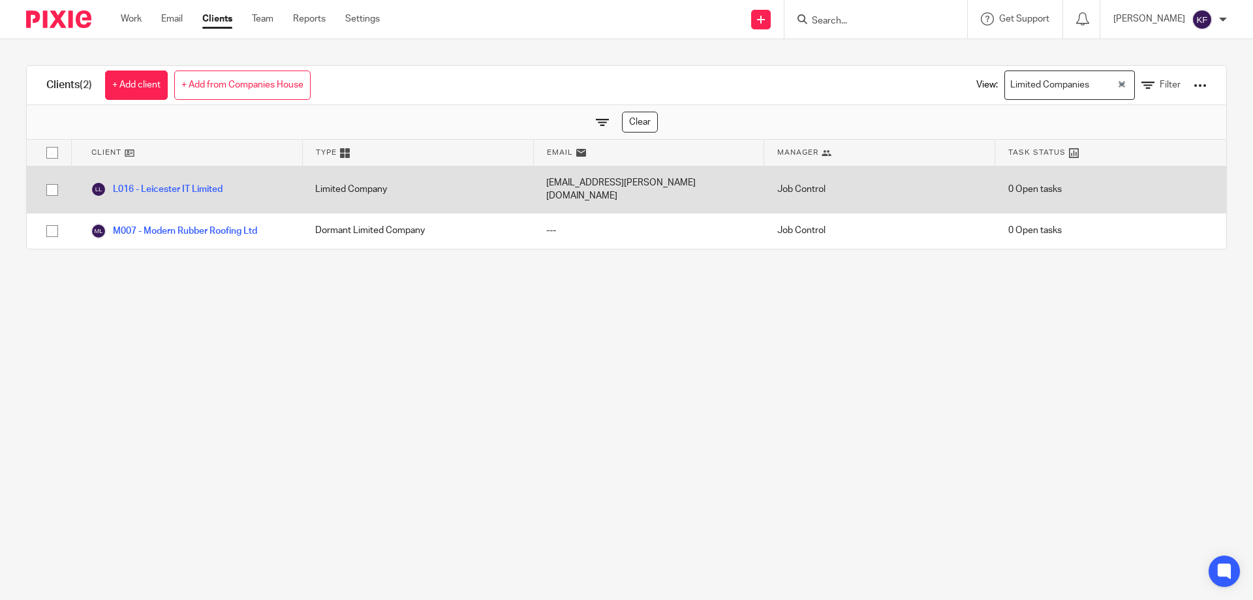
click at [47, 181] on input "checkbox" at bounding box center [52, 190] width 25 height 25
checkbox input "true"
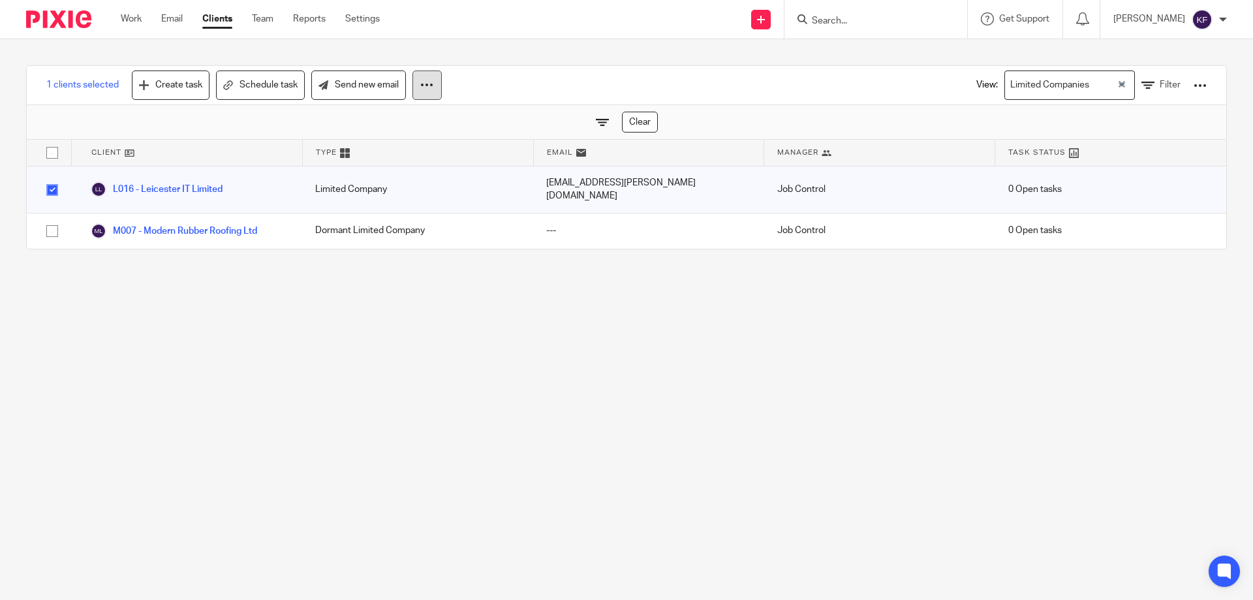
click at [429, 83] on icon at bounding box center [426, 84] width 13 height 13
click at [71, 11] on img at bounding box center [58, 19] width 65 height 18
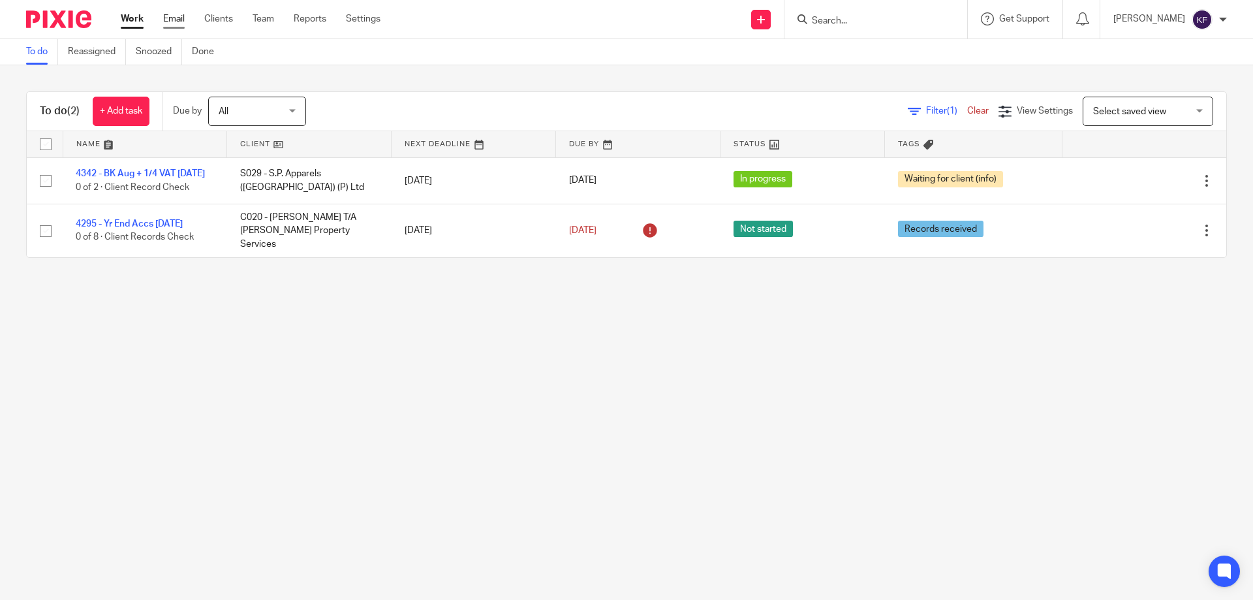
click at [172, 21] on link "Email" at bounding box center [174, 18] width 22 height 13
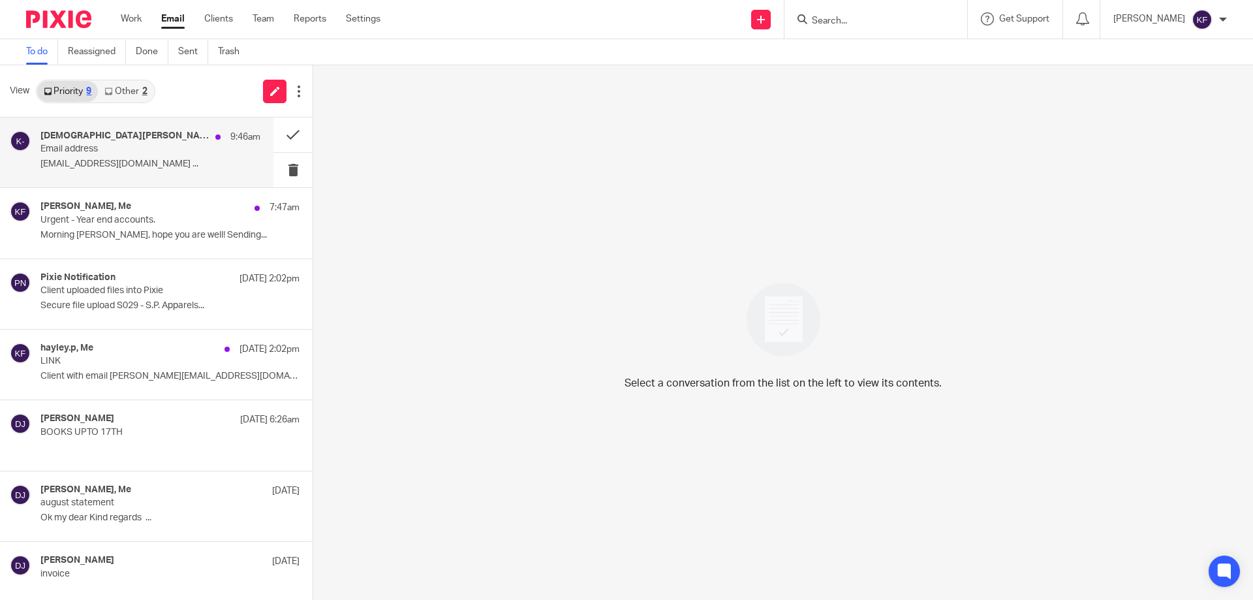
click at [160, 160] on p "Jacob.hubbard123@yahoo.com ..." at bounding box center [150, 164] width 220 height 11
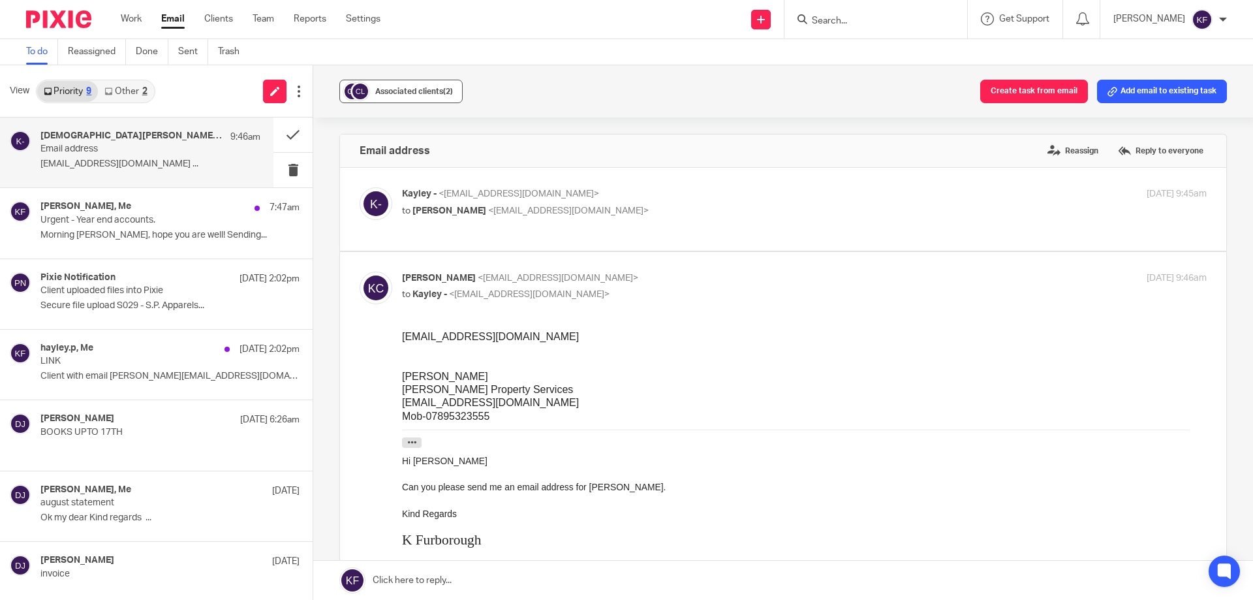
click at [402, 92] on span "Associated clients (2)" at bounding box center [414, 91] width 78 height 8
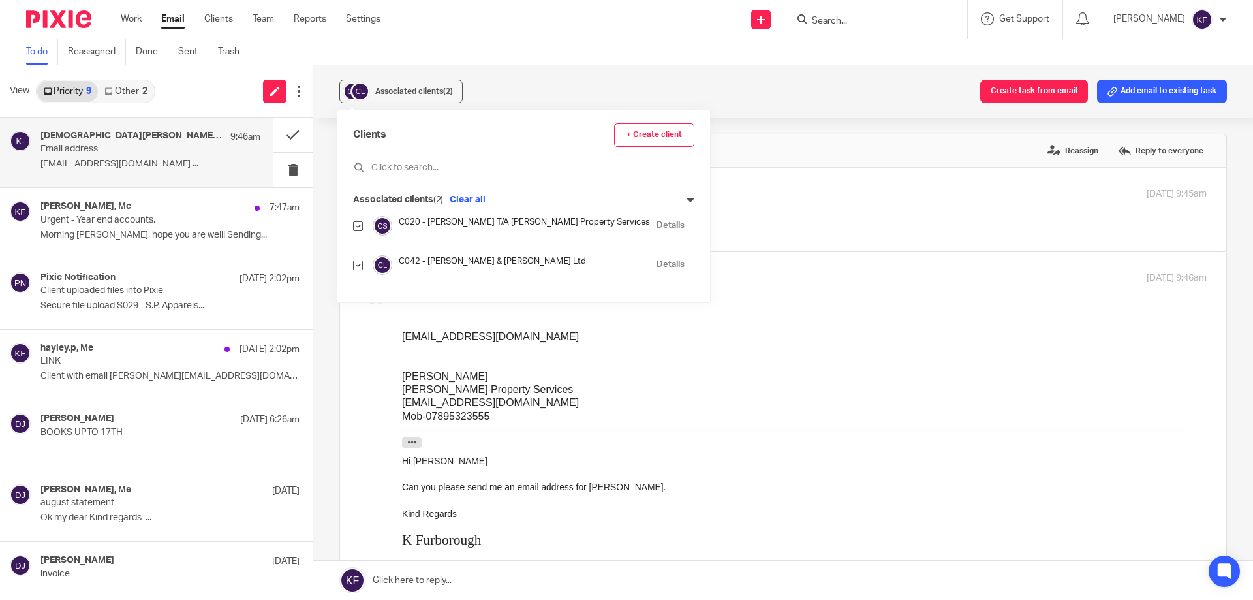
click at [352, 265] on div "Clients + Create client Associated clients (2) Clear all C020 - Mr Kristian Car…" at bounding box center [523, 206] width 373 height 192
click at [359, 265] on input "checkbox" at bounding box center [358, 265] width 10 height 10
checkbox input "false"
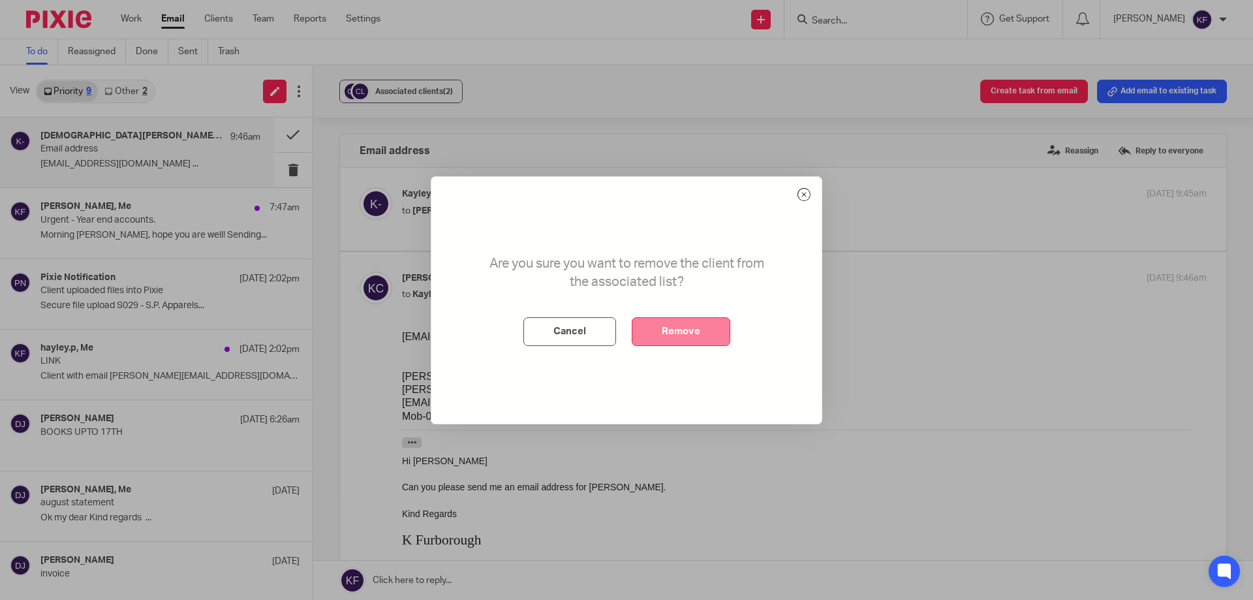
click at [686, 334] on button "Remove" at bounding box center [681, 331] width 99 height 29
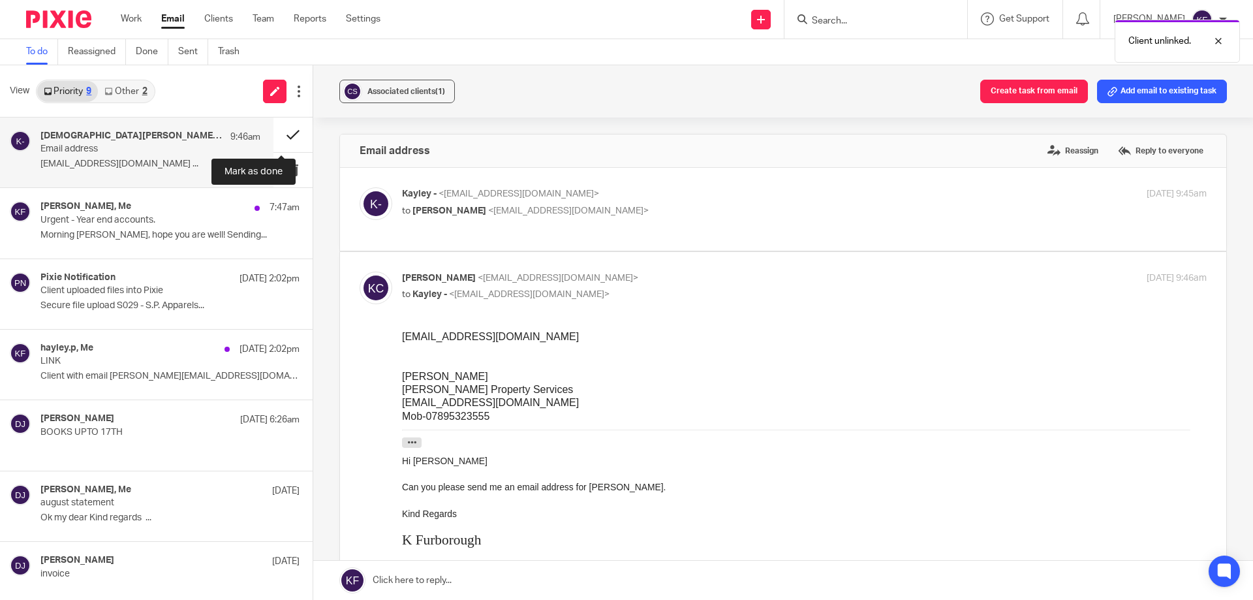
click at [283, 140] on button at bounding box center [293, 135] width 39 height 35
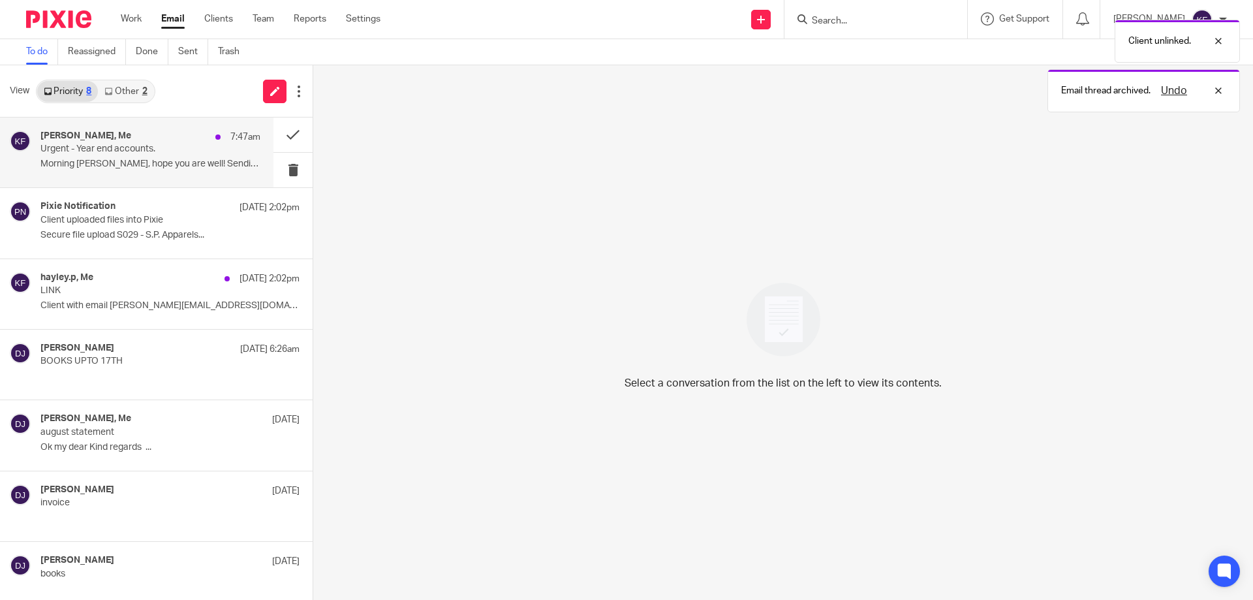
click at [193, 154] on p "Urgent - Year end accounts." at bounding box center [128, 149] width 176 height 11
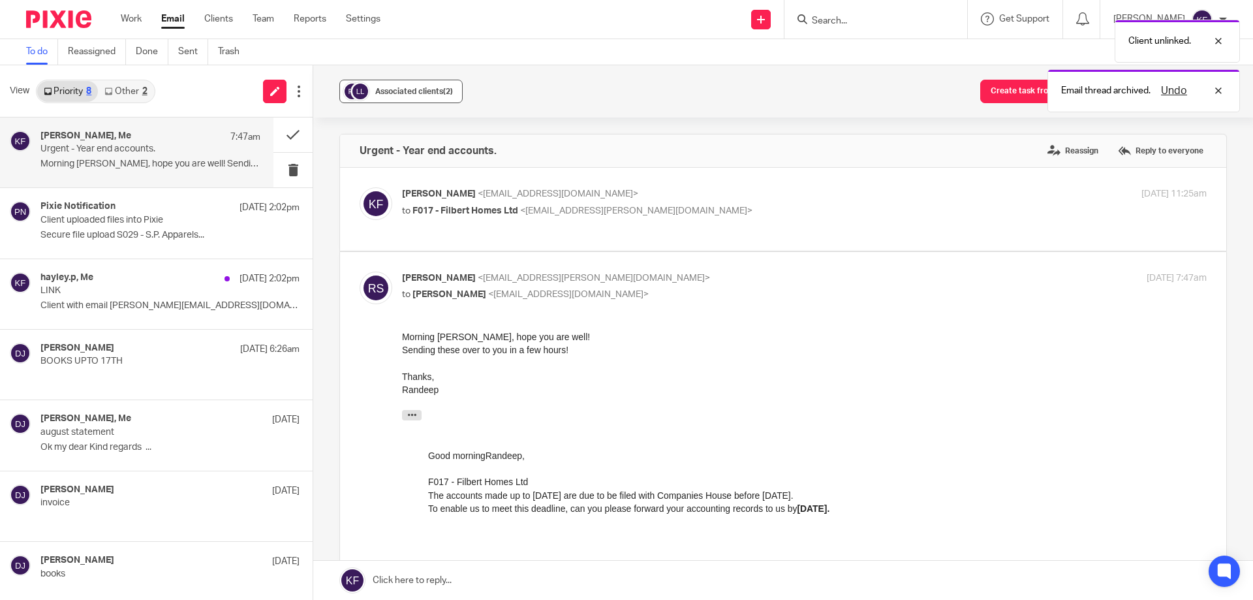
click at [375, 93] on span "Associated clients (2)" at bounding box center [414, 91] width 78 height 8
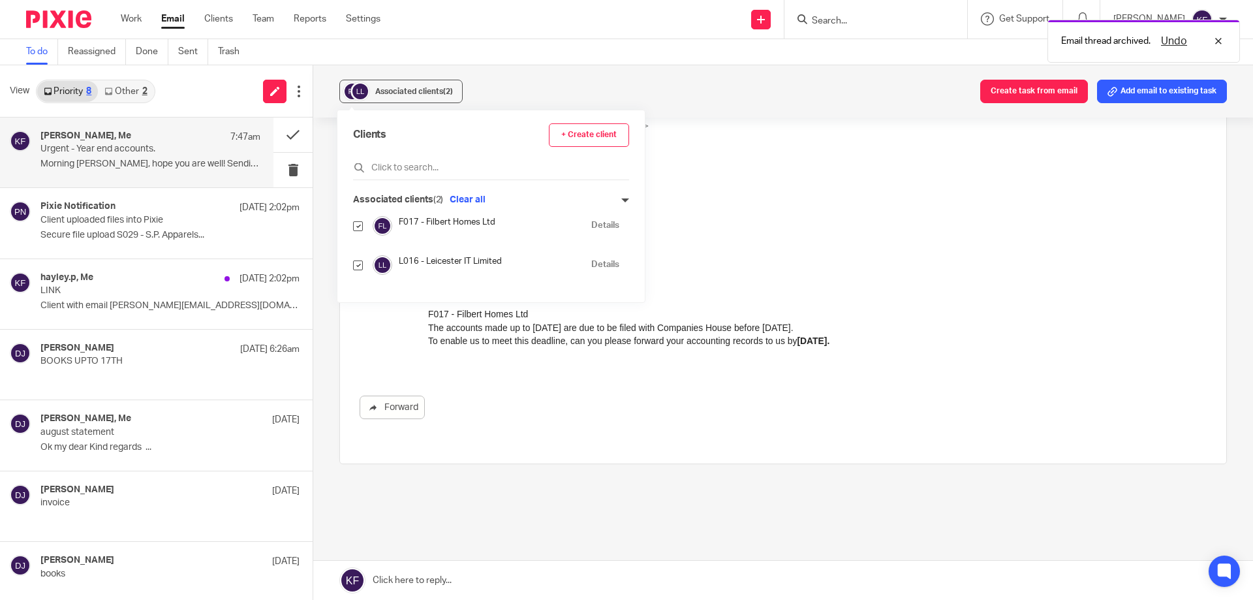
scroll to position [136, 0]
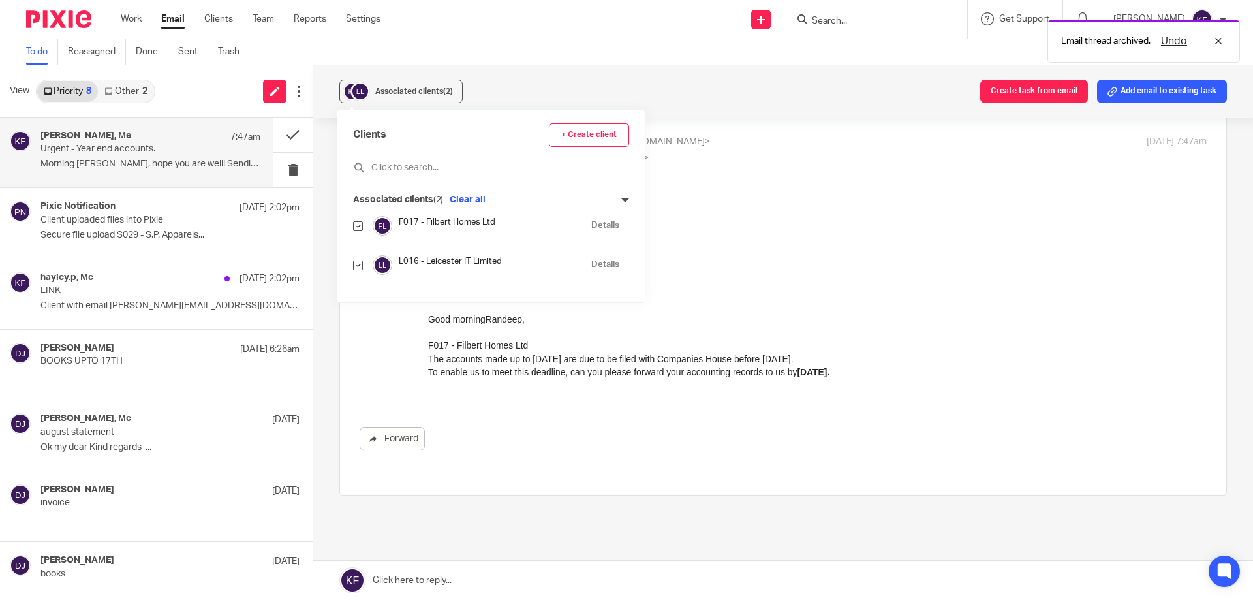
click at [358, 266] on input "checkbox" at bounding box center [358, 265] width 10 height 10
checkbox input "false"
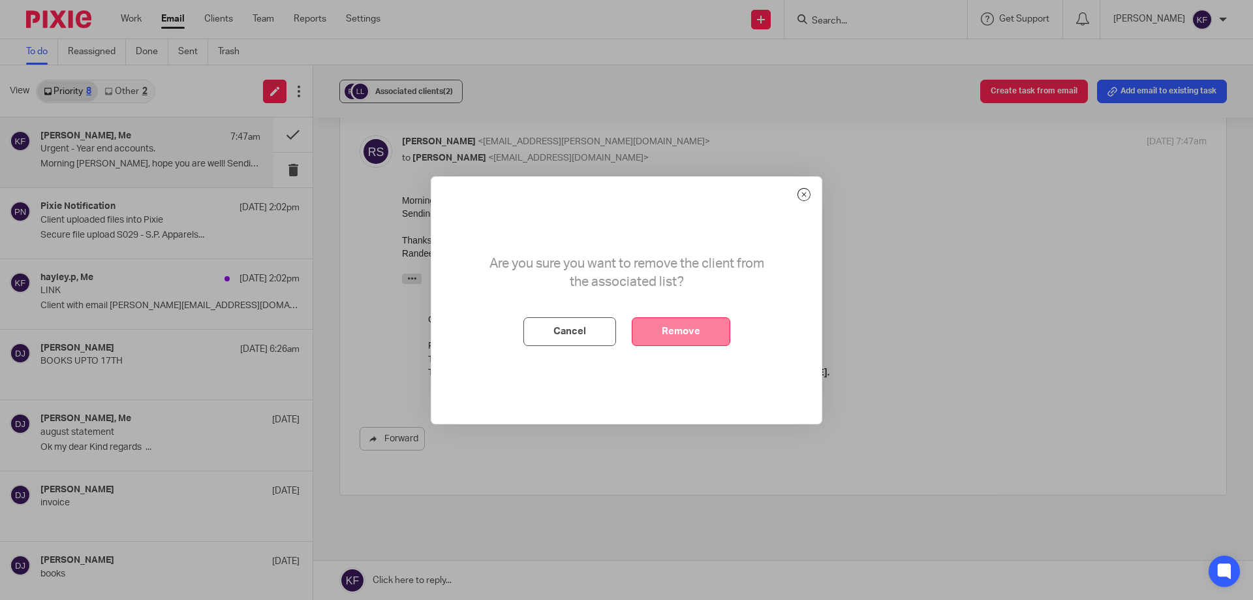
click at [687, 332] on button "Remove" at bounding box center [681, 331] width 99 height 29
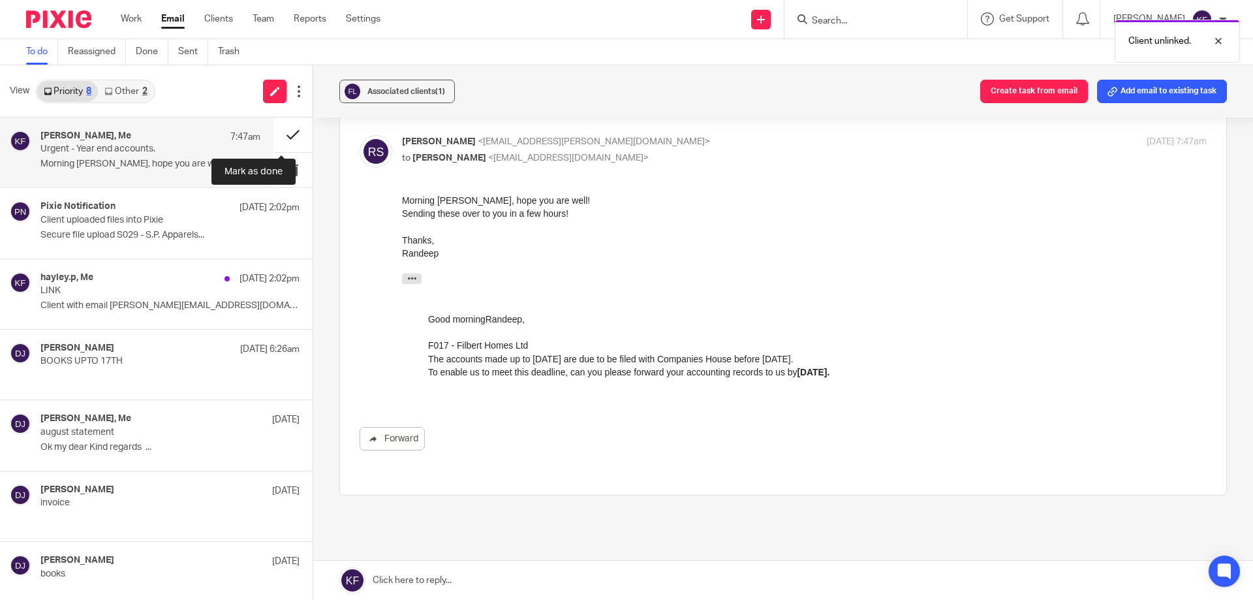
click at [287, 137] on button at bounding box center [293, 135] width 39 height 35
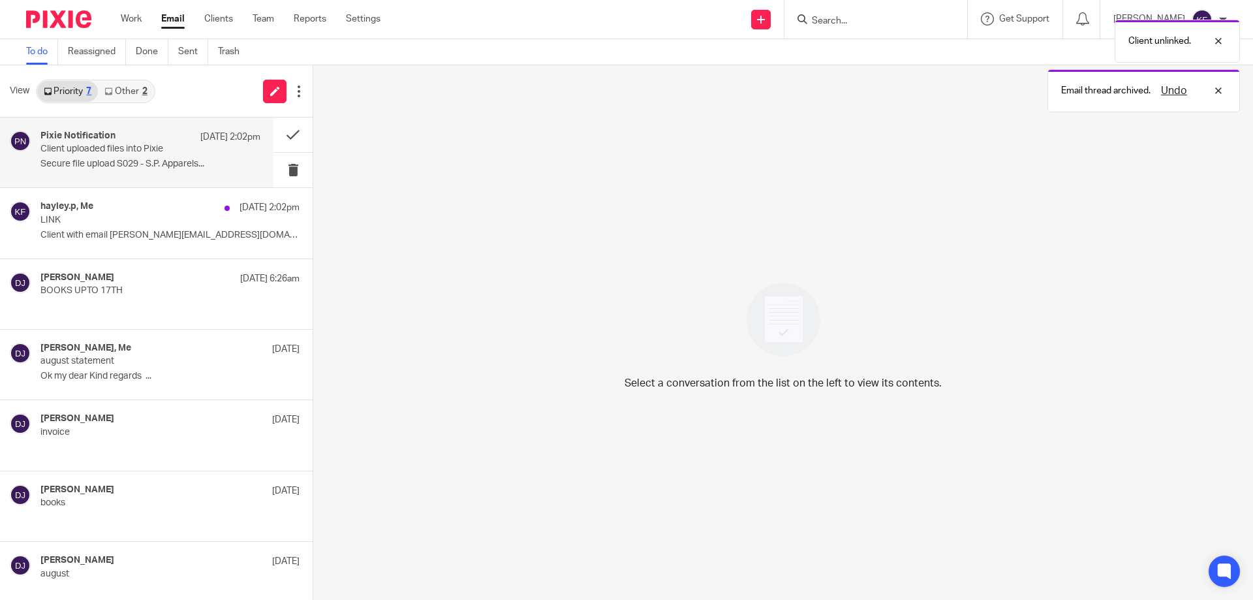
click at [172, 153] on p "Client uploaded files into Pixie" at bounding box center [128, 149] width 176 height 11
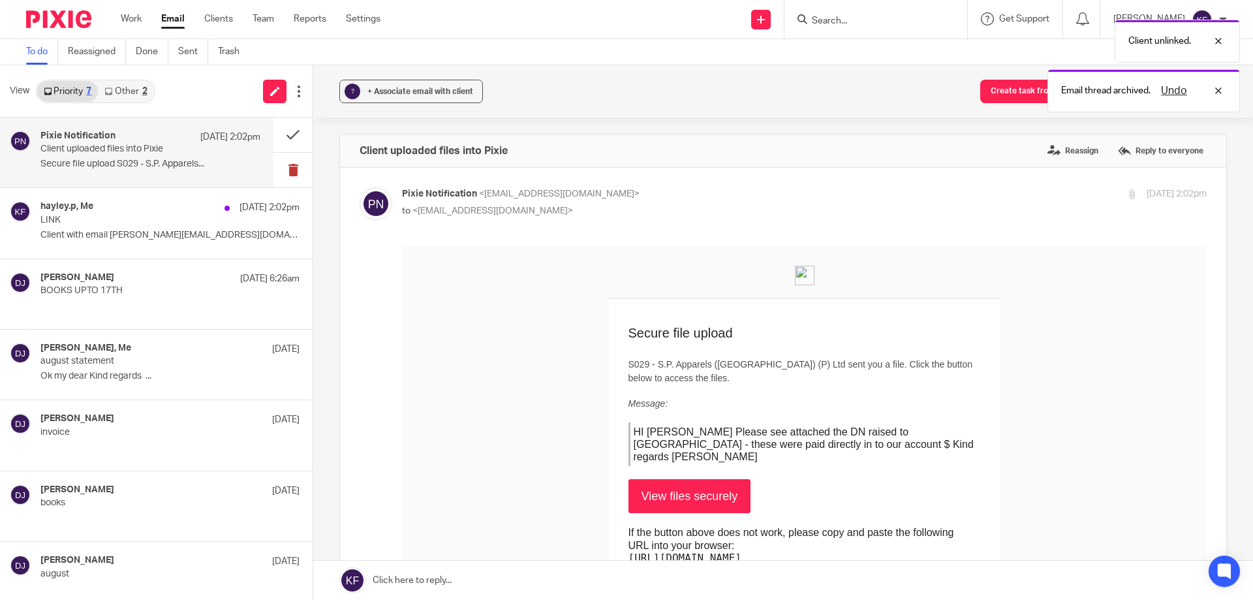
scroll to position [0, 0]
click at [287, 172] on button at bounding box center [293, 170] width 39 height 35
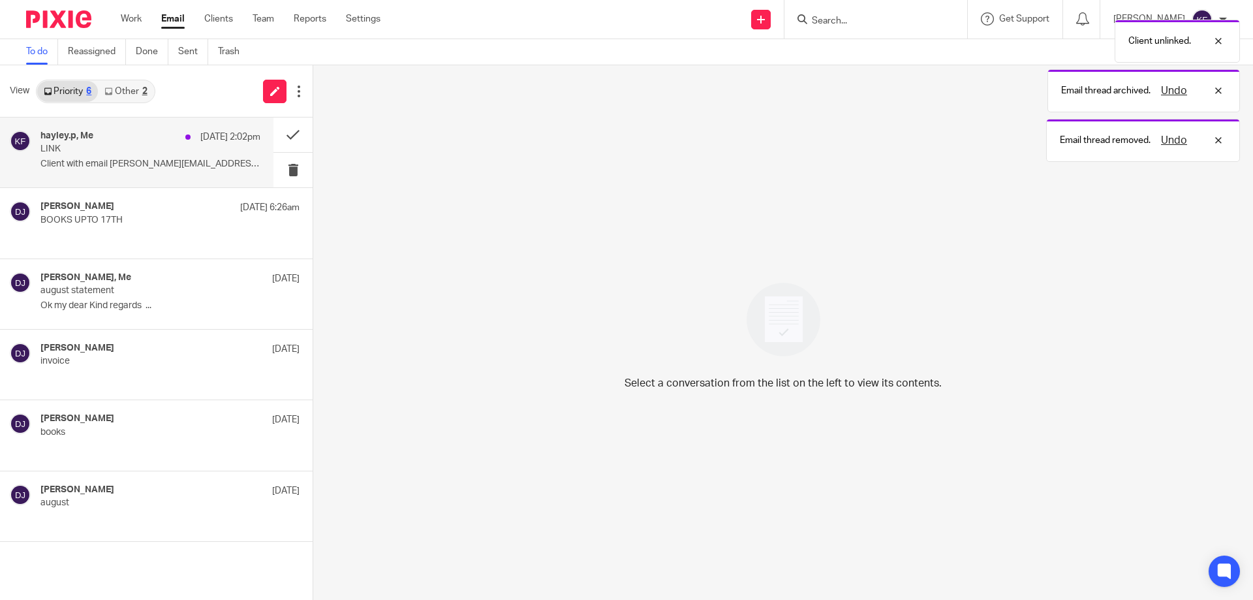
drag, startPoint x: 158, startPoint y: 159, endPoint x: 166, endPoint y: 160, distance: 8.5
click at [159, 159] on p "Client with email hayley.p@spukltd.com uploaded..." at bounding box center [150, 164] width 220 height 11
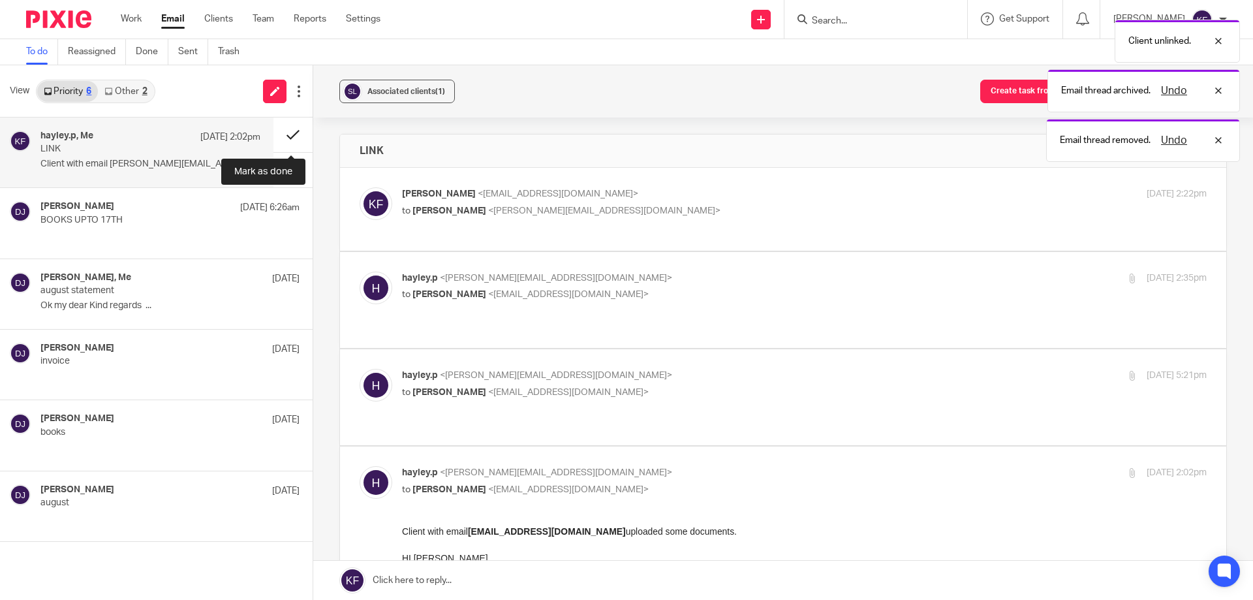
click at [292, 134] on button at bounding box center [293, 135] width 39 height 35
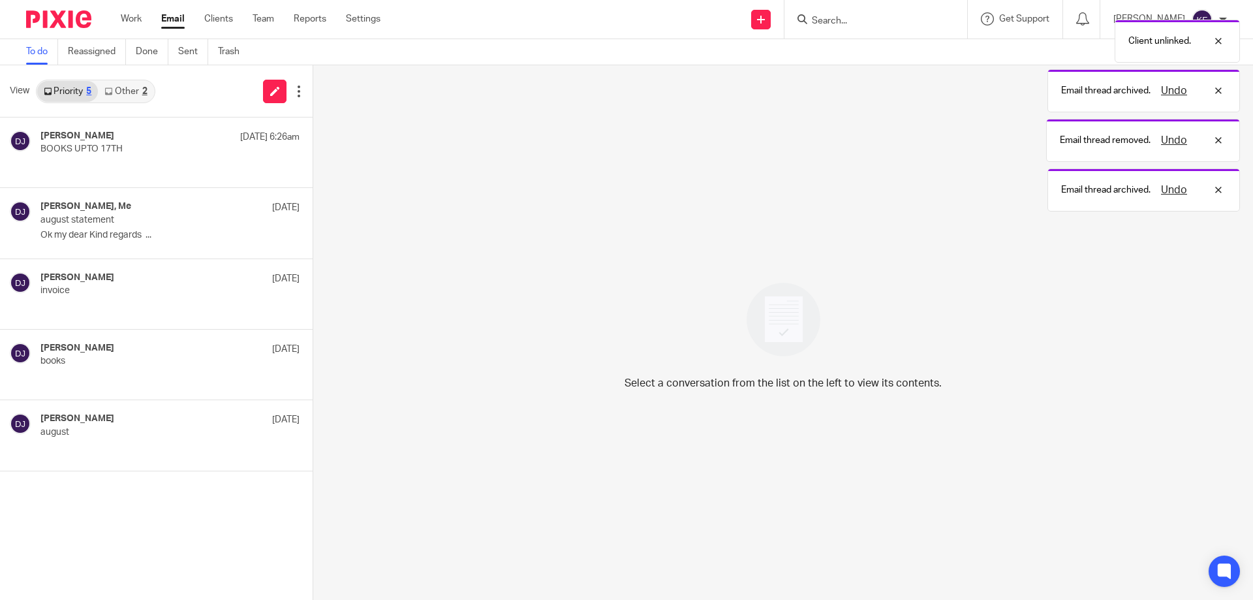
click at [134, 87] on link "Other 2" at bounding box center [125, 91] width 55 height 21
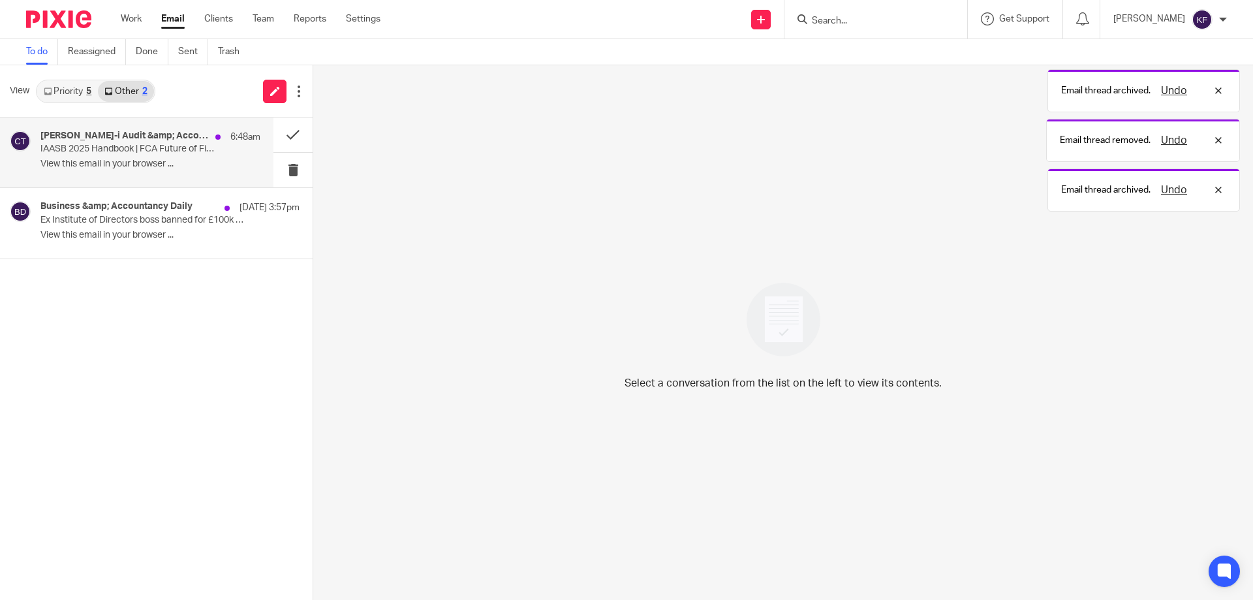
click at [168, 139] on h4 "Croner-i Audit &amp; Accounting Today" at bounding box center [124, 136] width 168 height 11
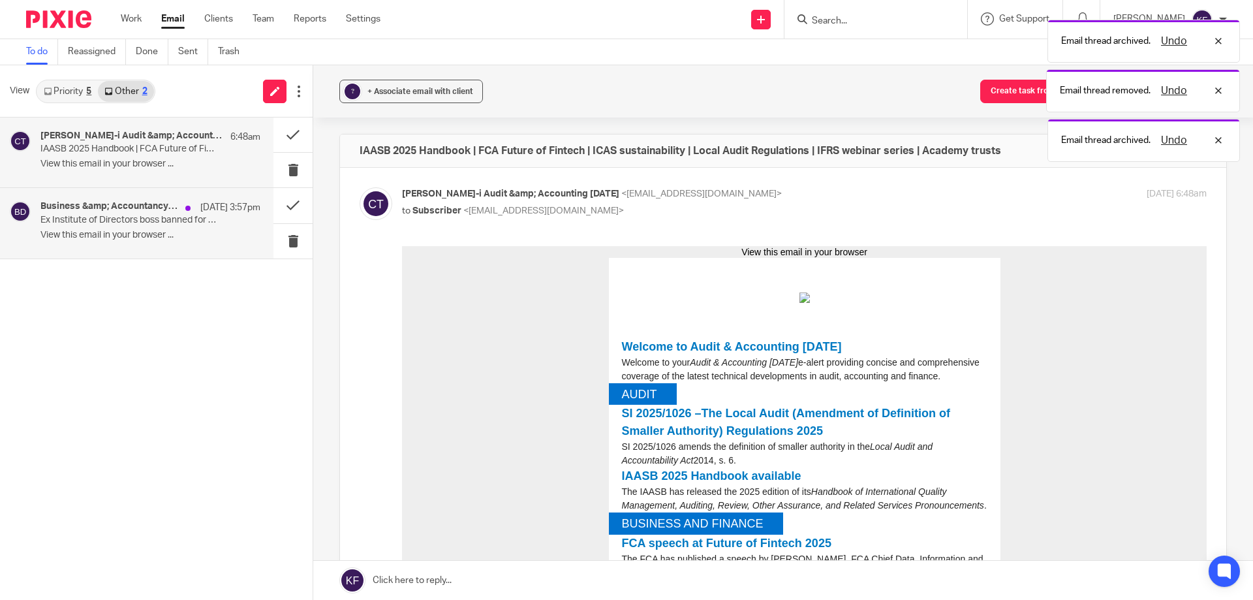
drag, startPoint x: 219, startPoint y: 217, endPoint x: 253, endPoint y: 205, distance: 35.9
click at [219, 216] on div "Business &amp; Accountancy Daily 18 Sep 3:57pm Ex Institute of Directors boss b…" at bounding box center [150, 223] width 220 height 44
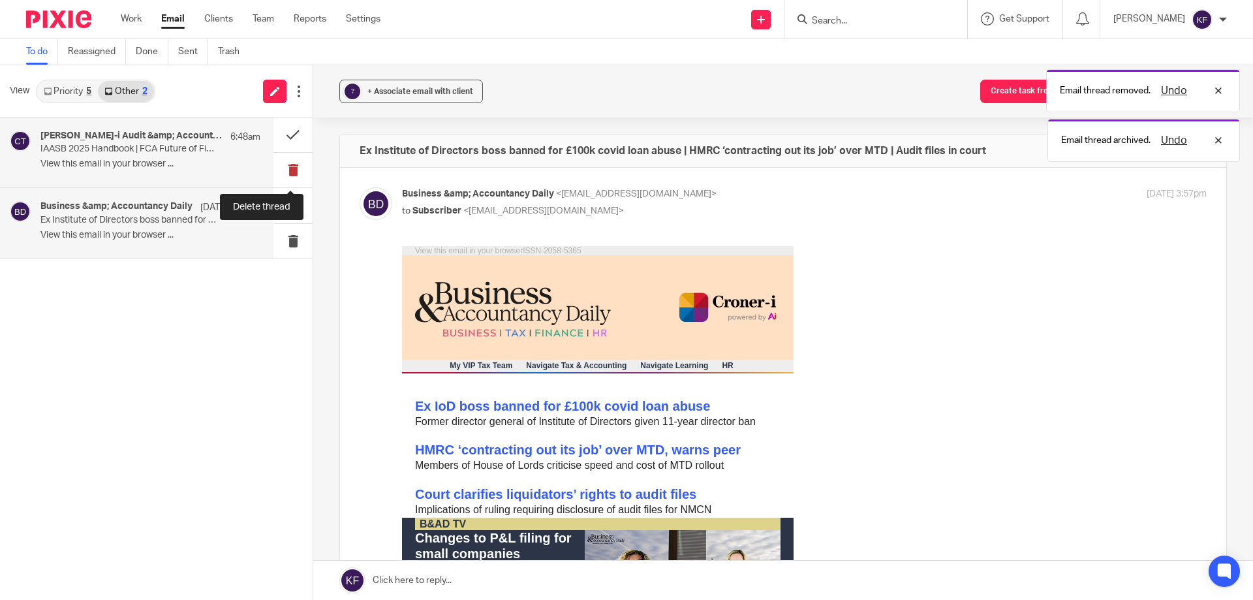
click at [291, 169] on button at bounding box center [293, 170] width 39 height 35
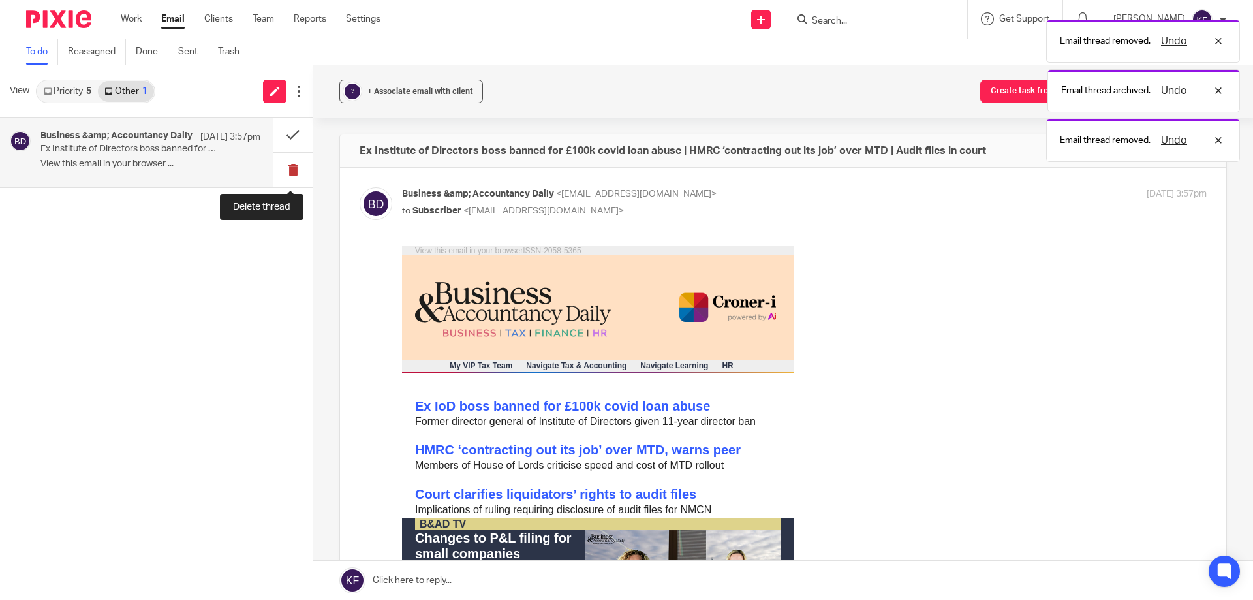
click at [290, 168] on button at bounding box center [293, 170] width 39 height 35
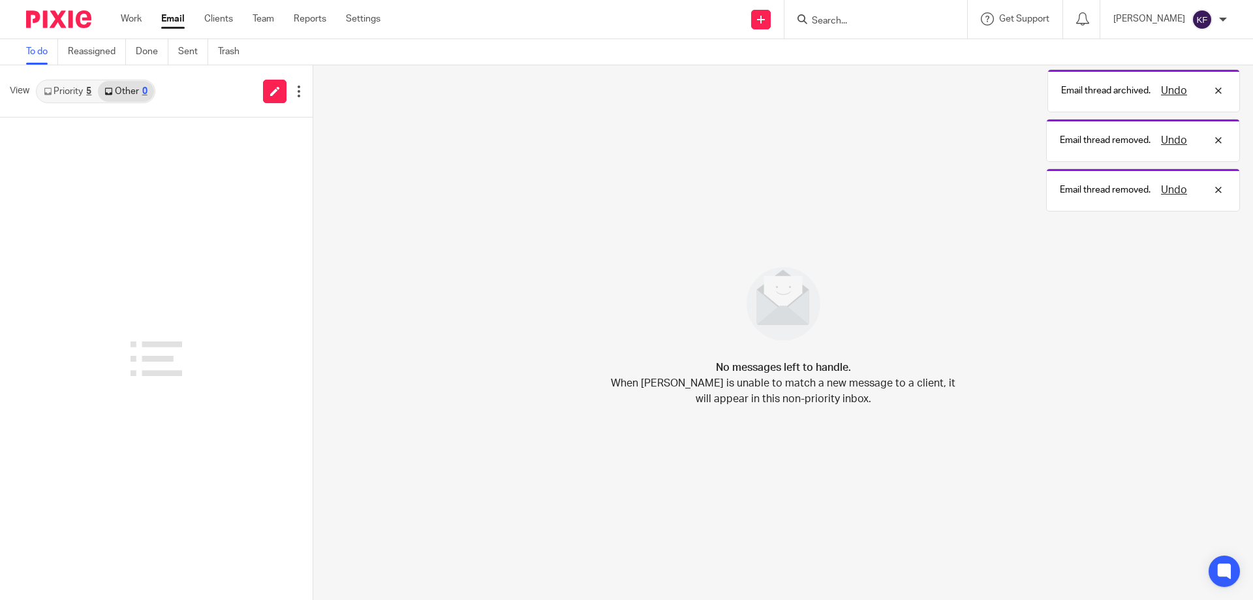
click at [51, 24] on img at bounding box center [58, 19] width 65 height 18
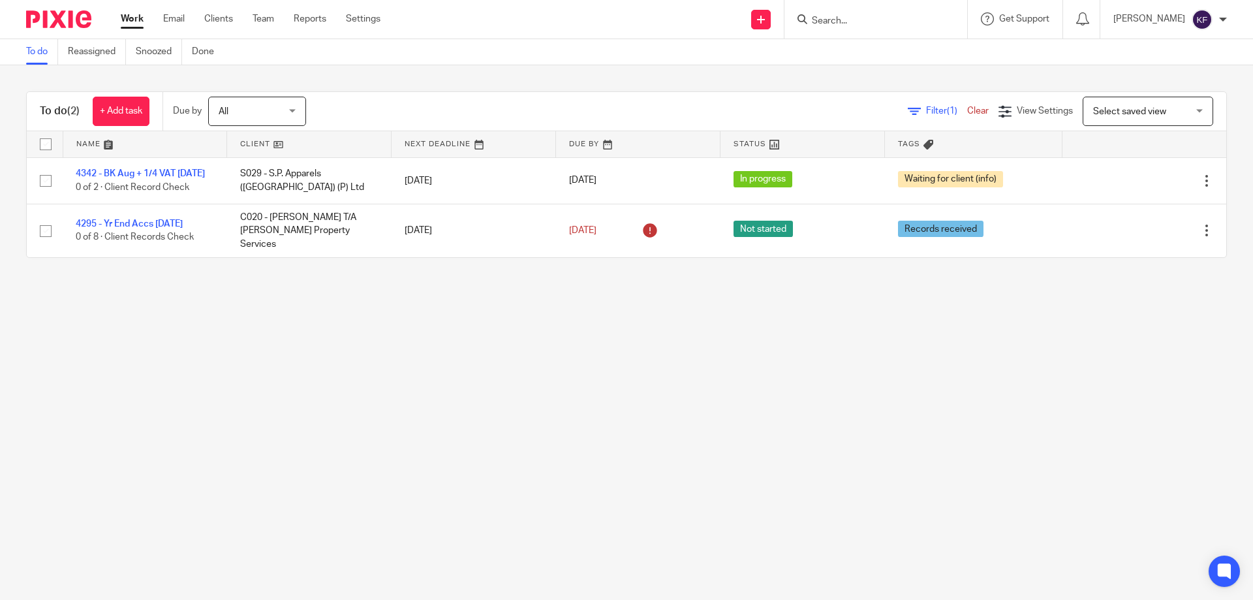
click at [766, 341] on main "To do Reassigned Snoozed Done To do (2) + Add task Due by All All [DATE] [DATE]…" at bounding box center [626, 300] width 1253 height 600
click at [226, 19] on link "Clients" at bounding box center [218, 18] width 29 height 13
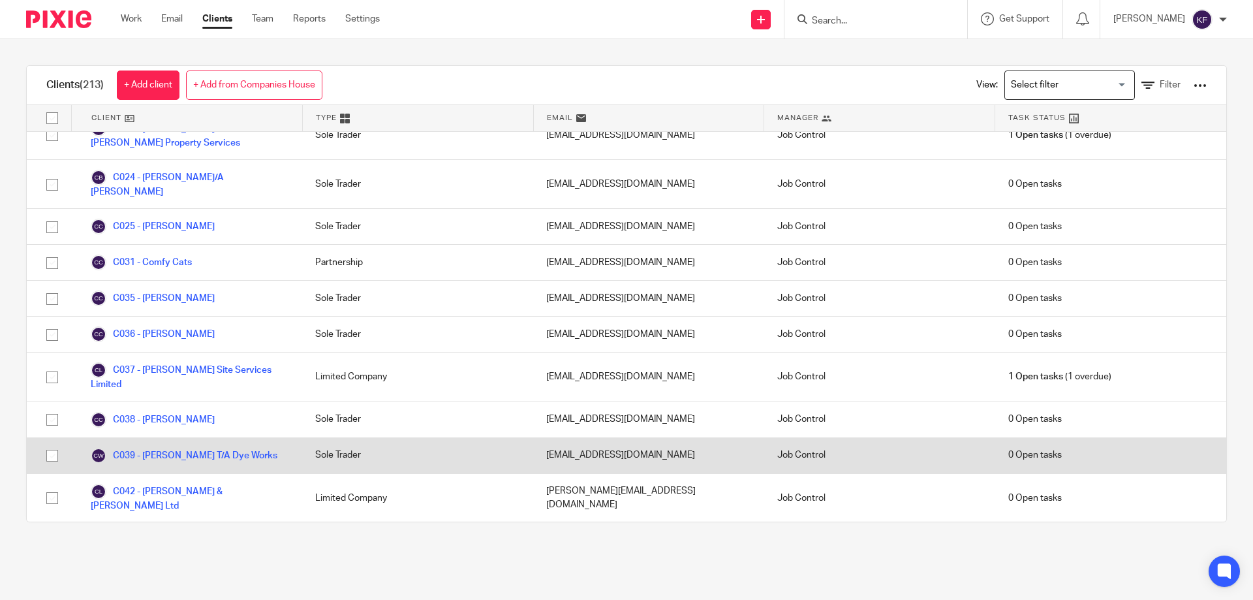
scroll to position [849, 0]
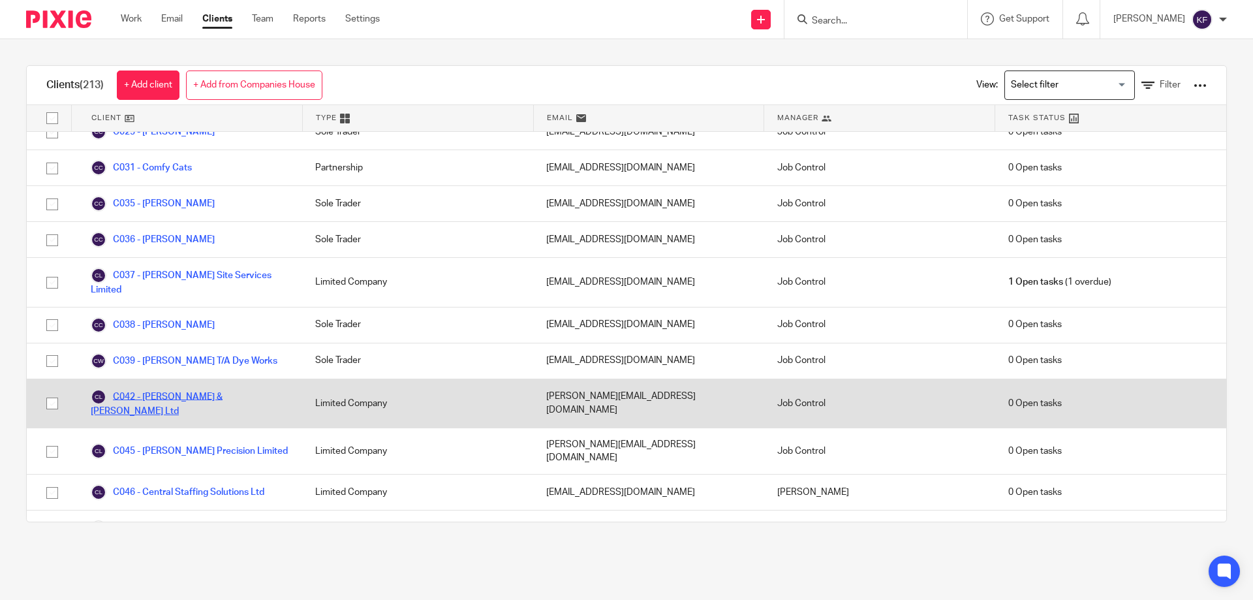
click at [196, 389] on link "C042 - [PERSON_NAME] & [PERSON_NAME] Ltd" at bounding box center [190, 403] width 198 height 29
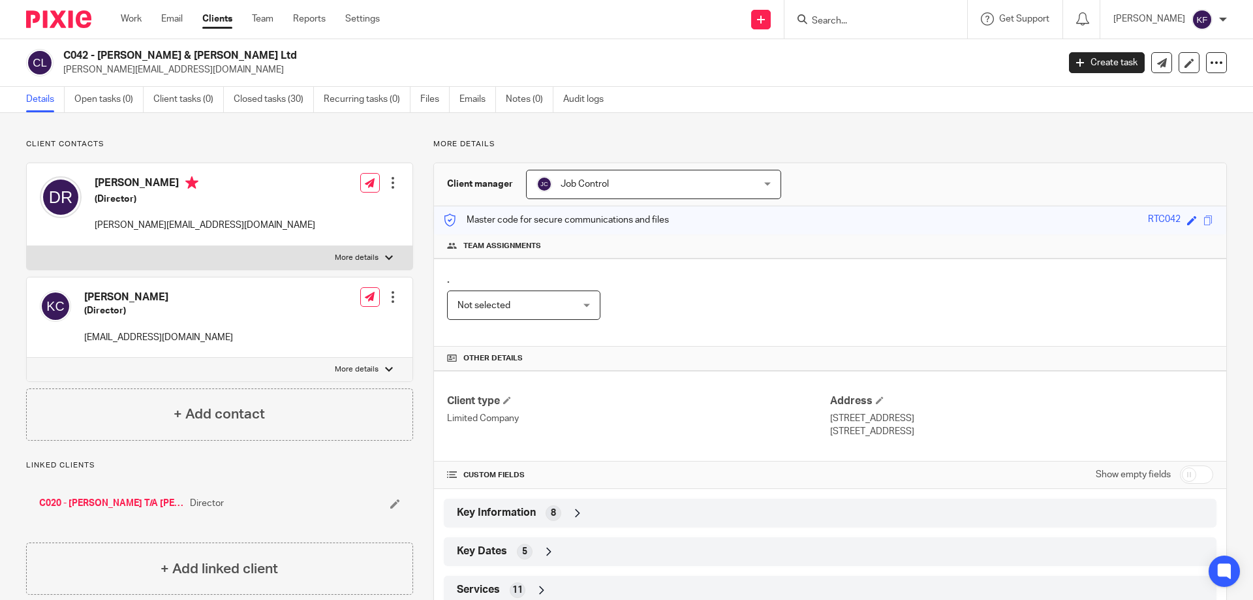
click at [388, 298] on div at bounding box center [392, 296] width 13 height 13
click at [341, 414] on span "Delete contact" at bounding box center [317, 415] width 61 height 9
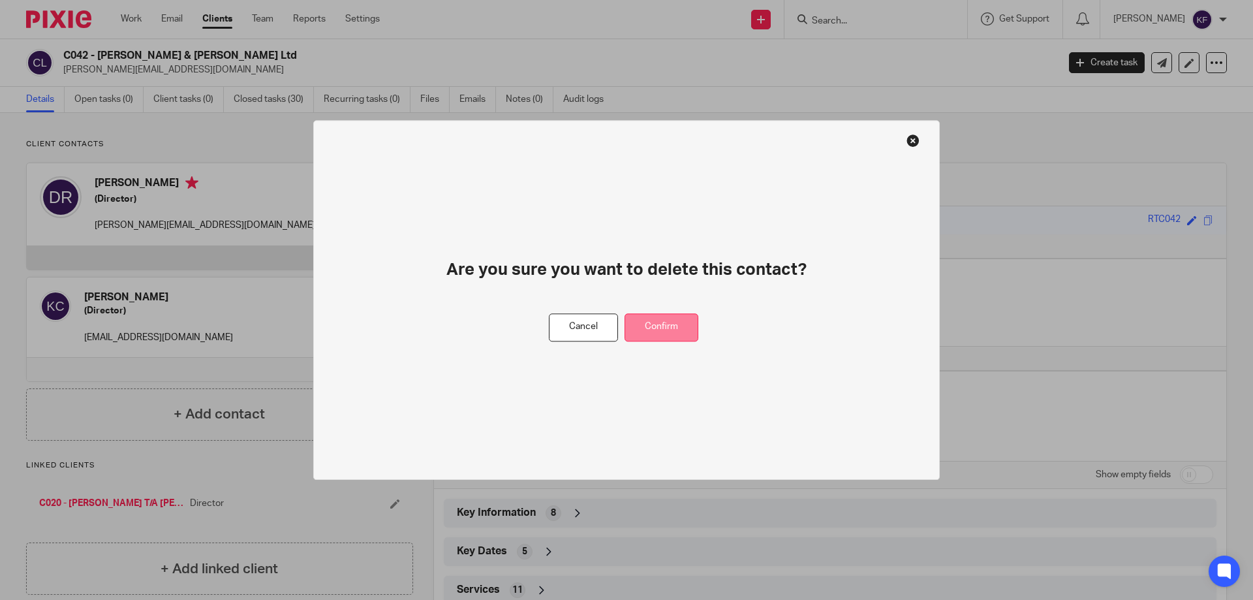
click at [660, 330] on button "Confirm" at bounding box center [662, 327] width 74 height 28
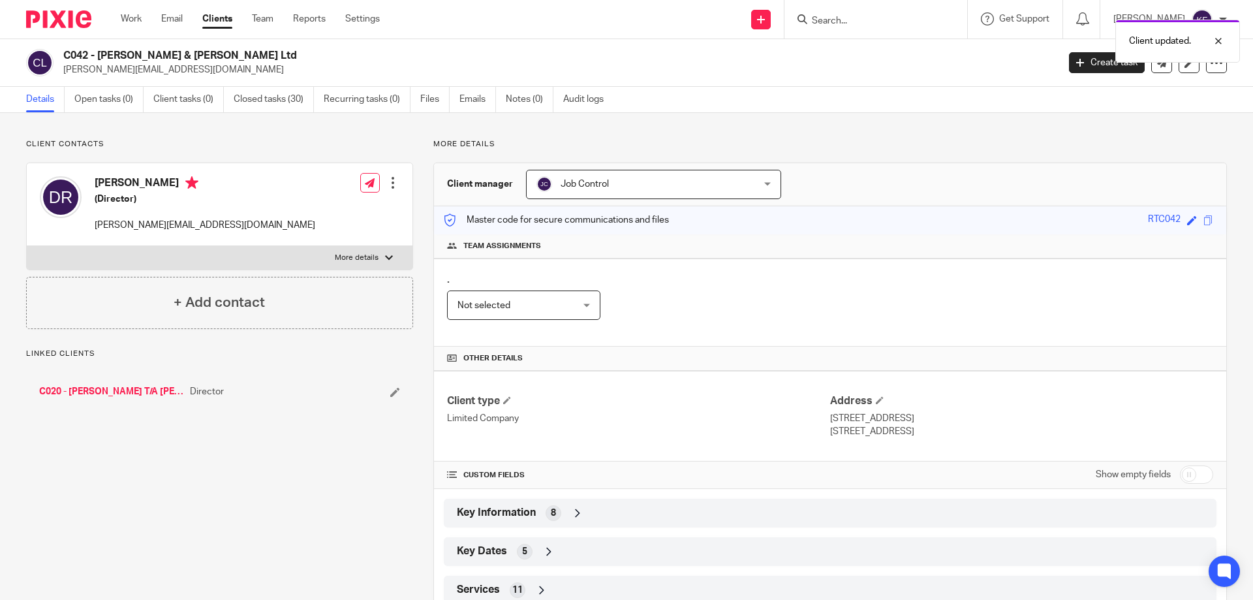
scroll to position [41, 0]
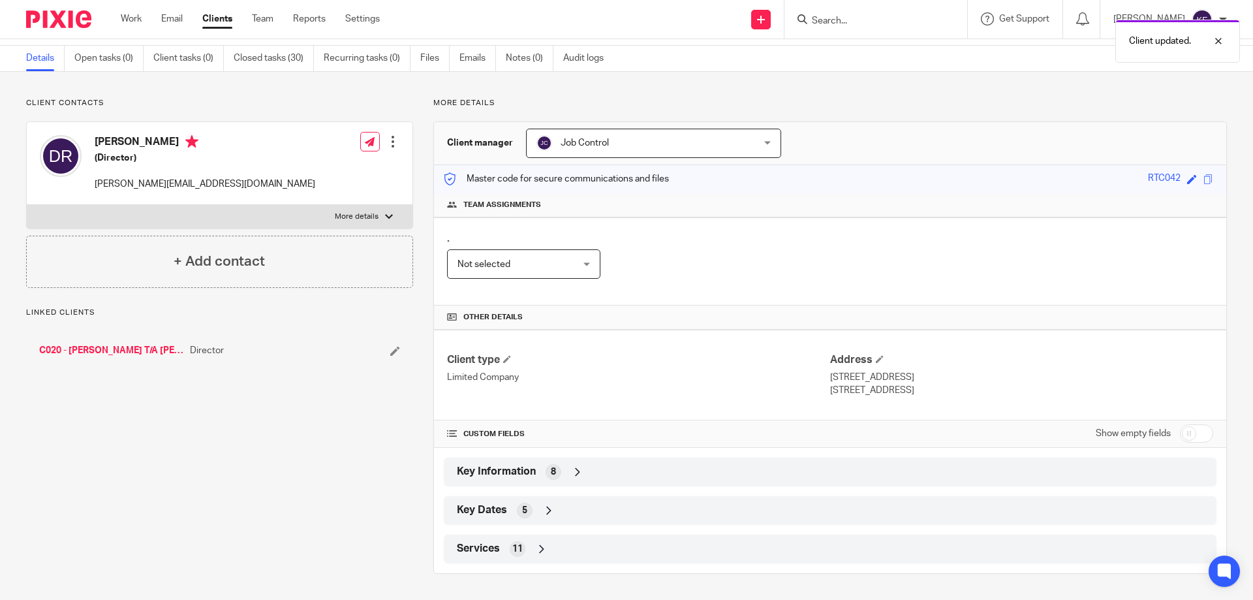
click at [612, 468] on div "Key Information 8" at bounding box center [830, 472] width 753 height 22
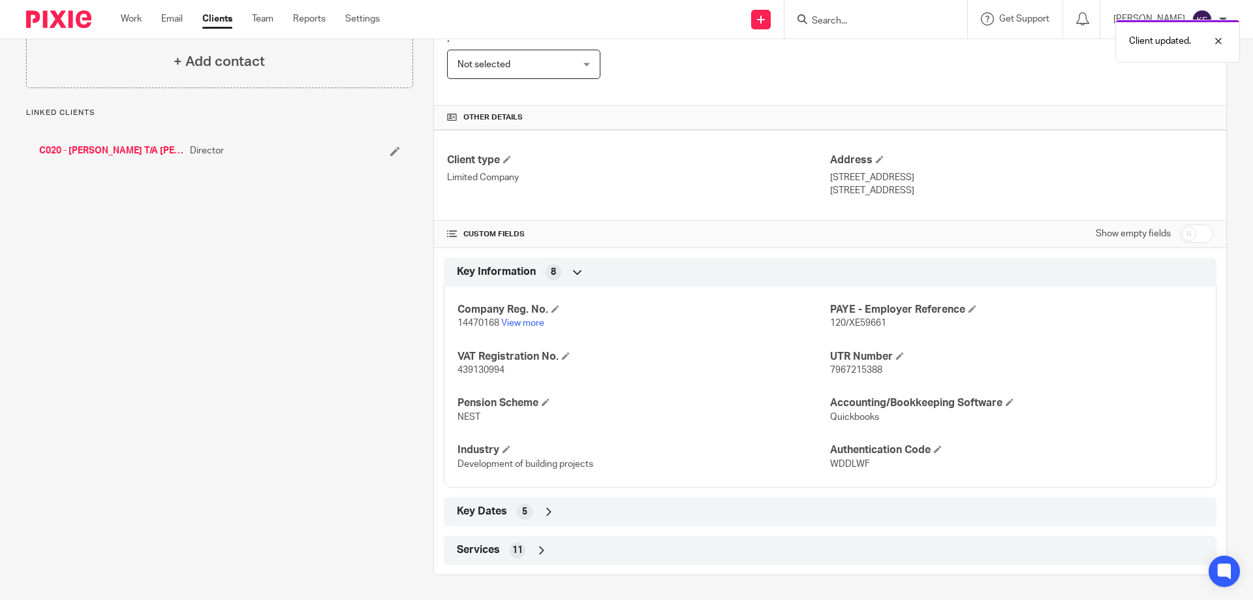
scroll to position [242, 0]
click at [620, 270] on div "Key Information 8" at bounding box center [830, 271] width 753 height 22
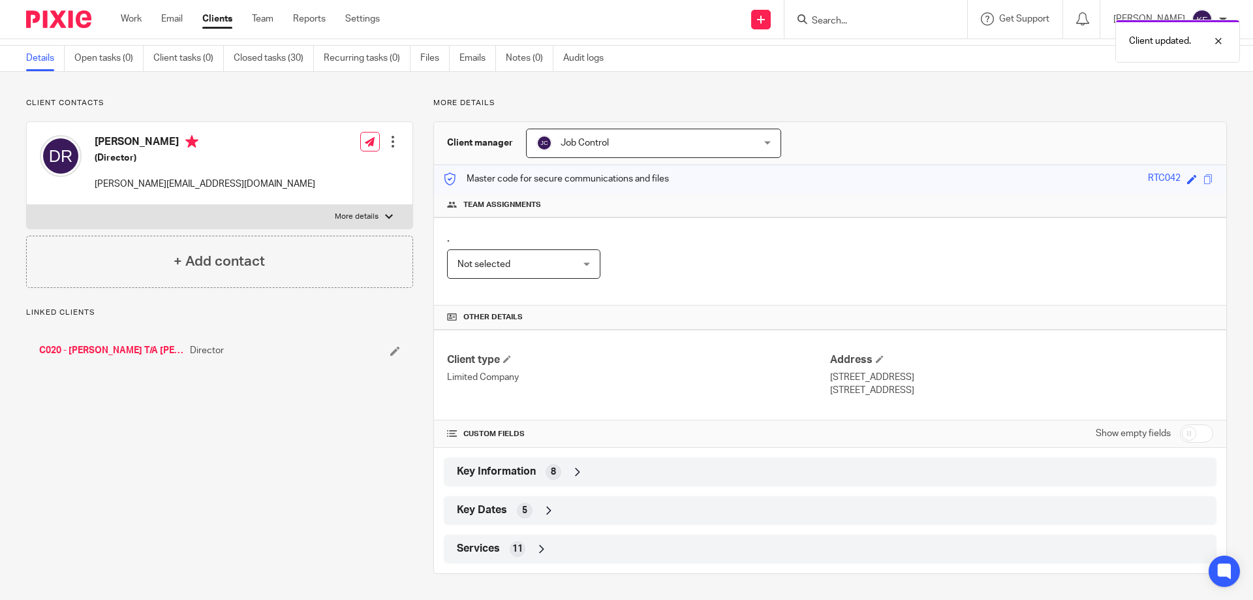
scroll to position [41, 0]
click at [394, 349] on icon at bounding box center [395, 351] width 10 height 10
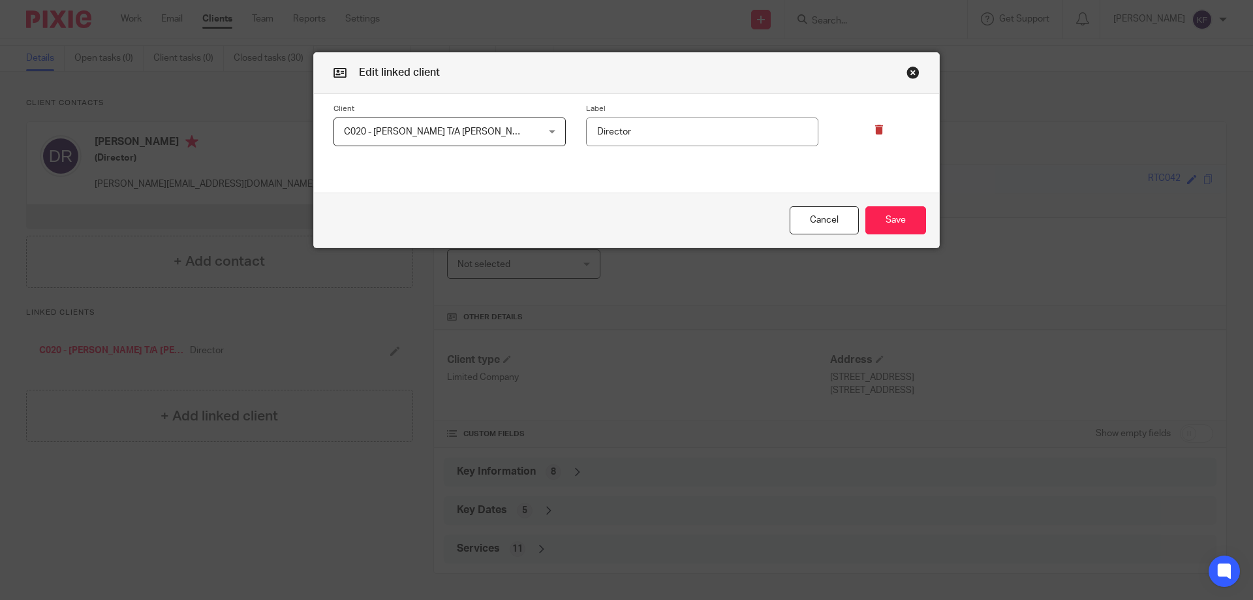
click at [877, 133] on icon at bounding box center [880, 130] width 10 height 10
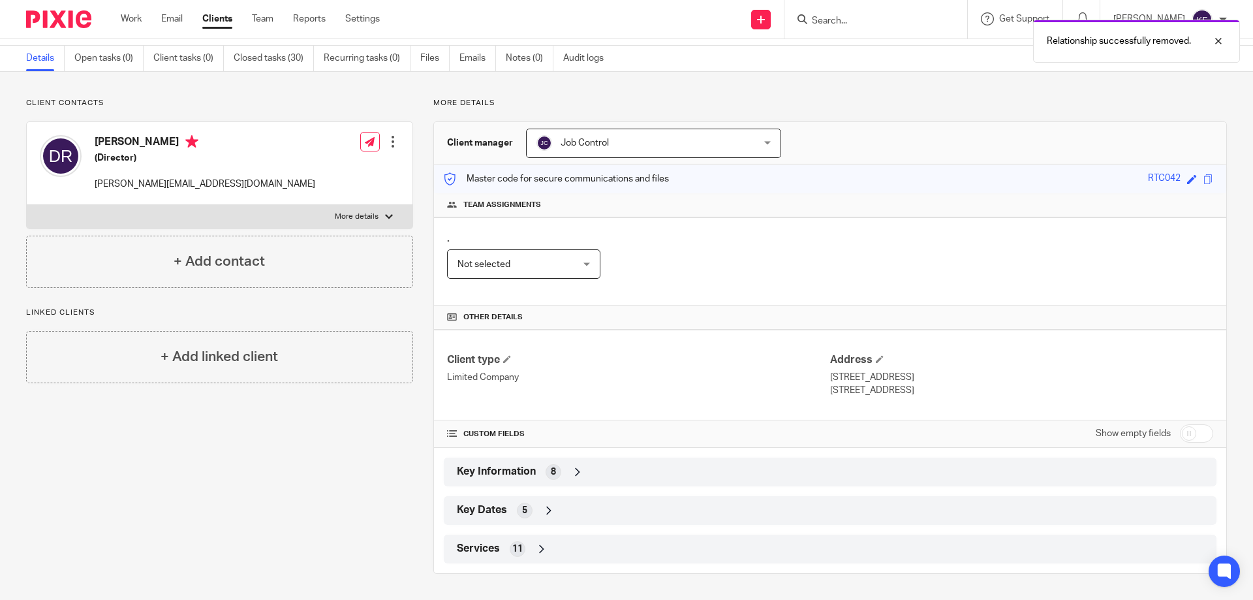
click at [268, 472] on div "Client contacts David Rose (Director) dave.carverservices@gmail.com Edit contac…" at bounding box center [209, 336] width 407 height 476
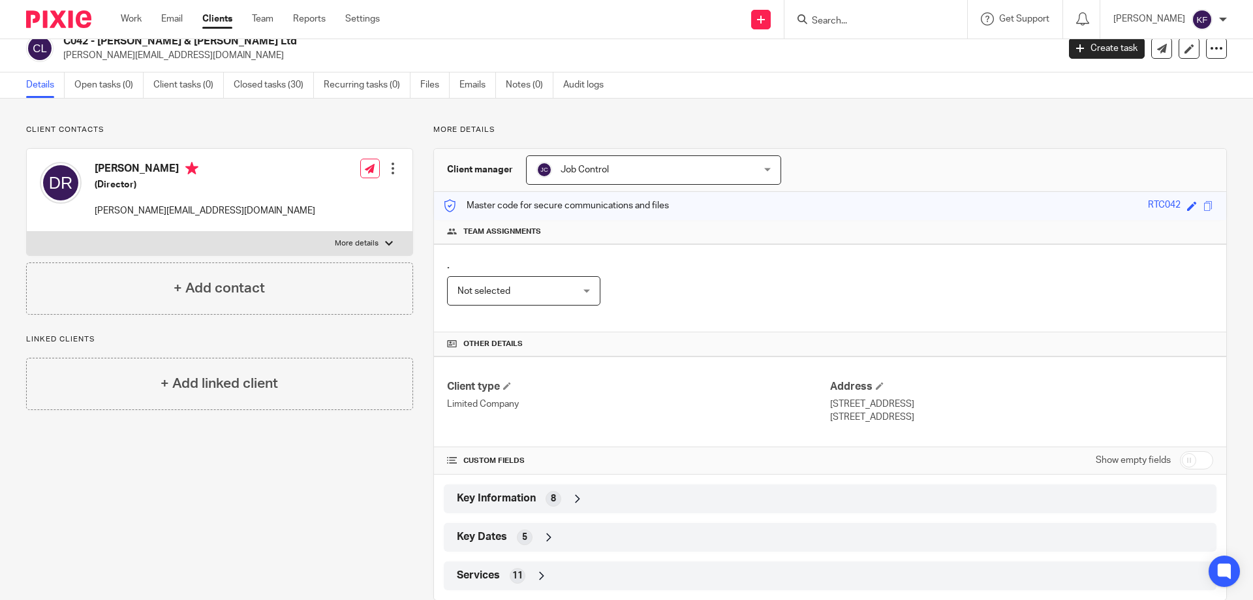
scroll to position [0, 0]
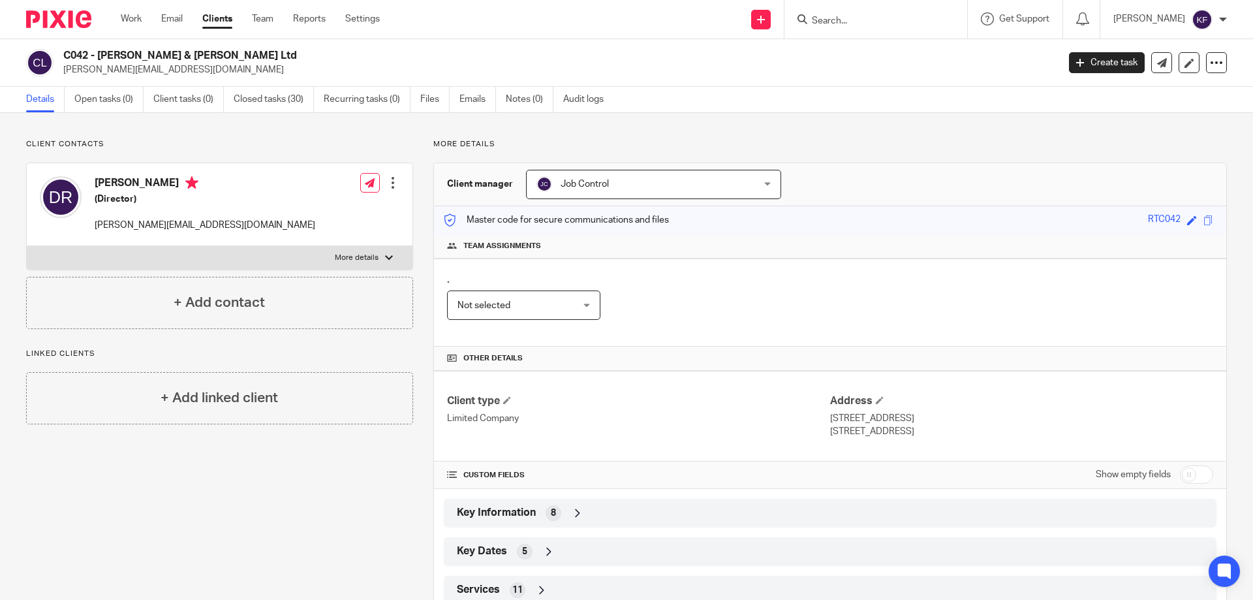
click at [57, 12] on img at bounding box center [58, 19] width 65 height 18
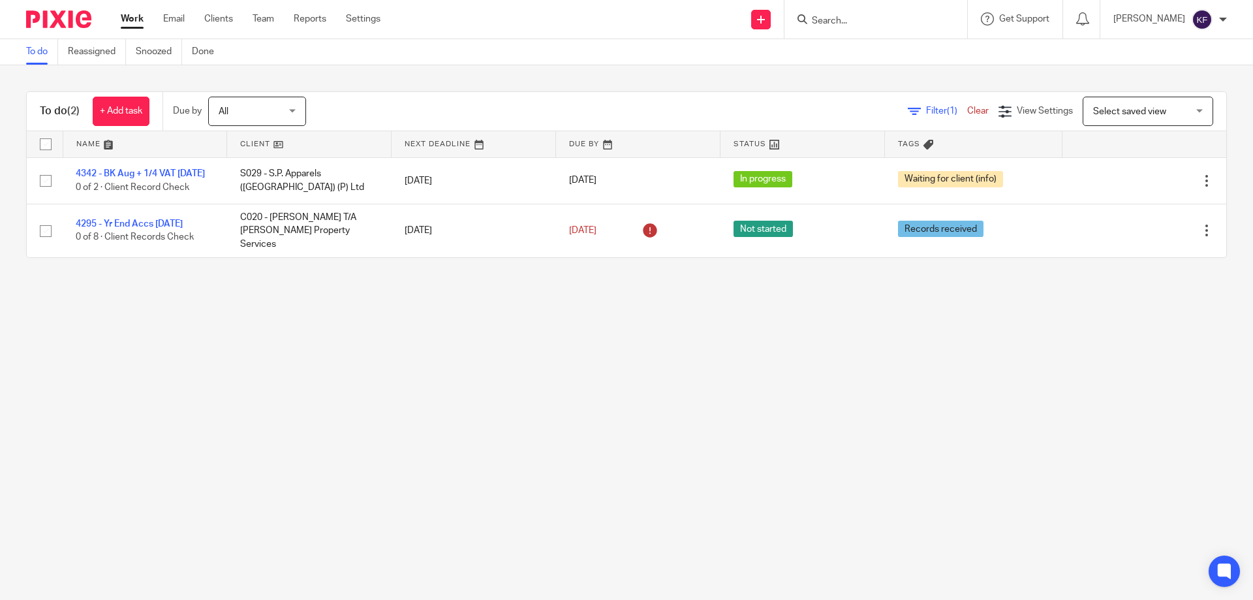
click at [712, 407] on main "To do Reassigned Snoozed Done To do (2) + Add task Due by All All [DATE] [DATE]…" at bounding box center [626, 300] width 1253 height 600
click at [221, 18] on link "Clients" at bounding box center [218, 18] width 29 height 13
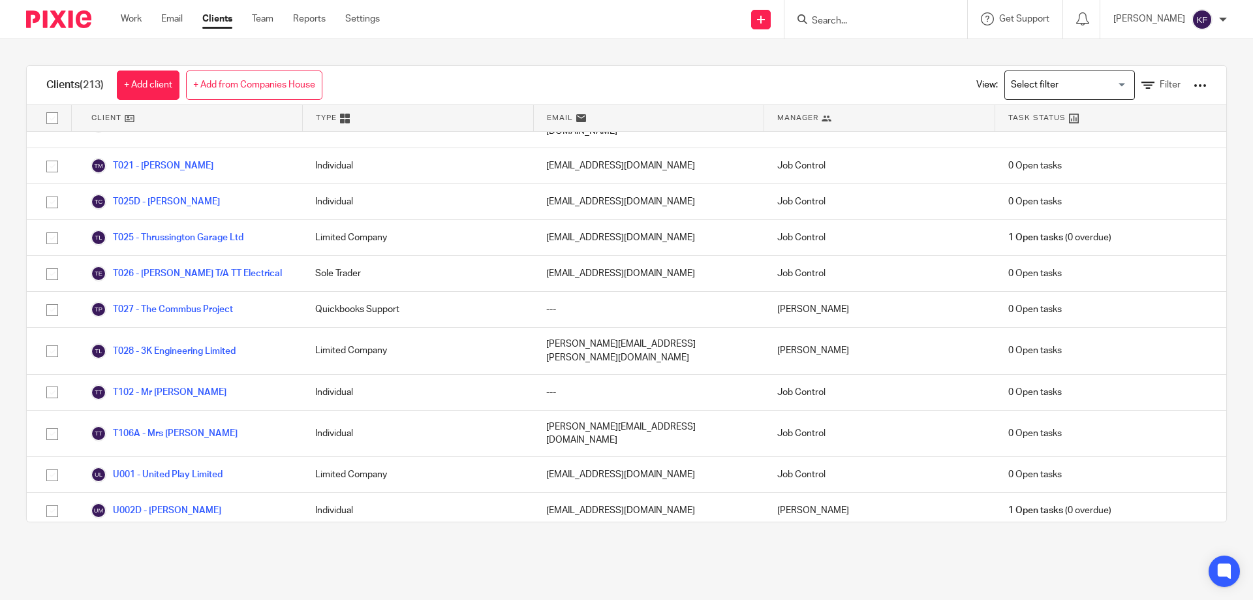
scroll to position [7602, 0]
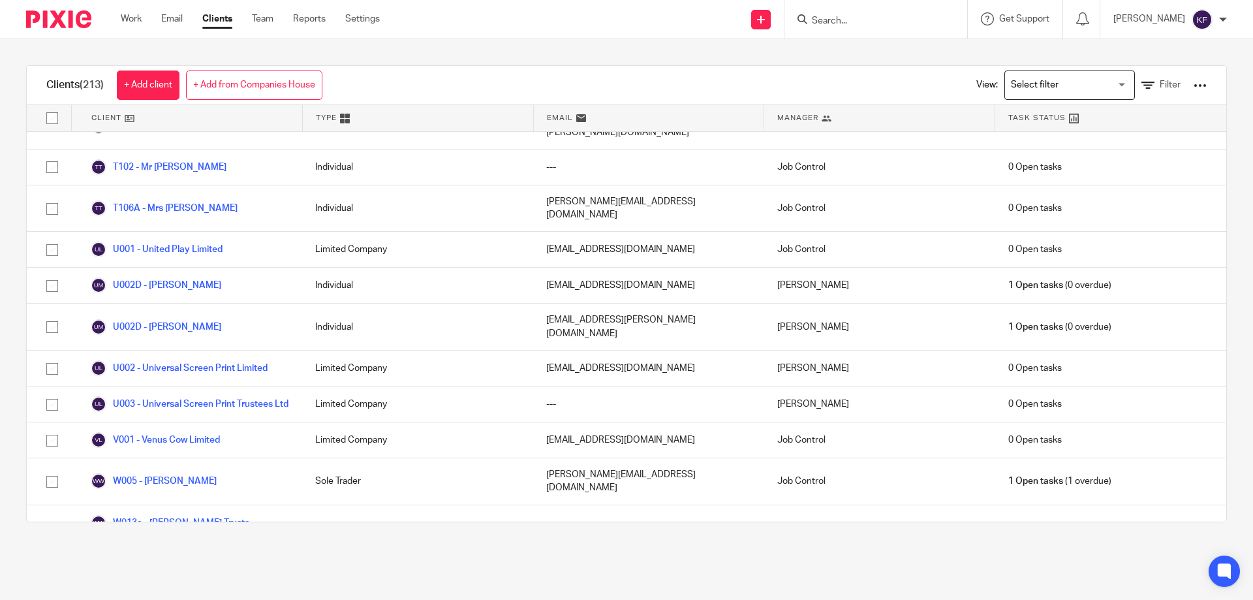
click at [59, 21] on img at bounding box center [58, 19] width 65 height 18
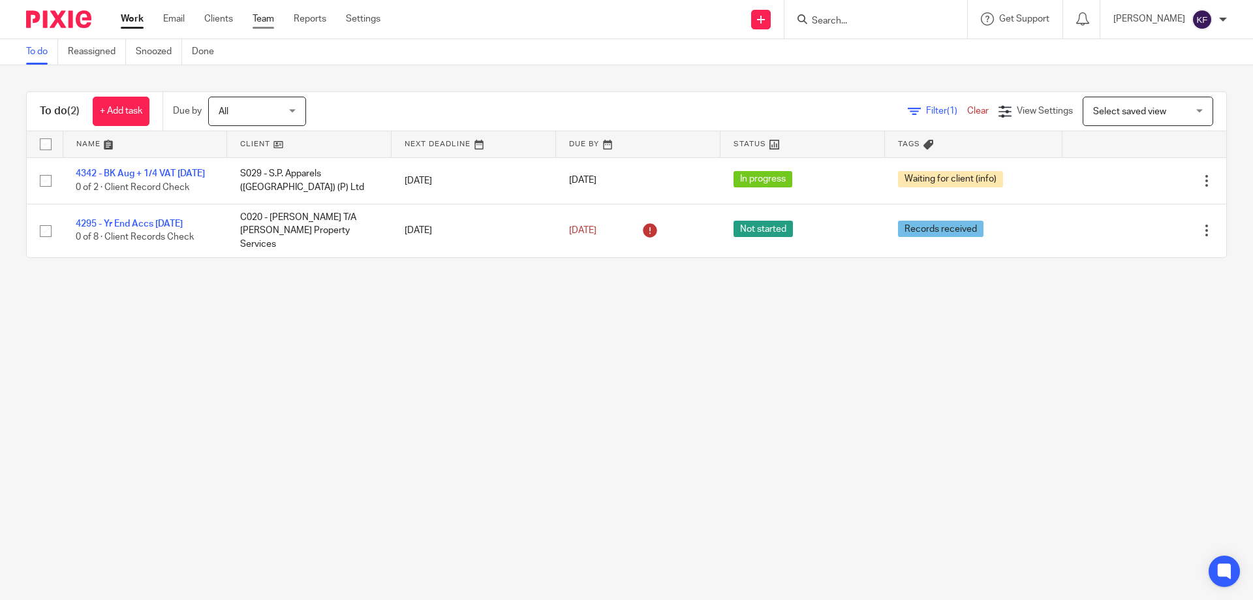
click at [262, 23] on link "Team" at bounding box center [264, 18] width 22 height 13
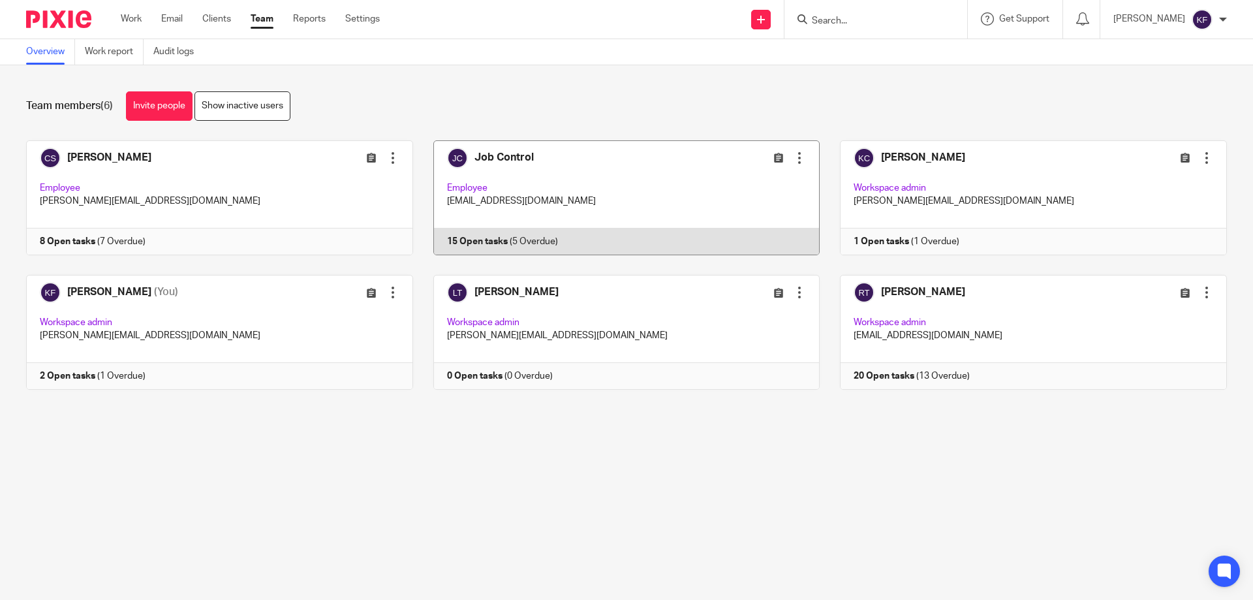
click at [495, 202] on link at bounding box center [616, 197] width 407 height 115
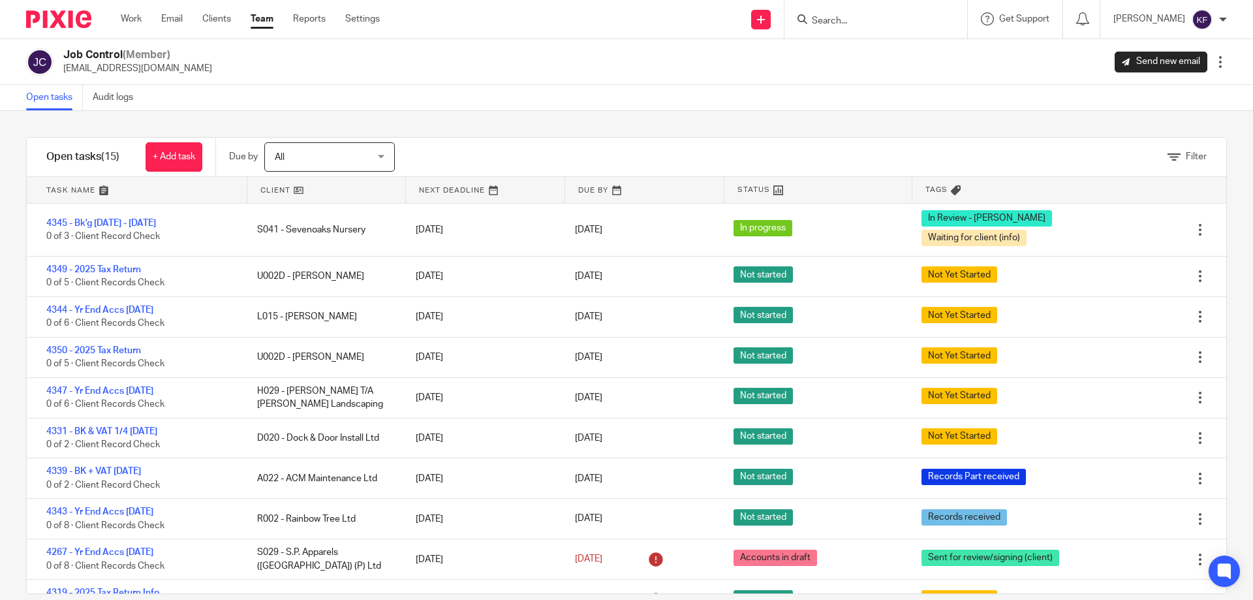
click at [72, 189] on link at bounding box center [137, 190] width 220 height 26
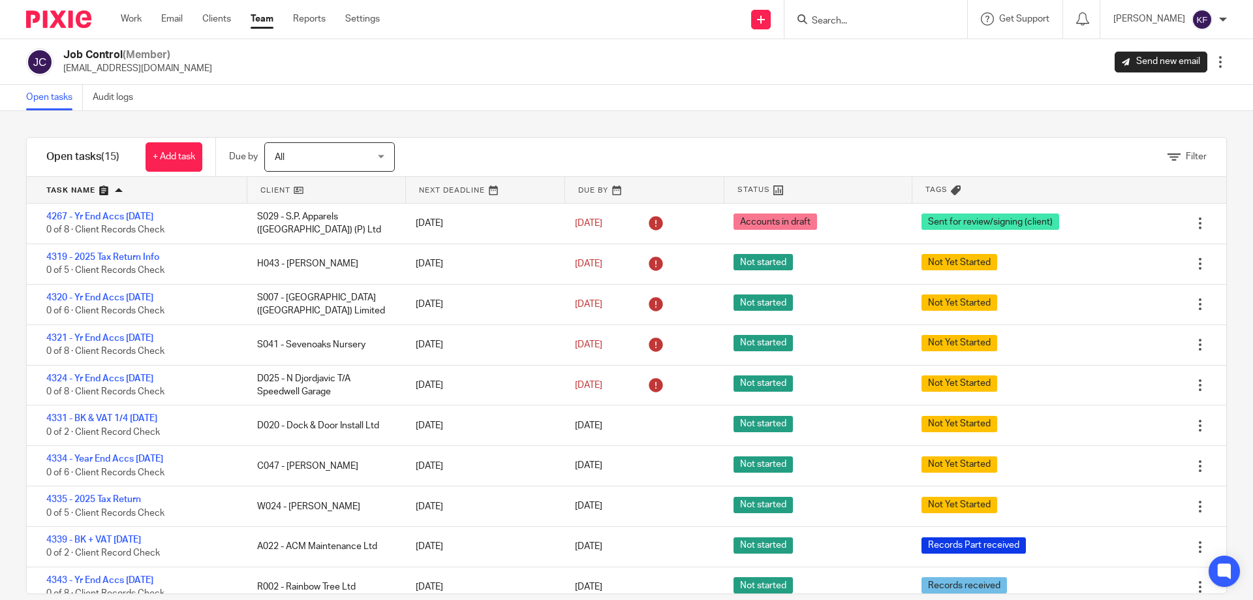
click at [266, 25] on link "Team" at bounding box center [262, 18] width 23 height 13
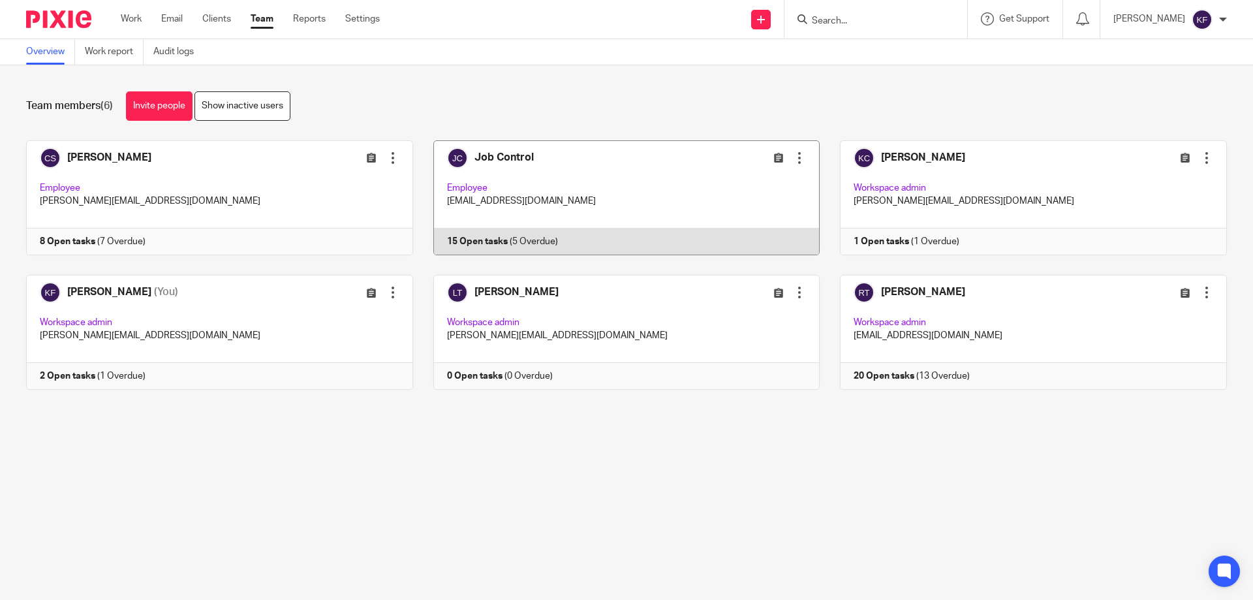
click at [630, 200] on link at bounding box center [616, 197] width 407 height 115
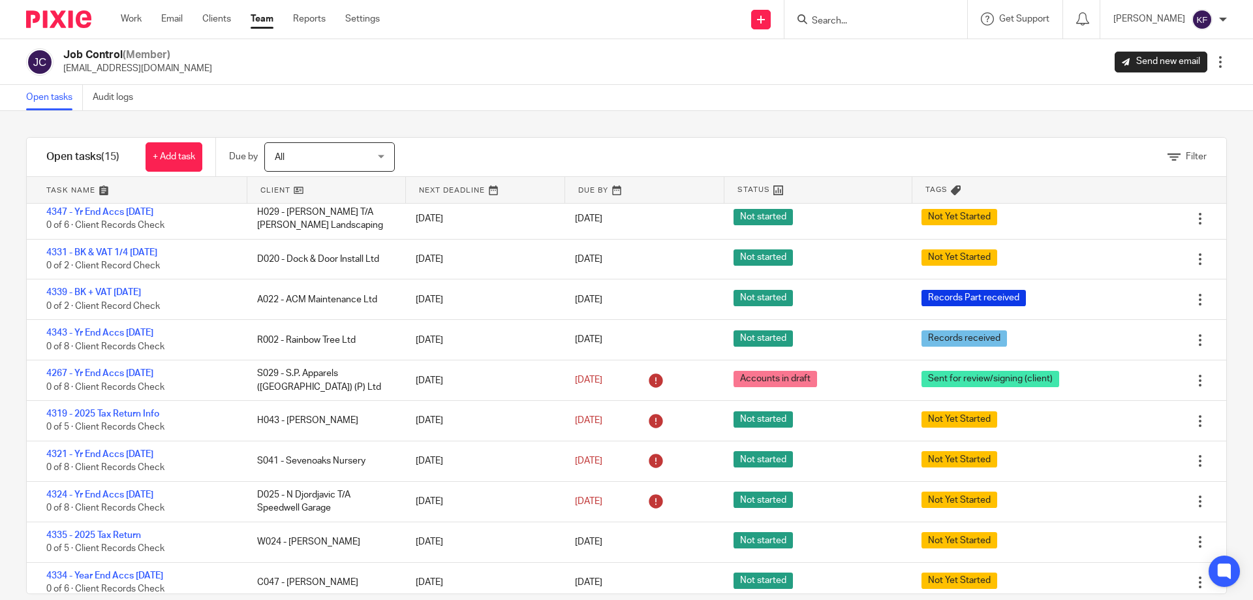
scroll to position [228, 0]
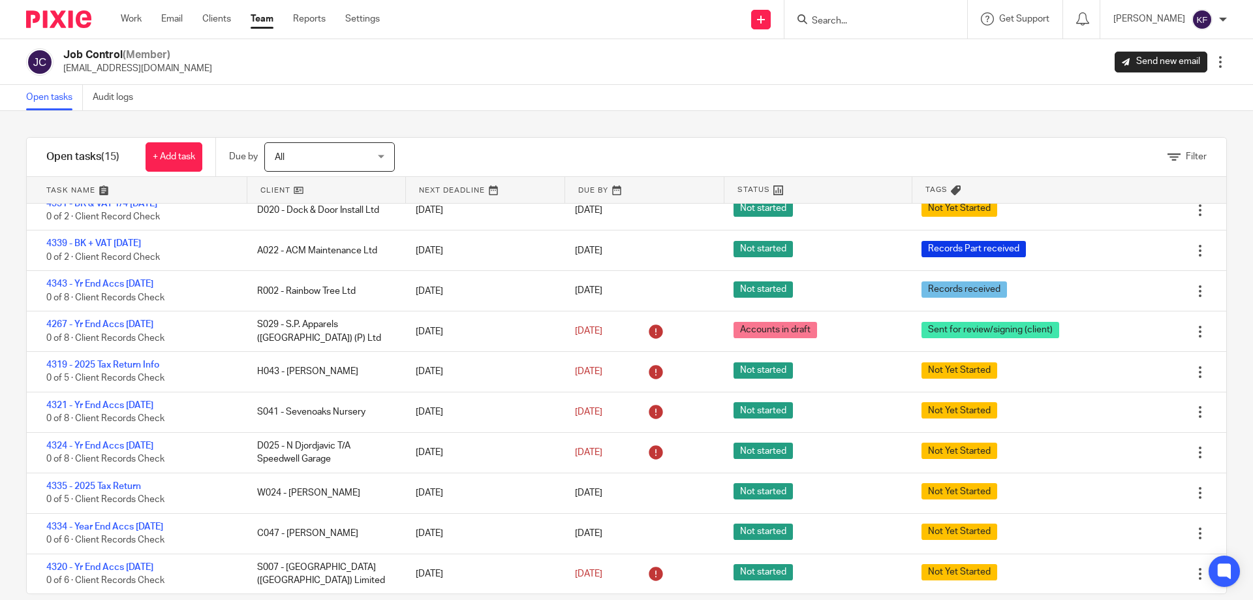
click at [70, 186] on link at bounding box center [137, 190] width 220 height 26
